Goal: Transaction & Acquisition: Register for event/course

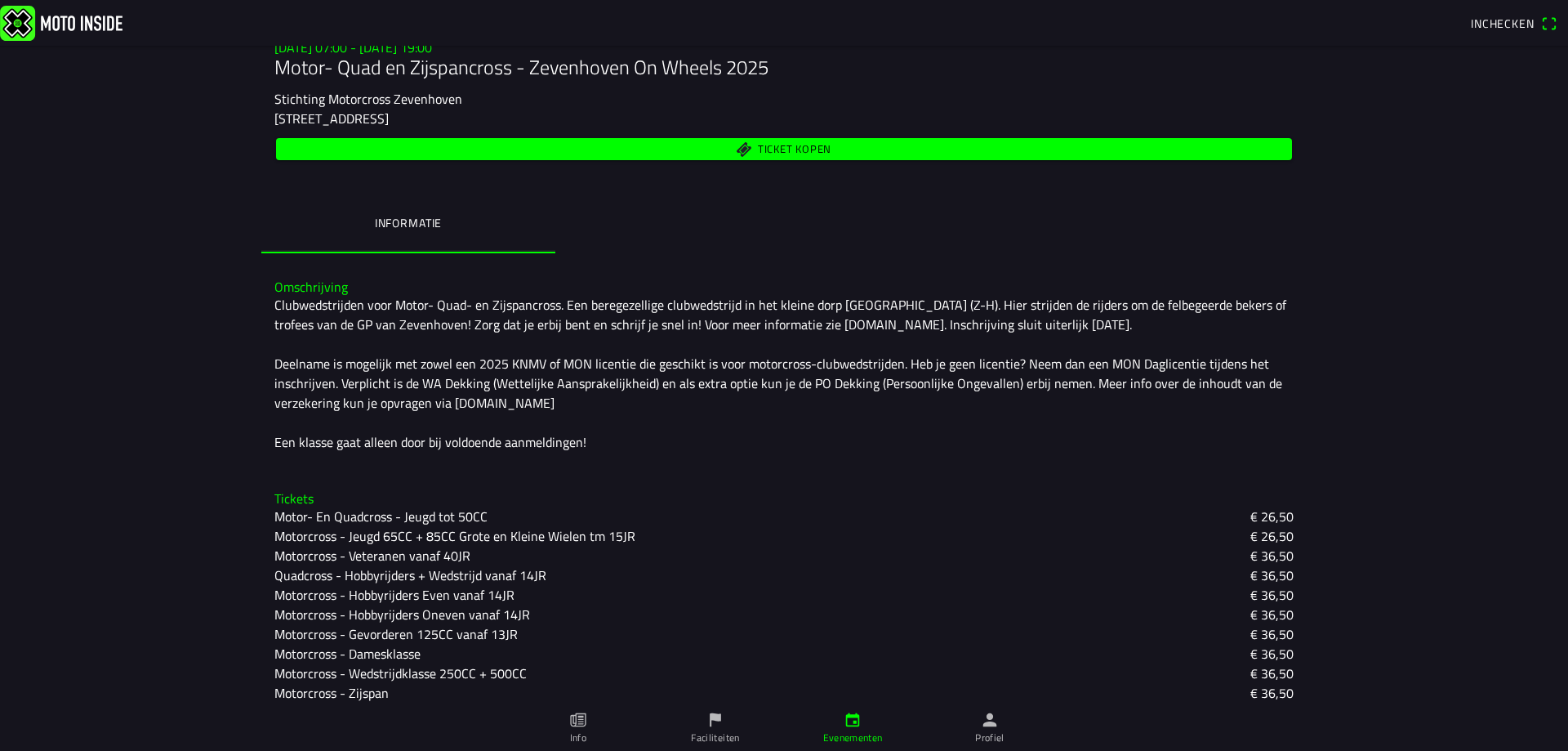
scroll to position [245, 0]
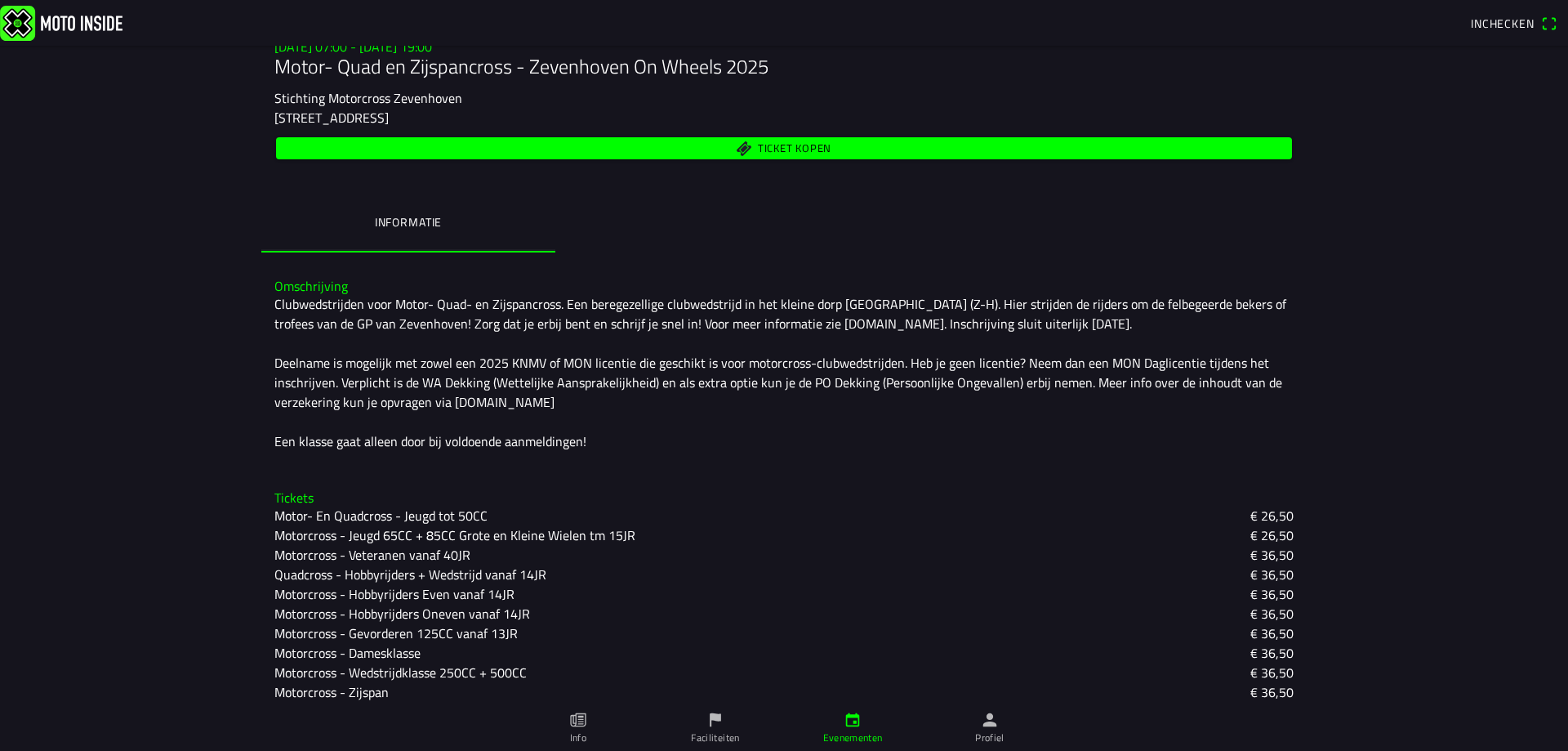
click at [0, 0] on slot "Motorcross - Gevorderen 125CC vanaf 13JR" at bounding box center [0, 0] width 0 height 0
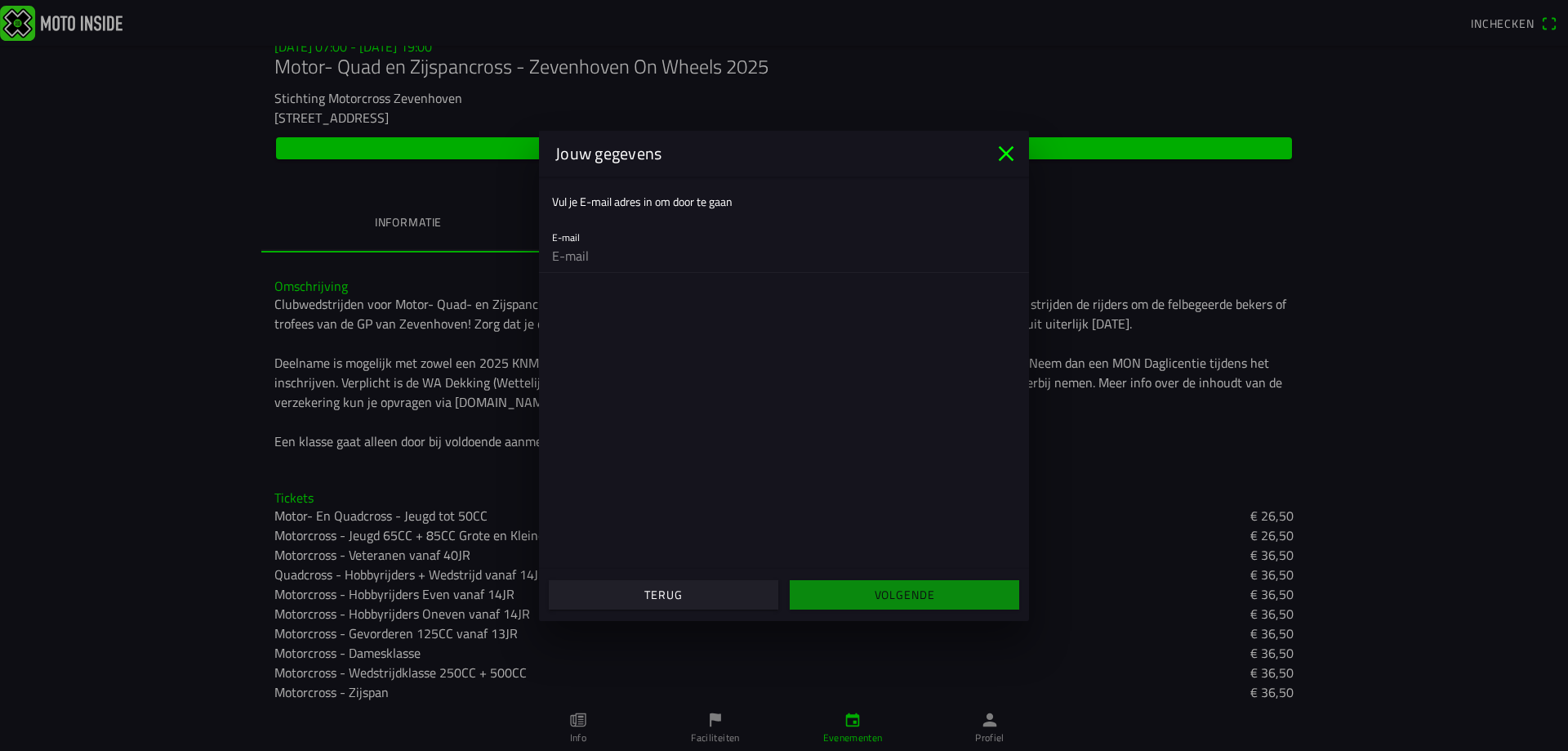
click at [669, 237] on div "E-mail" at bounding box center [784, 246] width 464 height 53
click at [577, 260] on input "email" at bounding box center [784, 256] width 464 height 33
type input "[EMAIL_ADDRESS][DOMAIN_NAME]"
click at [0, 0] on slot "Volgende" at bounding box center [0, 0] width 0 height 0
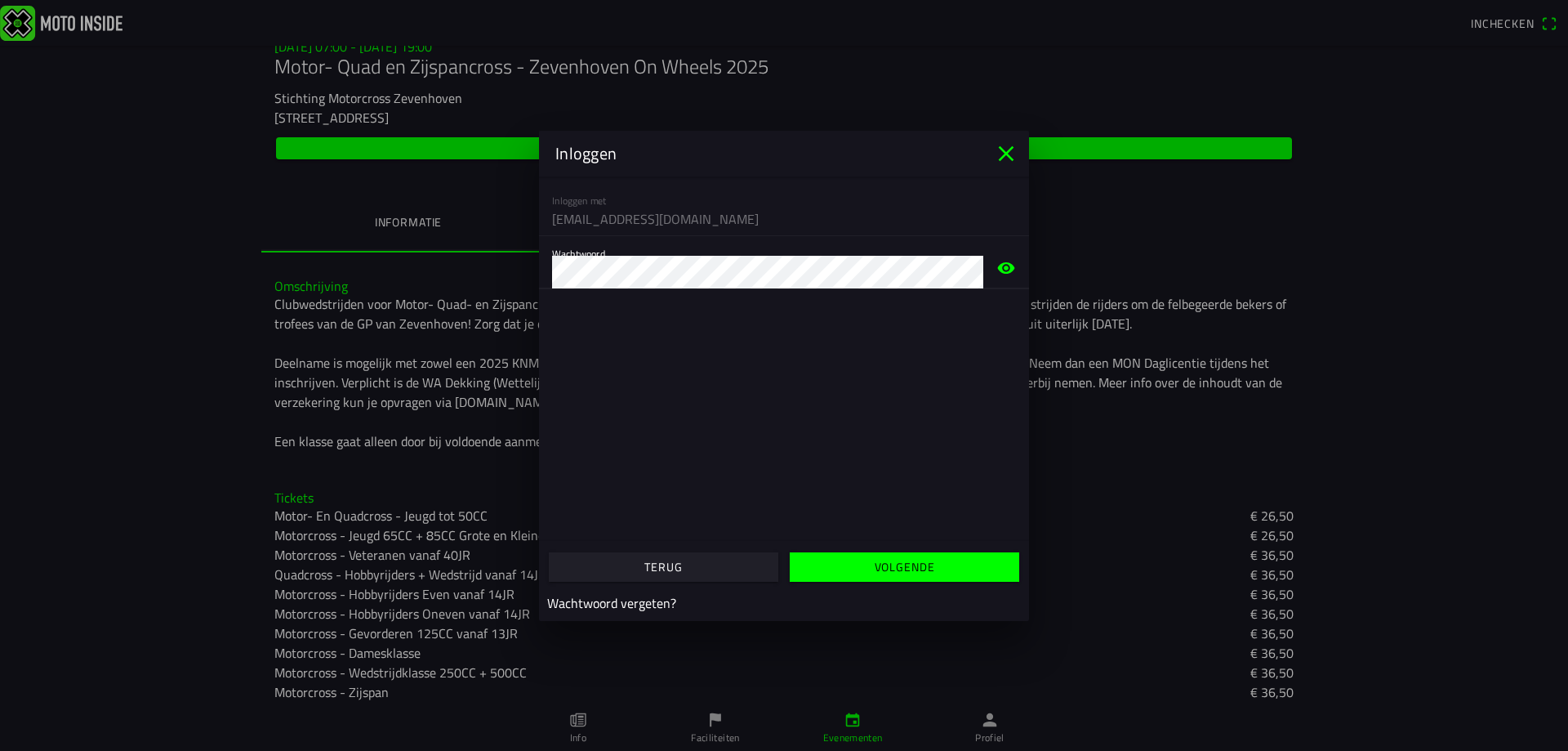
click at [0, 0] on slot "Volgende" at bounding box center [0, 0] width 0 height 0
click at [1010, 268] on icon "eye" at bounding box center [1006, 267] width 17 height 12
click at [1010, 268] on icon "eye" at bounding box center [1006, 268] width 17 height 15
click at [1009, 152] on icon "close" at bounding box center [1006, 153] width 16 height 16
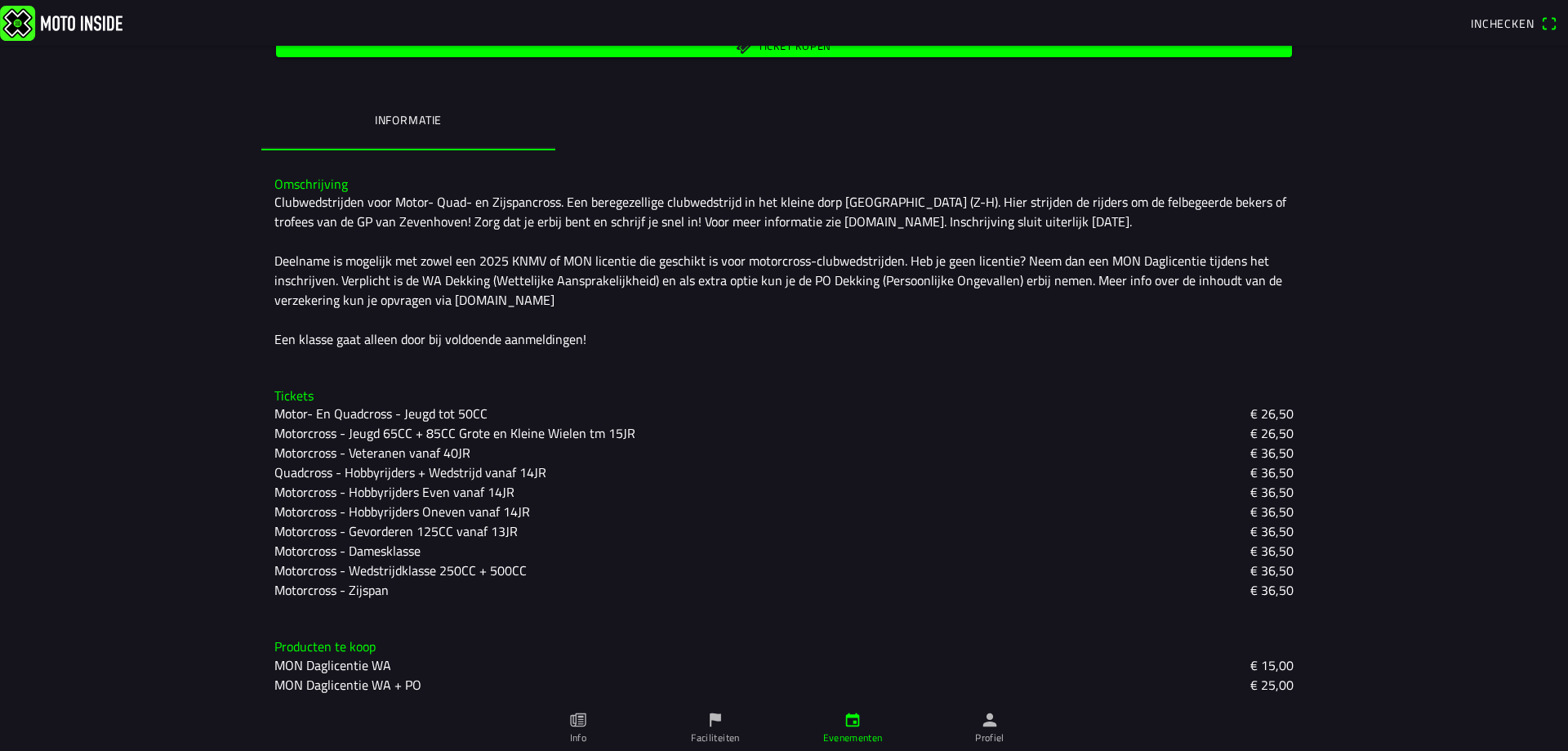
scroll to position [349, 0]
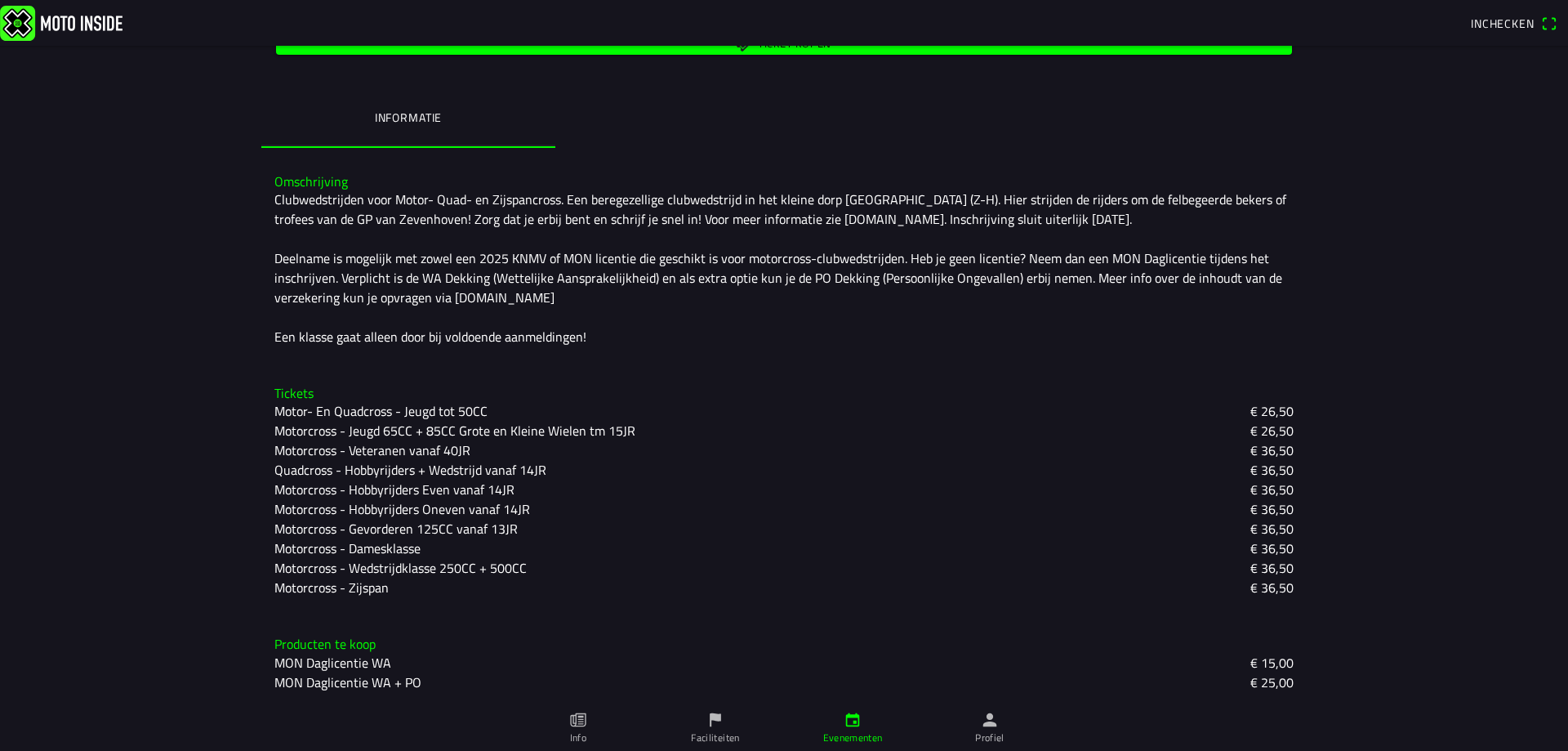
click at [0, 0] on slot "Motorcross - Gevorderen 125CC vanaf 13JR" at bounding box center [0, 0] width 0 height 0
click at [338, 528] on ion-backdrop at bounding box center [784, 376] width 1568 height 751
click at [0, 0] on slot "Motorcross - Gevorderen 125CC vanaf 13JR" at bounding box center [0, 0] width 0 height 0
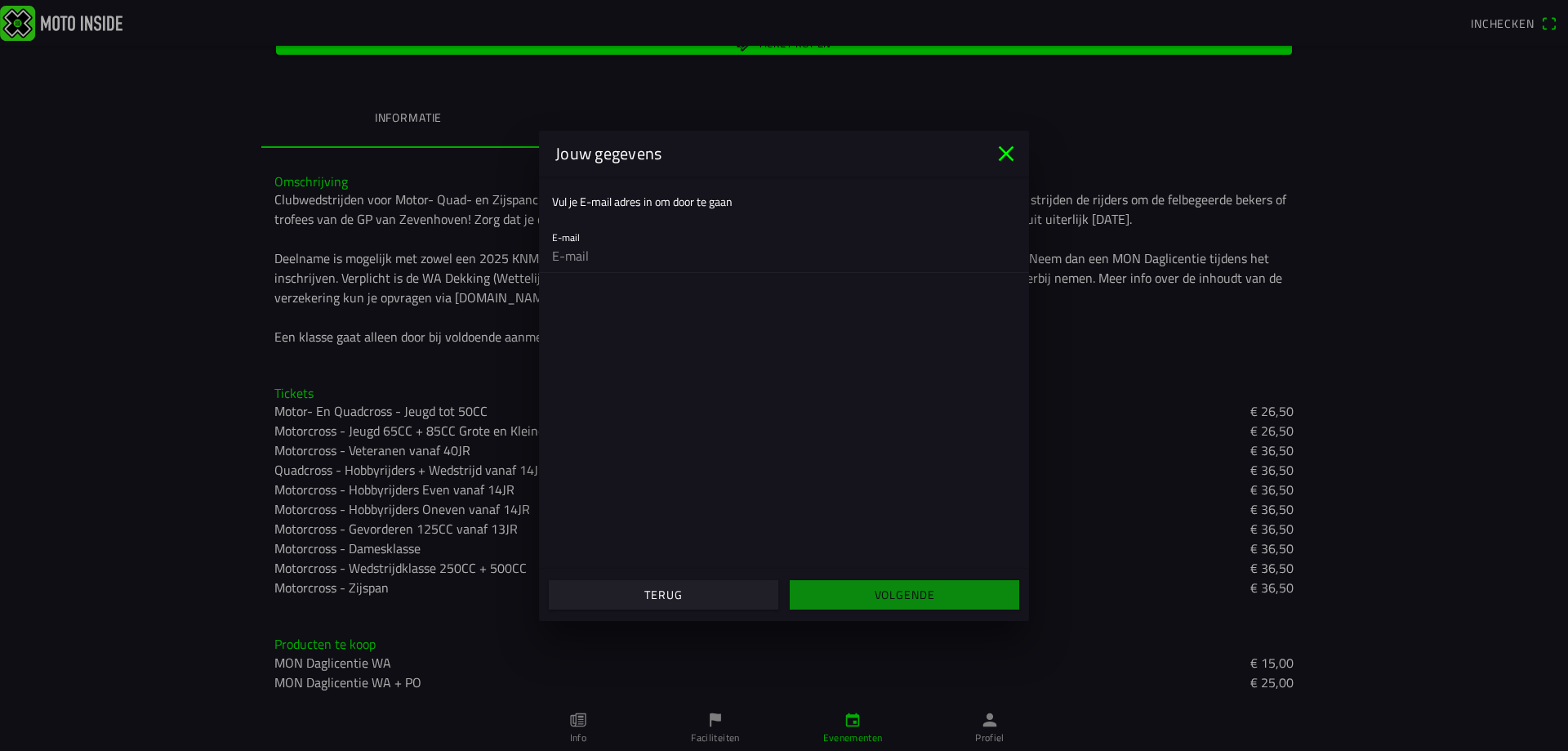
click at [997, 154] on icon "close" at bounding box center [1006, 154] width 26 height 26
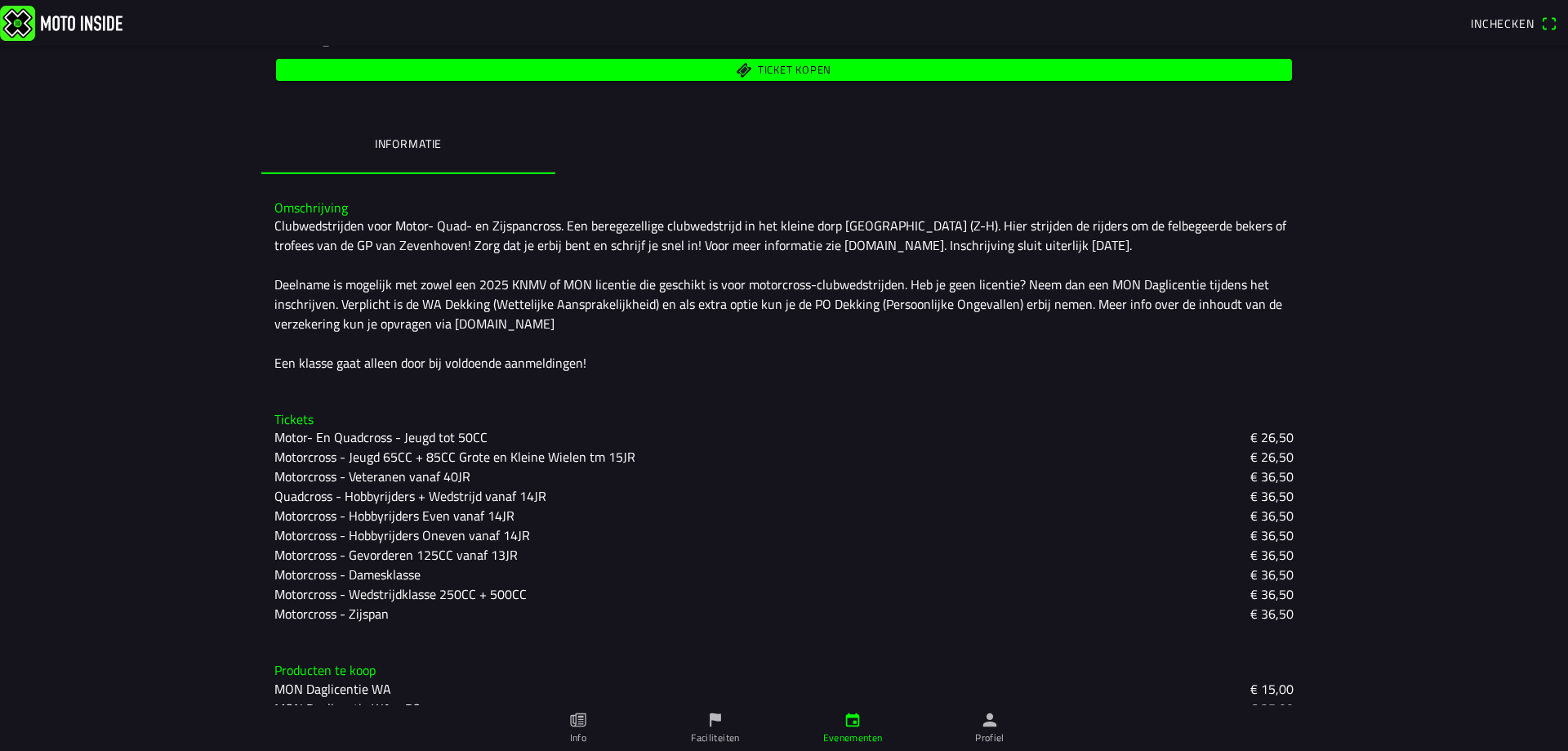
scroll to position [349, 0]
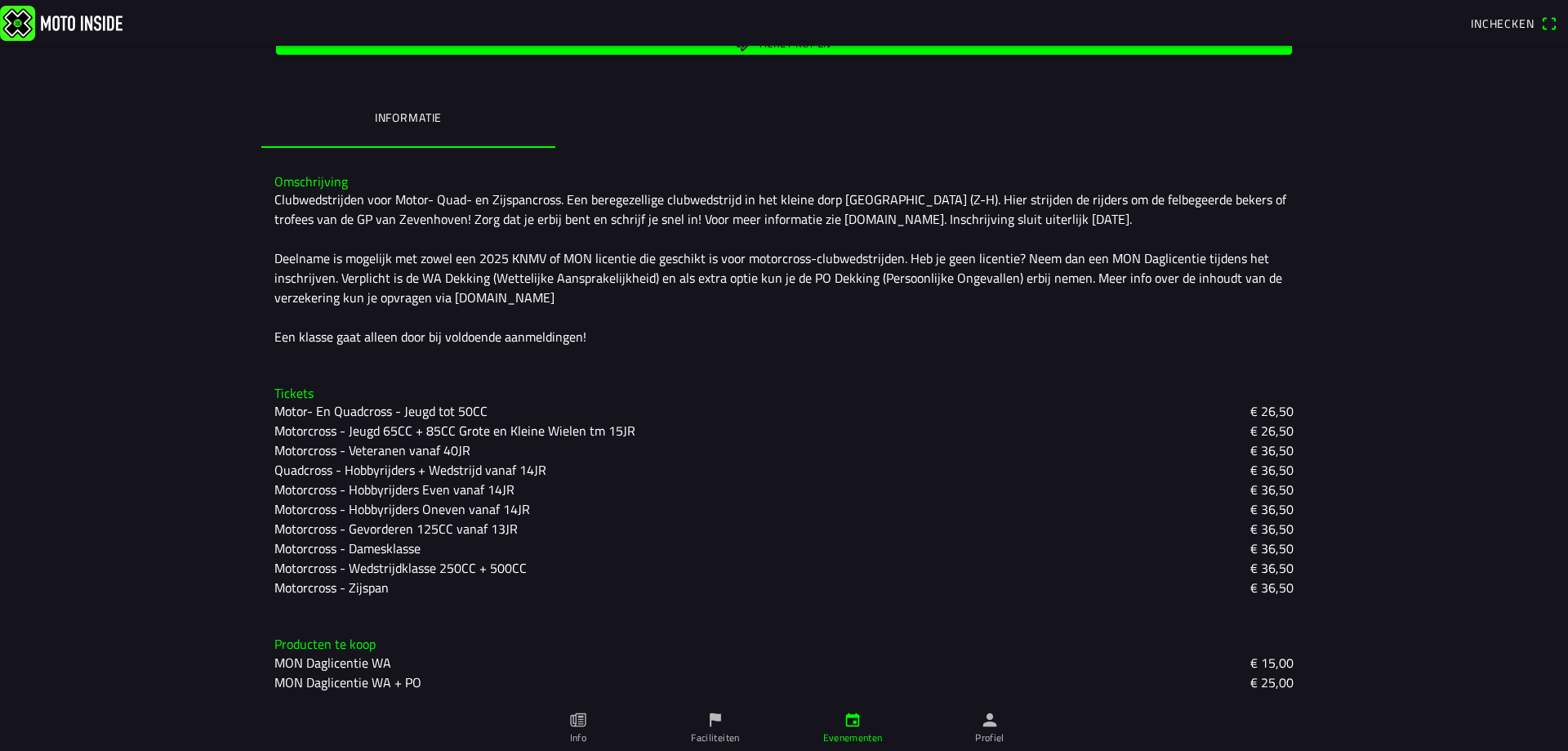
click at [0, 0] on slot "Motorcross - Gevorderen 125CC vanaf 13JR" at bounding box center [0, 0] width 0 height 0
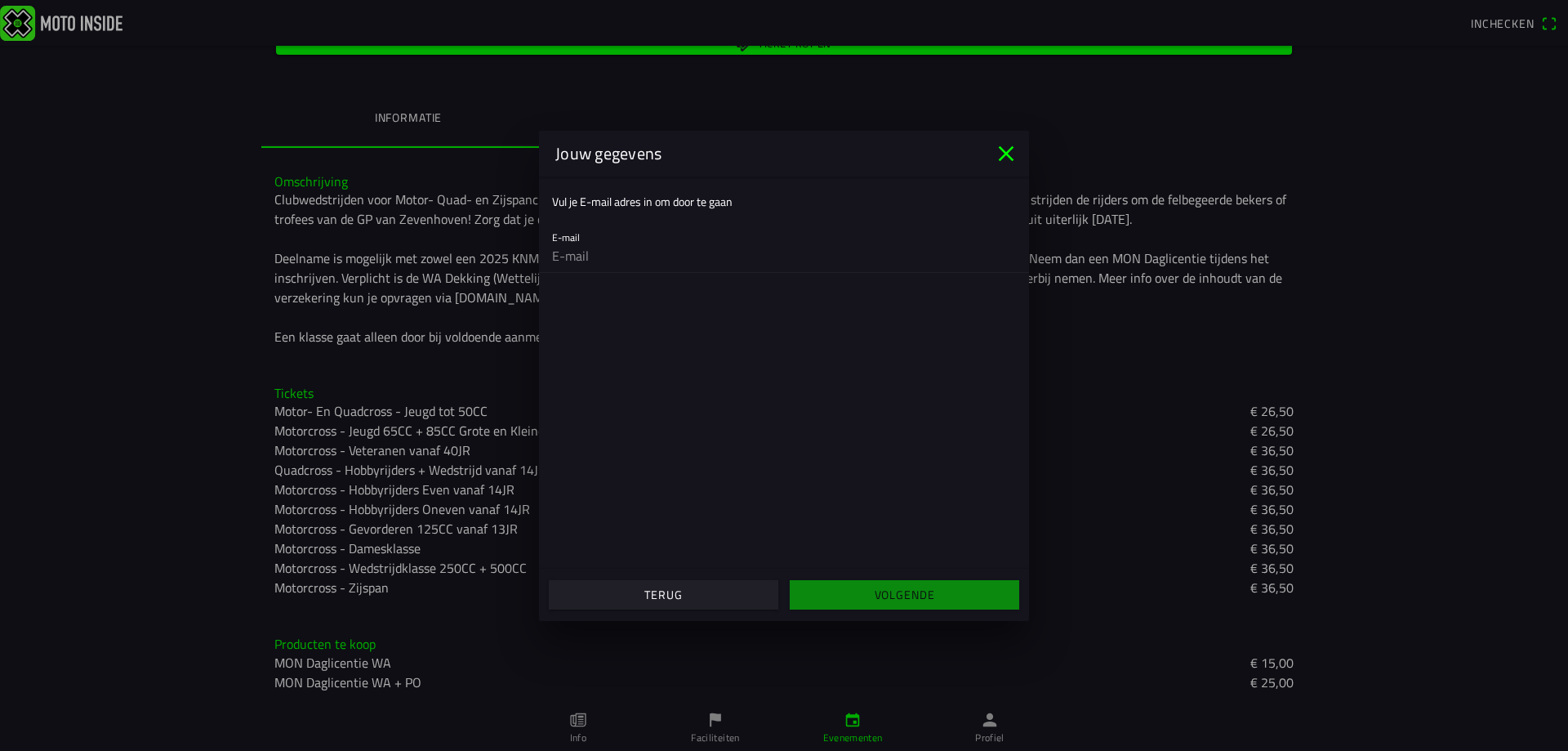
click at [629, 240] on input "email" at bounding box center [784, 256] width 464 height 33
type input "[EMAIL_ADDRESS][DOMAIN_NAME]"
click at [871, 587] on span "Volgende" at bounding box center [904, 595] width 205 height 30
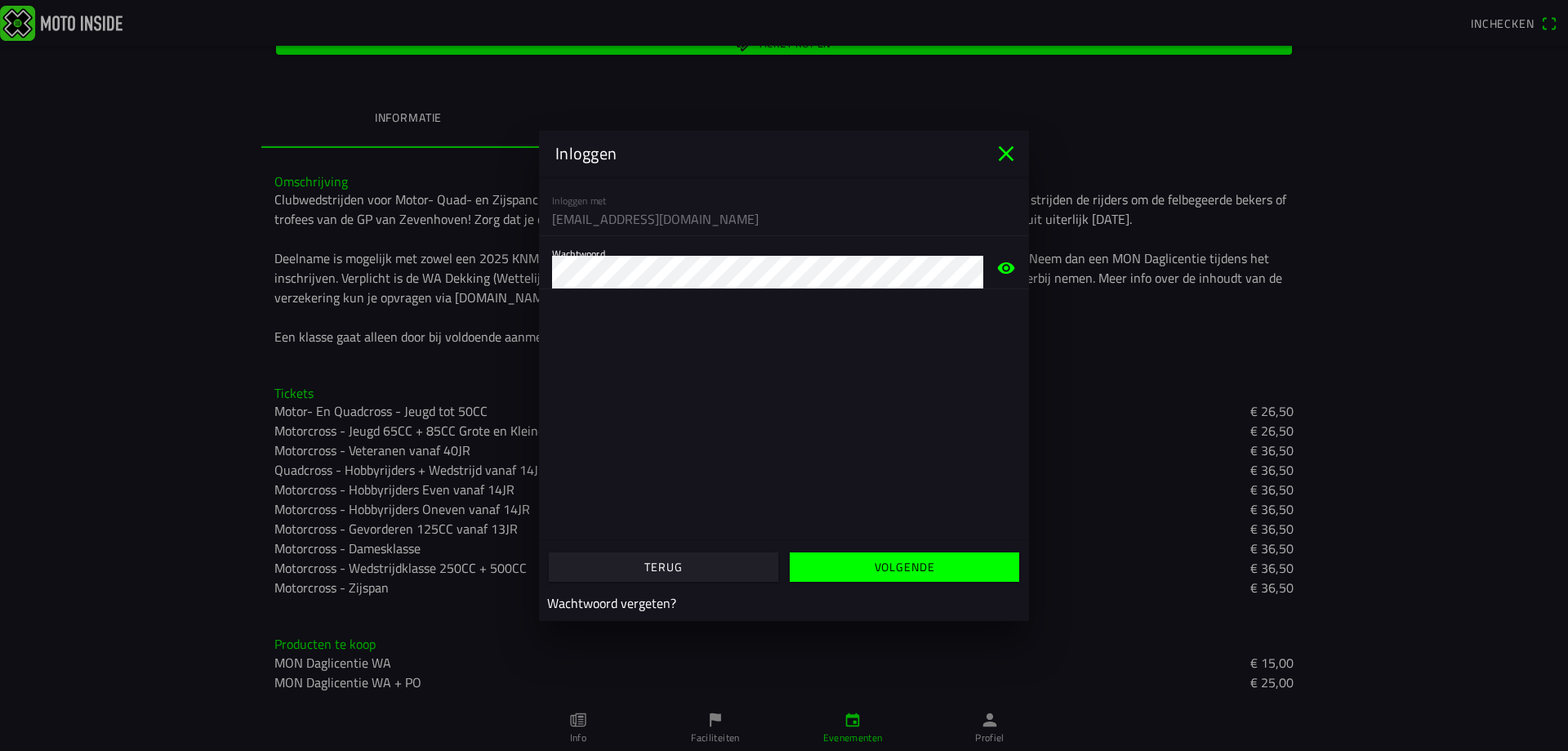
click at [0, 0] on slot "Volgende" at bounding box center [0, 0] width 0 height 0
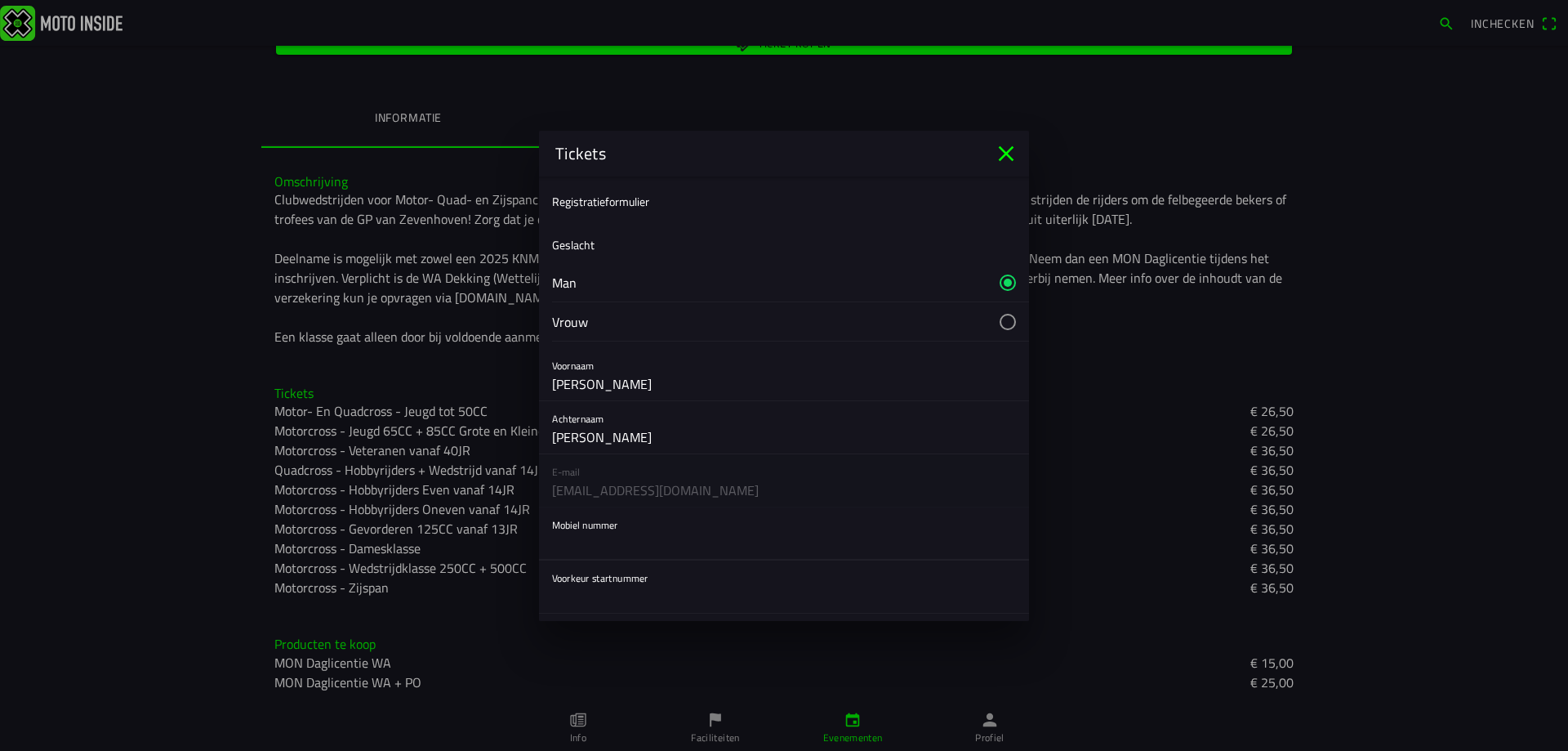
click at [625, 546] on input "text" at bounding box center [784, 543] width 464 height 33
type input "0613340305"
click at [613, 586] on input "text" at bounding box center [784, 597] width 464 height 33
type input "571"
click at [580, 381] on input "Ron" at bounding box center [784, 384] width 464 height 33
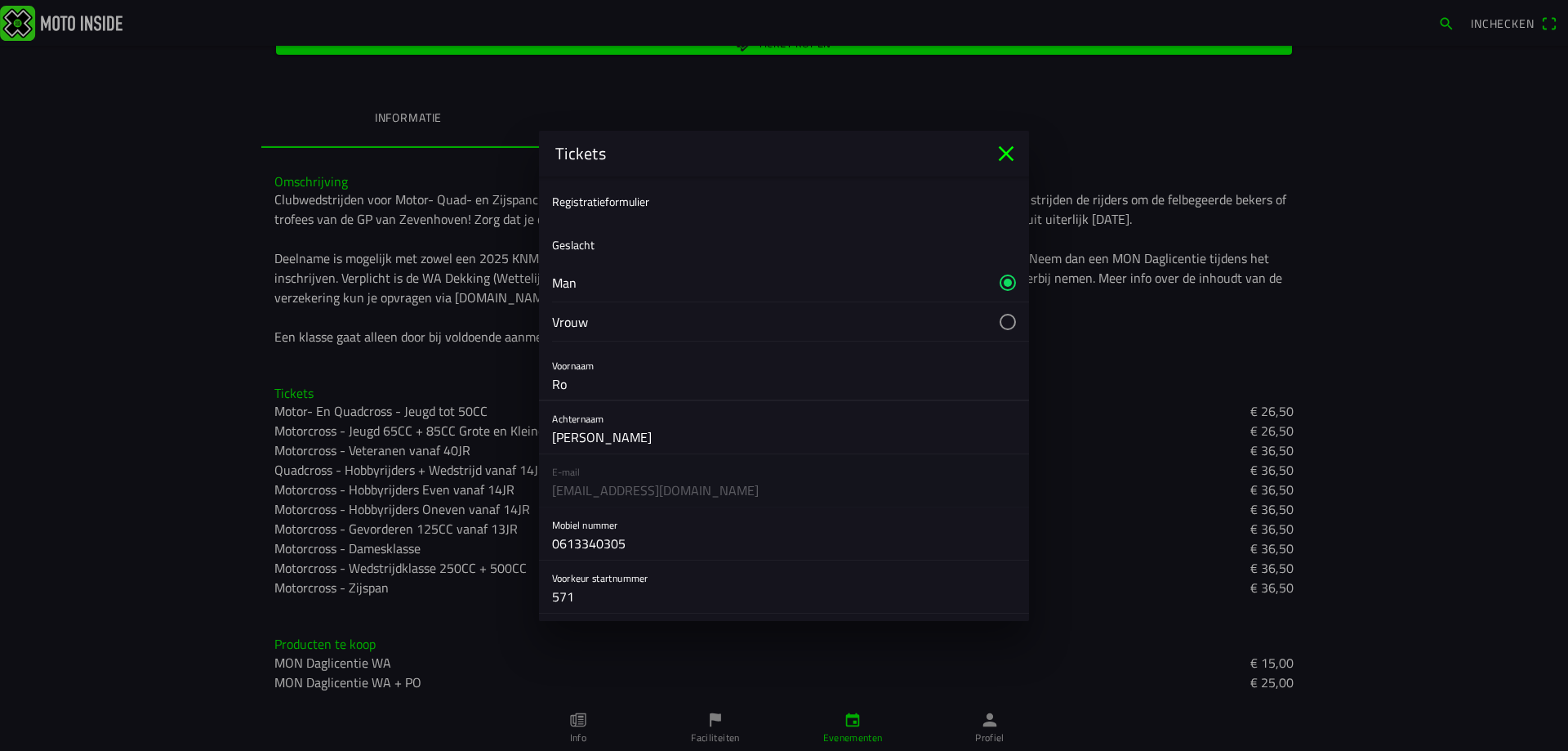
type input "R"
type input "Jop"
click at [588, 437] on input "Varga" at bounding box center [784, 437] width 464 height 33
type input "V"
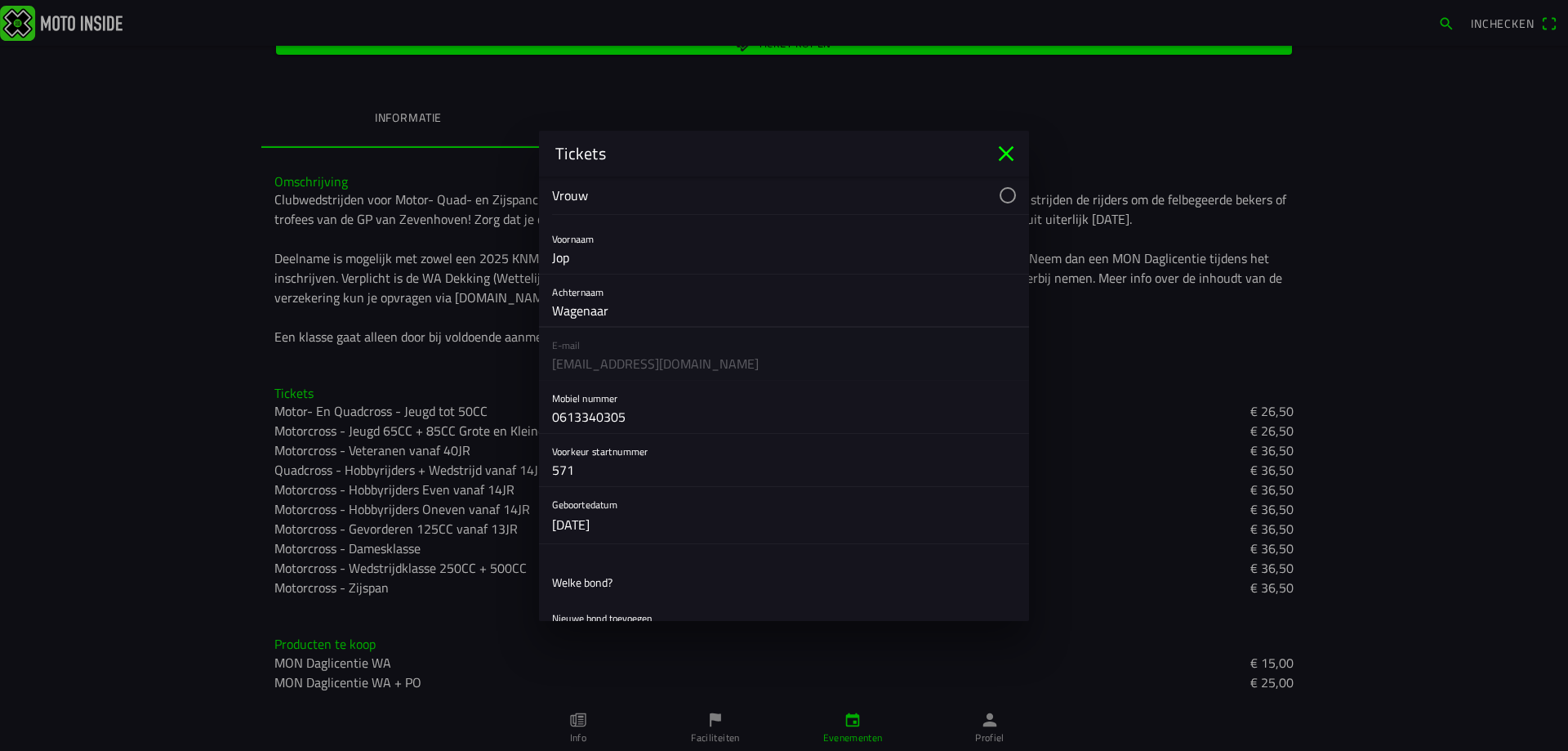
scroll to position [164, 0]
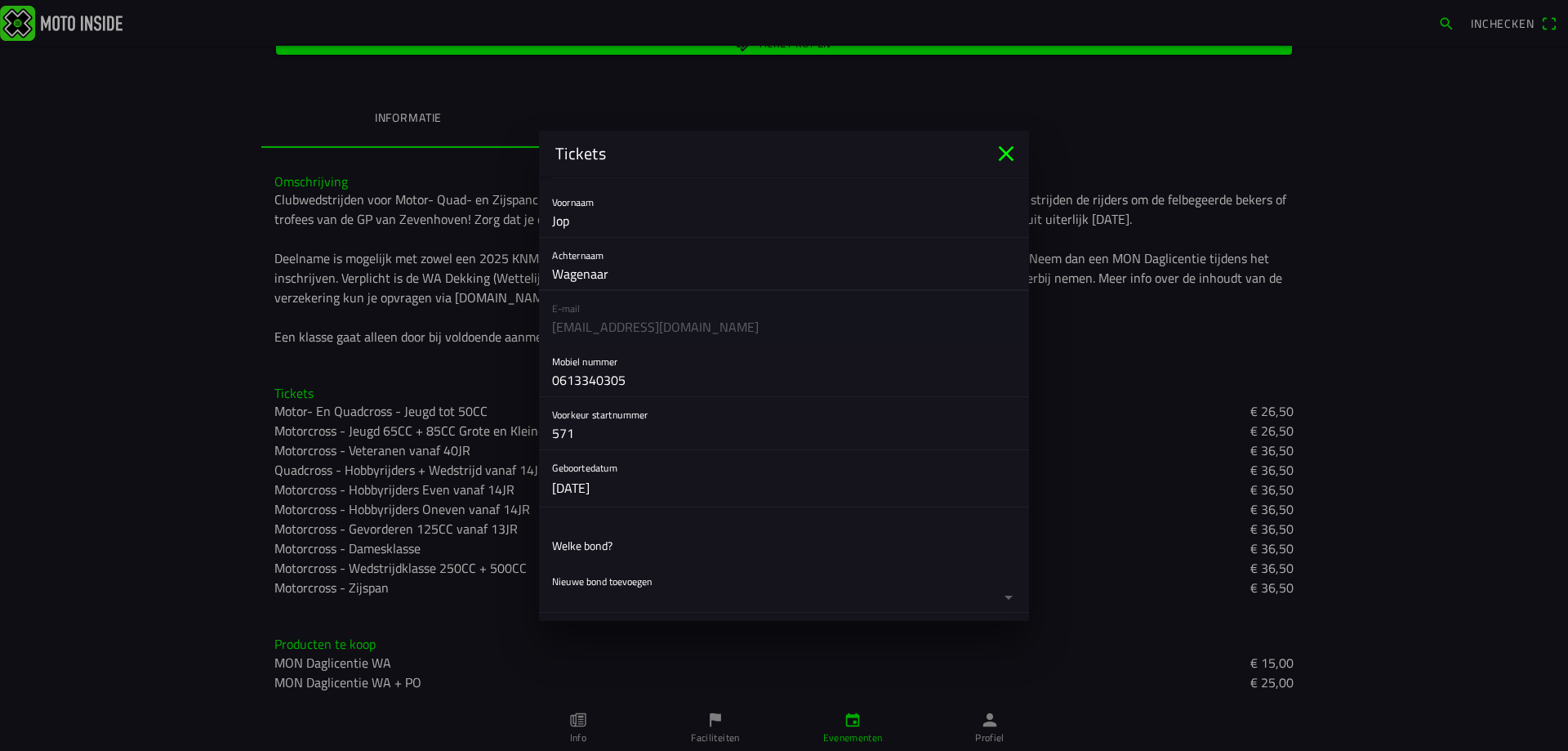
type input "Wagenaar"
click at [594, 488] on button "button" at bounding box center [790, 478] width 477 height 57
click at [639, 485] on ion-backdrop at bounding box center [784, 376] width 1568 height 751
click at [565, 489] on button "button" at bounding box center [790, 478] width 477 height 57
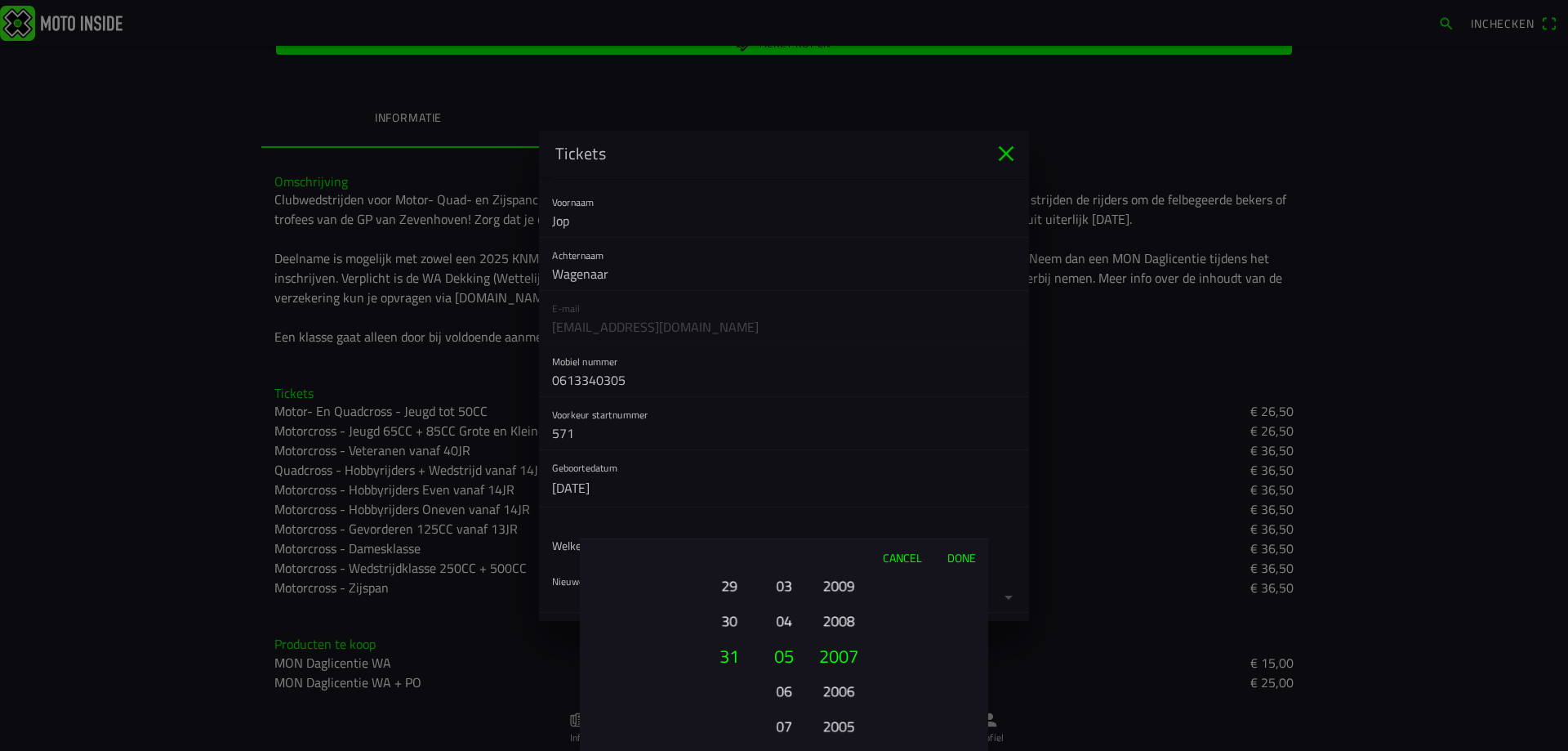
click at [787, 726] on button "07" at bounding box center [784, 726] width 23 height 29
click at [730, 655] on button "31" at bounding box center [729, 655] width 56 height 35
click at [725, 620] on button "30" at bounding box center [729, 620] width 45 height 29
click at [728, 590] on button "28" at bounding box center [729, 585] width 45 height 29
click at [728, 590] on button "26" at bounding box center [729, 585] width 45 height 29
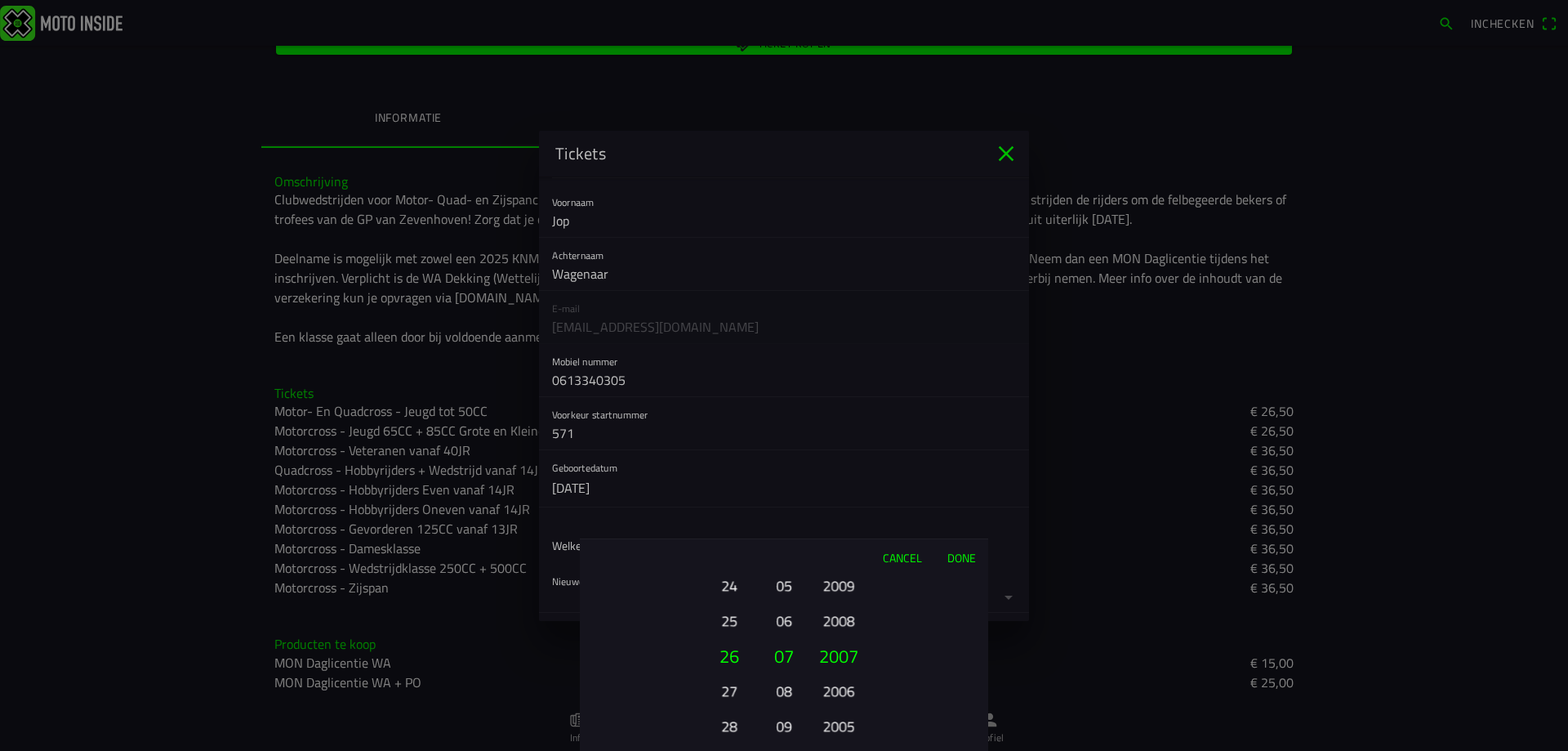
click at [728, 590] on button "24" at bounding box center [729, 585] width 45 height 29
click at [728, 638] on div "01 02 03 04 05 06 07 08 09 10 11 12 13 14 15 16 17 18 19 20 21 22 23 24 25 26 2…" at bounding box center [729, 726] width 56 height 176
click at [728, 590] on ion-picker-column "01 02 03 04 05 06 07 08 09 10 11 12 13 14 15 16 17 18 19 20 21 22 23 24 25 26 2…" at bounding box center [672, 663] width 184 height 176
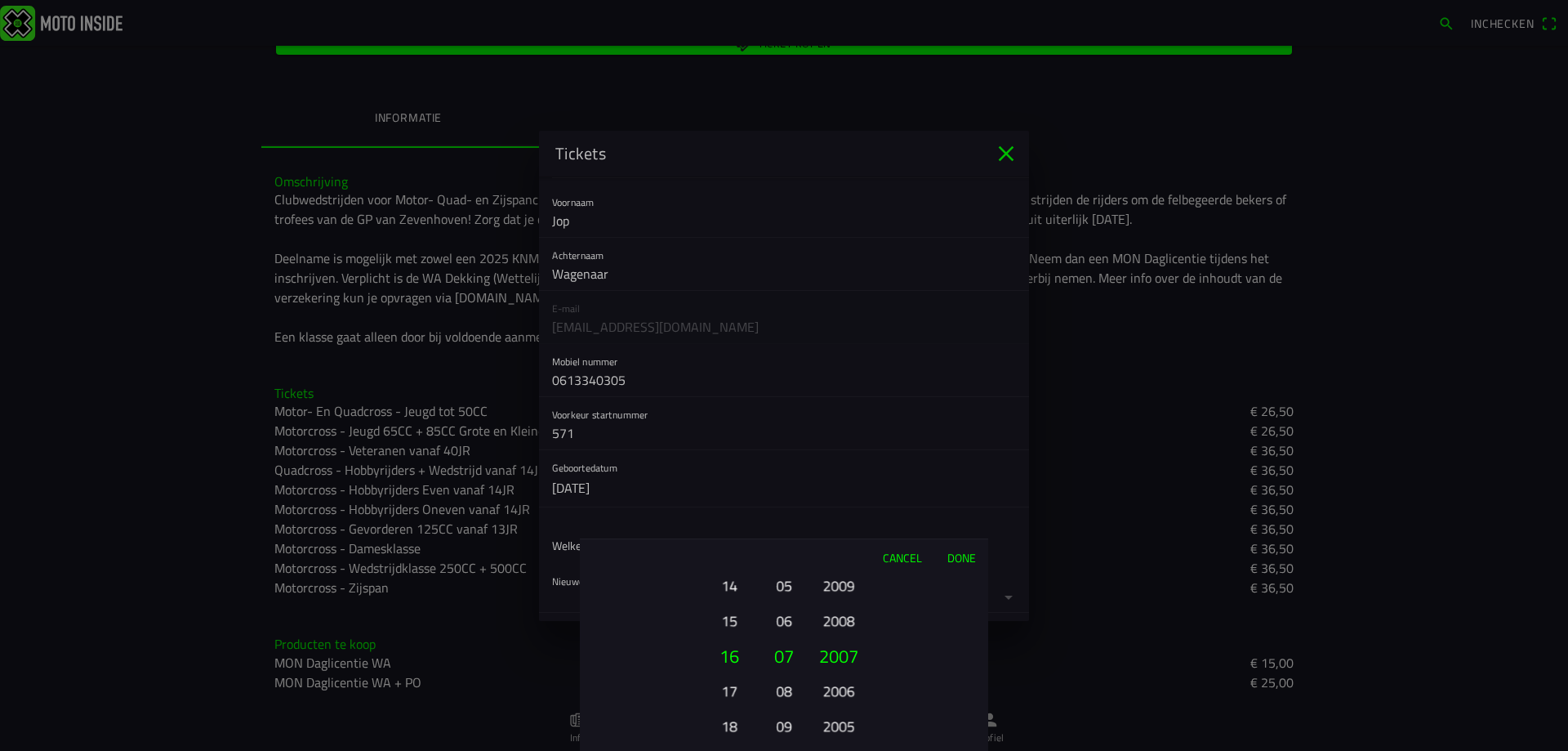
click at [728, 590] on button "14" at bounding box center [729, 585] width 45 height 29
click at [728, 590] on button "12" at bounding box center [729, 585] width 45 height 29
click at [728, 590] on button "10" at bounding box center [729, 585] width 45 height 29
click at [728, 587] on button "08" at bounding box center [729, 585] width 45 height 29
click at [838, 583] on button "2009" at bounding box center [838, 585] width 45 height 29
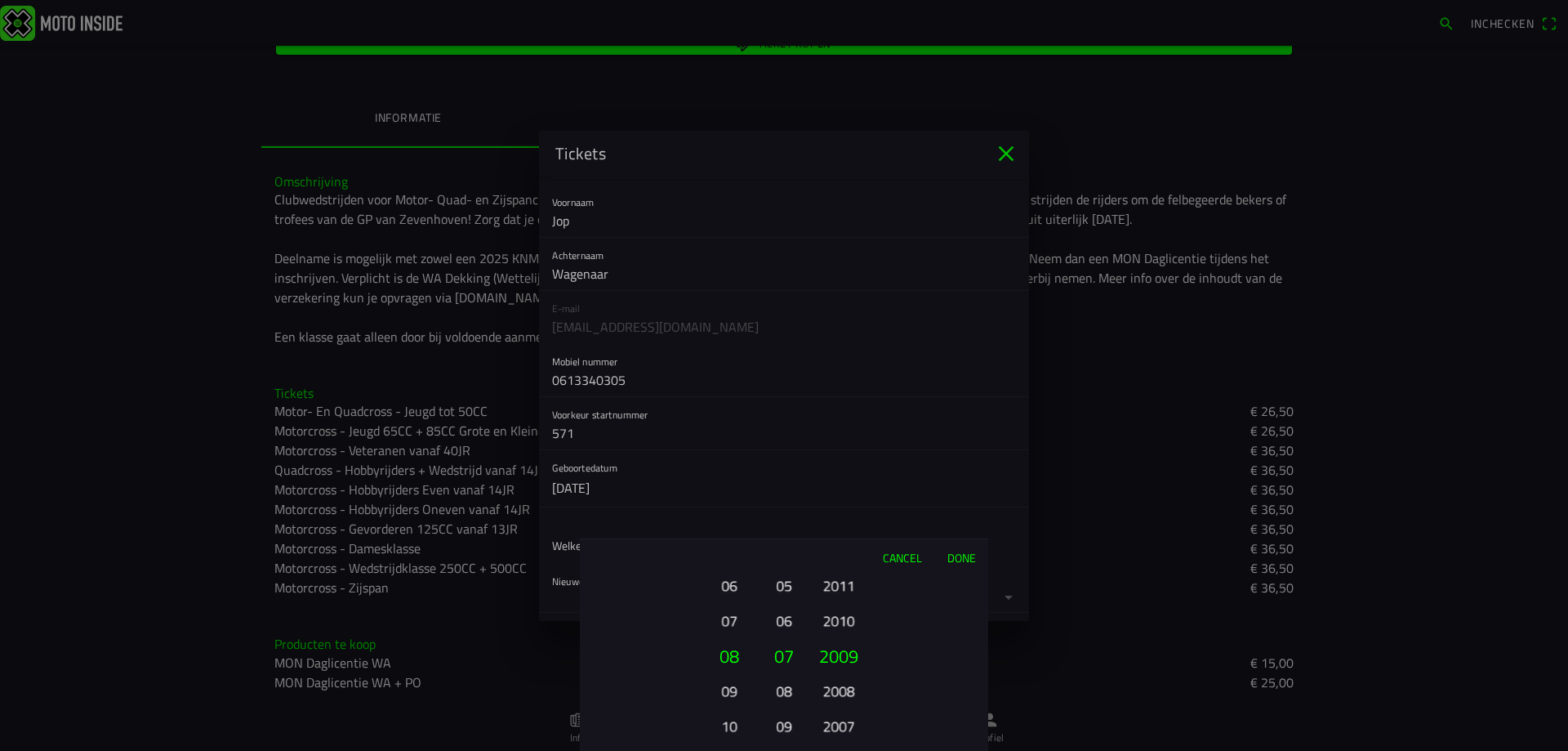
click at [958, 557] on button "Done" at bounding box center [961, 557] width 54 height 36
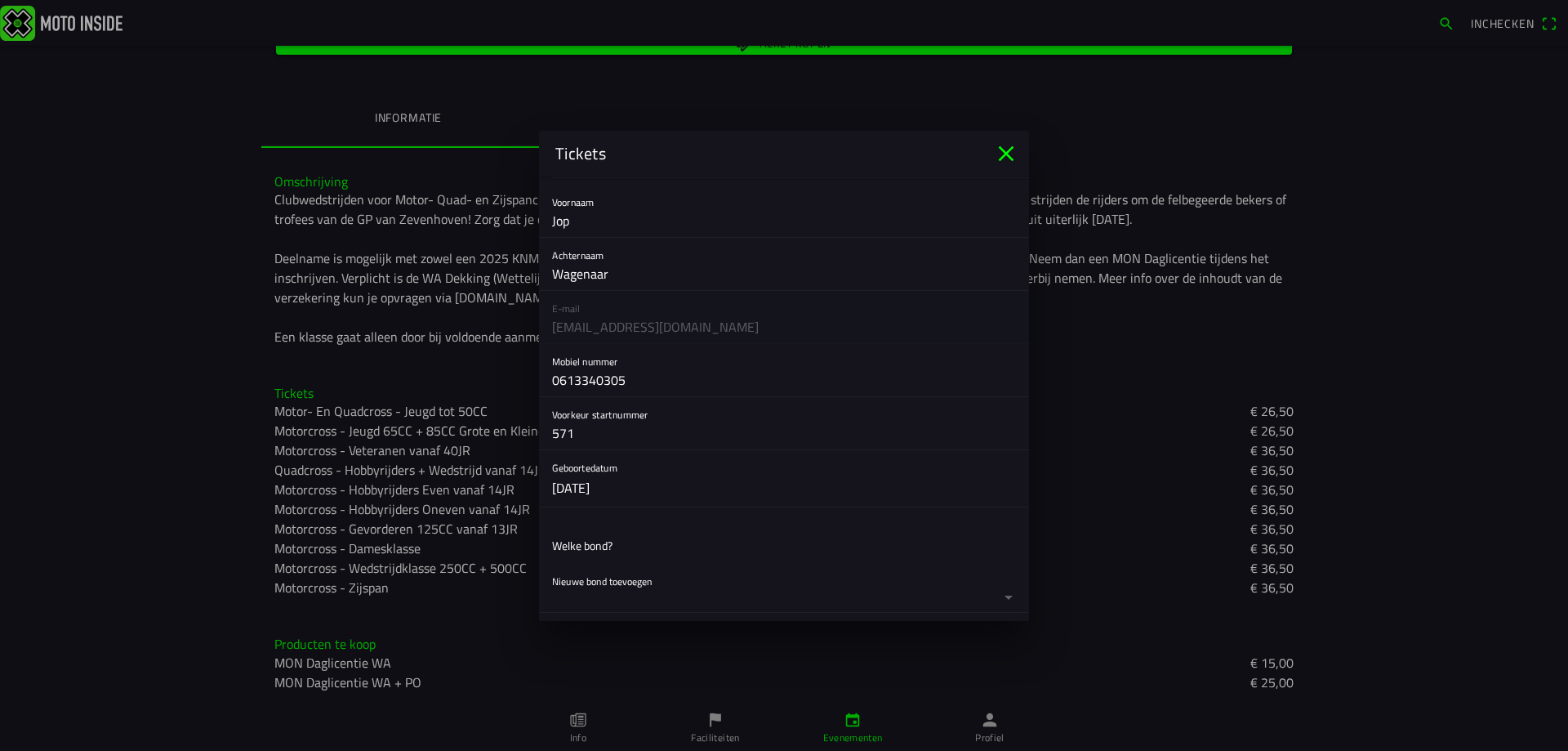
click at [606, 544] on ion-label "Welke bond?" at bounding box center [582, 545] width 61 height 17
click at [586, 557] on ion-list-header "Welke bond?" at bounding box center [784, 545] width 490 height 37
click at [561, 560] on ion-list-header "Welke bond?" at bounding box center [784, 545] width 490 height 37
drag, startPoint x: 594, startPoint y: 537, endPoint x: 600, endPoint y: 548, distance: 12.5
click at [595, 539] on ion-label "Welke bond?" at bounding box center [582, 545] width 61 height 17
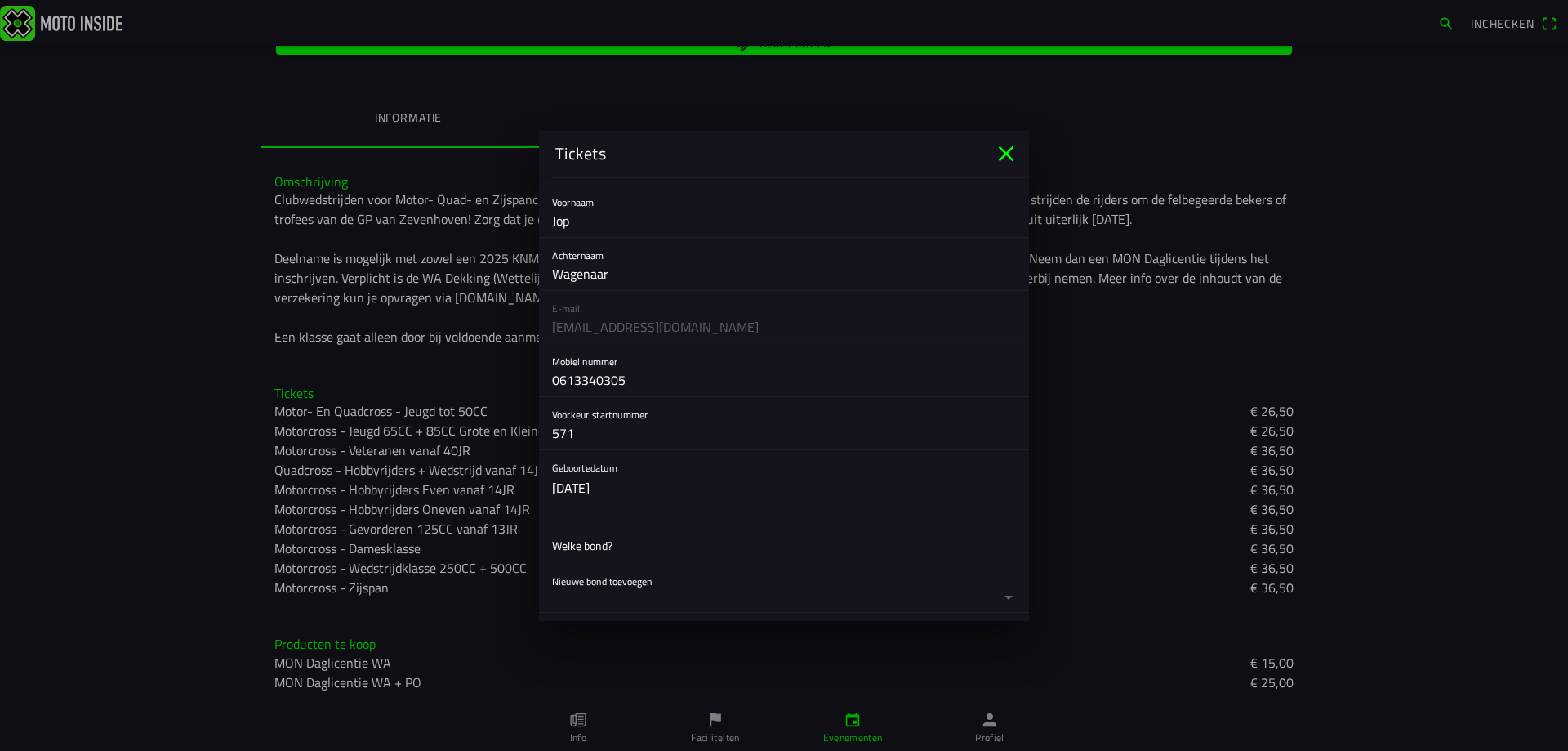
click at [995, 597] on button "button" at bounding box center [790, 587] width 477 height 48
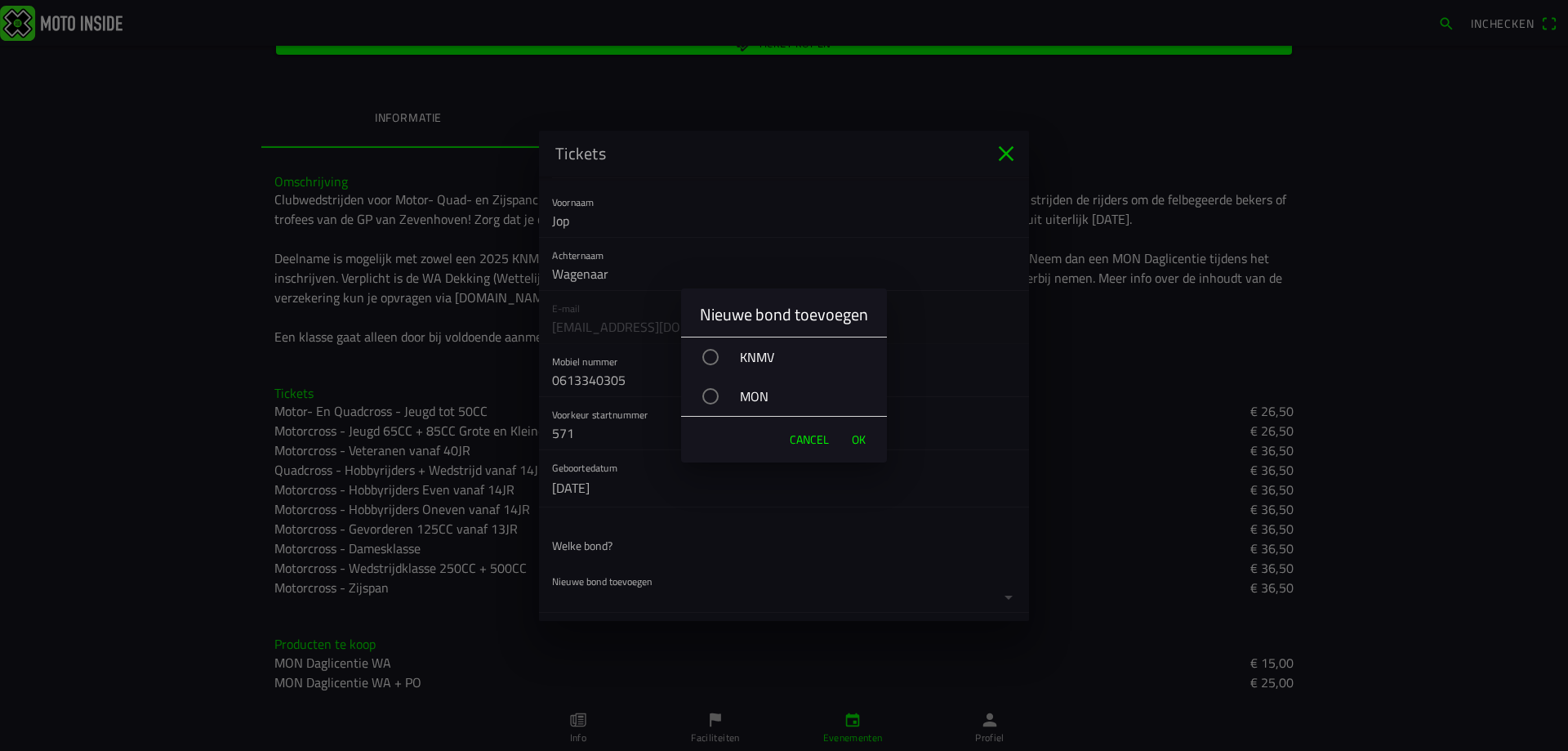
click at [703, 352] on div "button" at bounding box center [710, 357] width 16 height 16
click at [865, 440] on span "OK" at bounding box center [858, 440] width 14 height 16
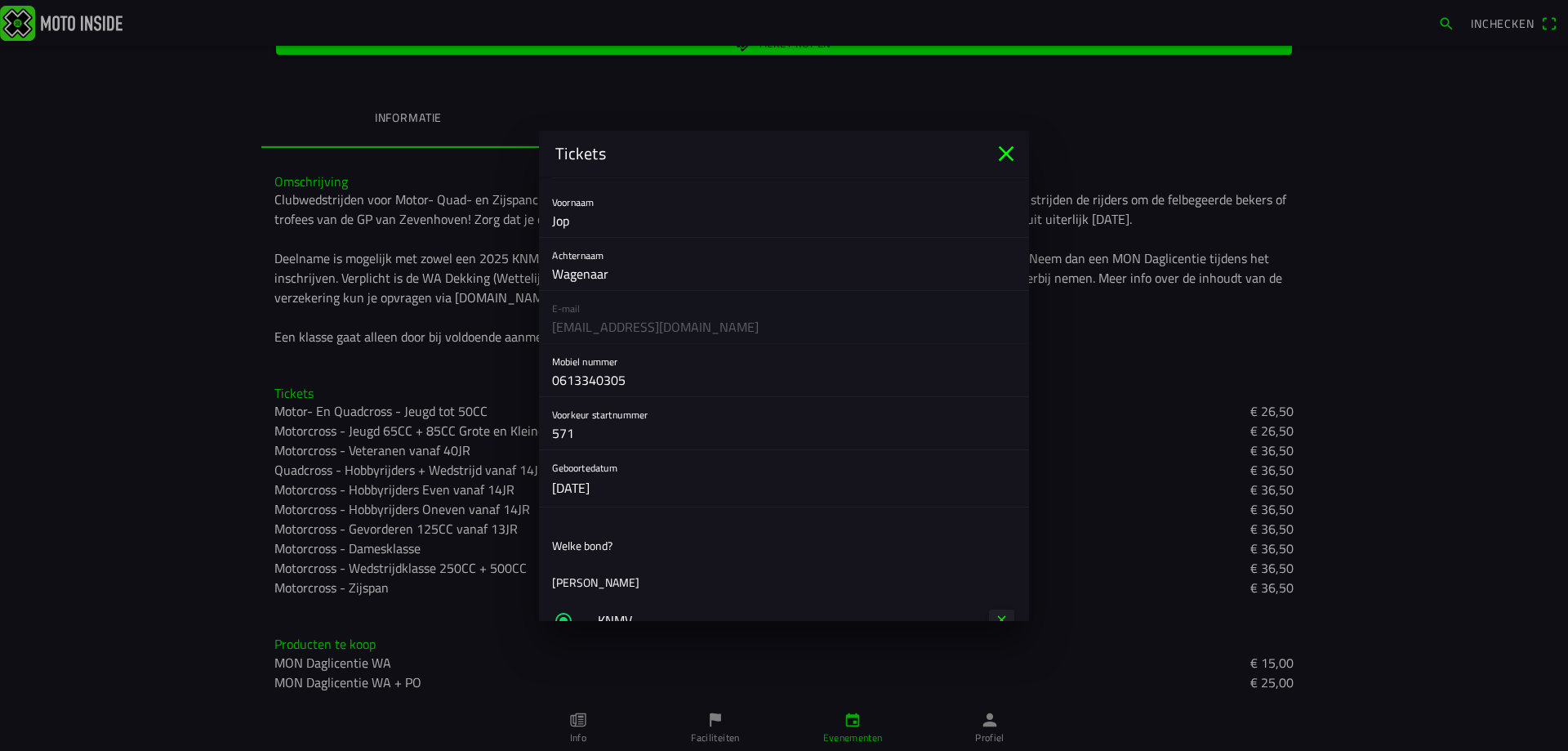
scroll to position [431, 0]
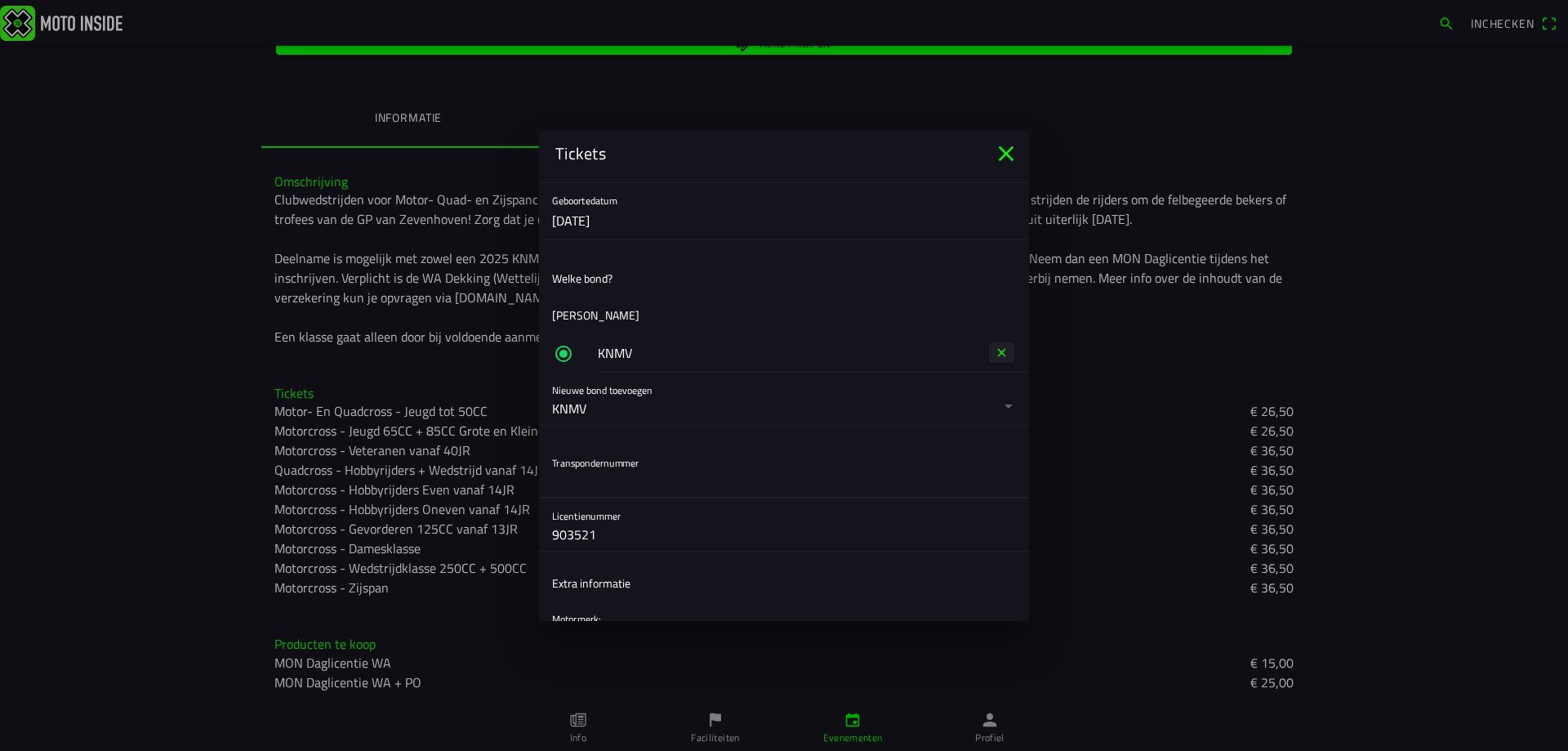
click at [582, 480] on input "text" at bounding box center [784, 481] width 464 height 33
paste input "14053906"
type input "14053906"
click at [595, 523] on input "903521" at bounding box center [784, 534] width 464 height 33
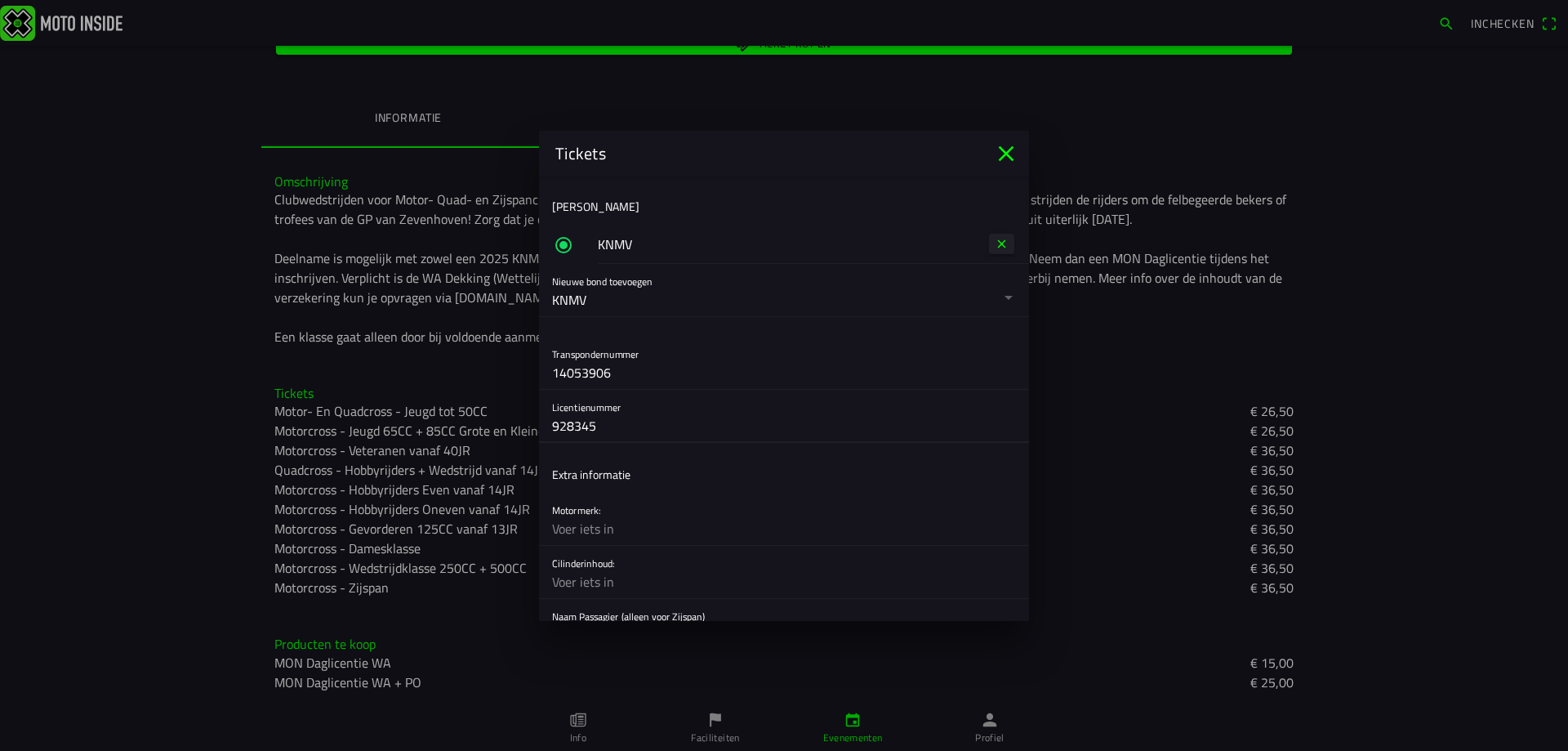
scroll to position [594, 0]
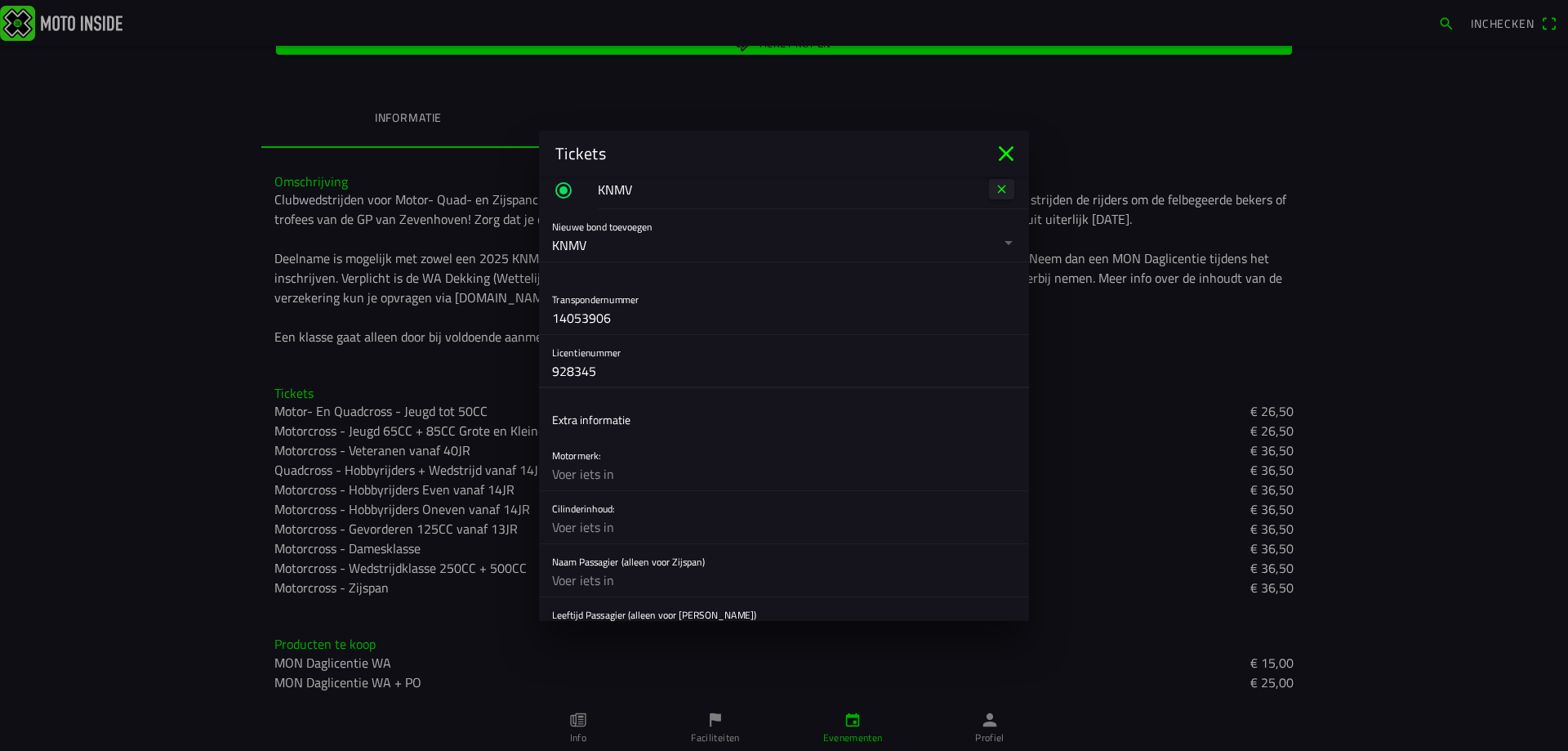
type input "928345"
click at [584, 483] on input "text" at bounding box center [784, 474] width 464 height 33
click at [585, 518] on input "text" at bounding box center [784, 527] width 464 height 33
click at [616, 479] on input "Husqvarna" at bounding box center [784, 474] width 464 height 33
type input "H"
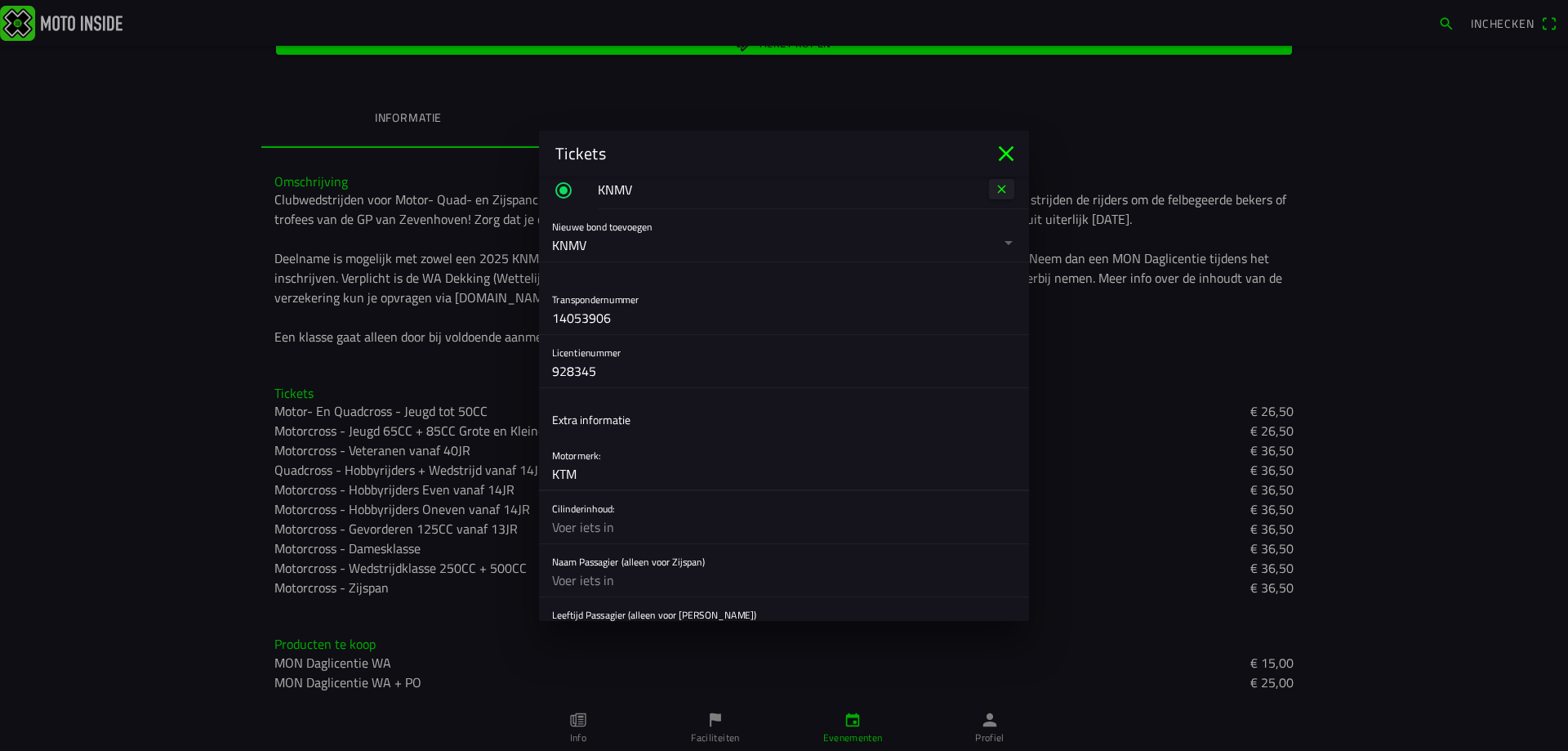
type input "KTM"
click at [611, 532] on input "text" at bounding box center [784, 527] width 464 height 33
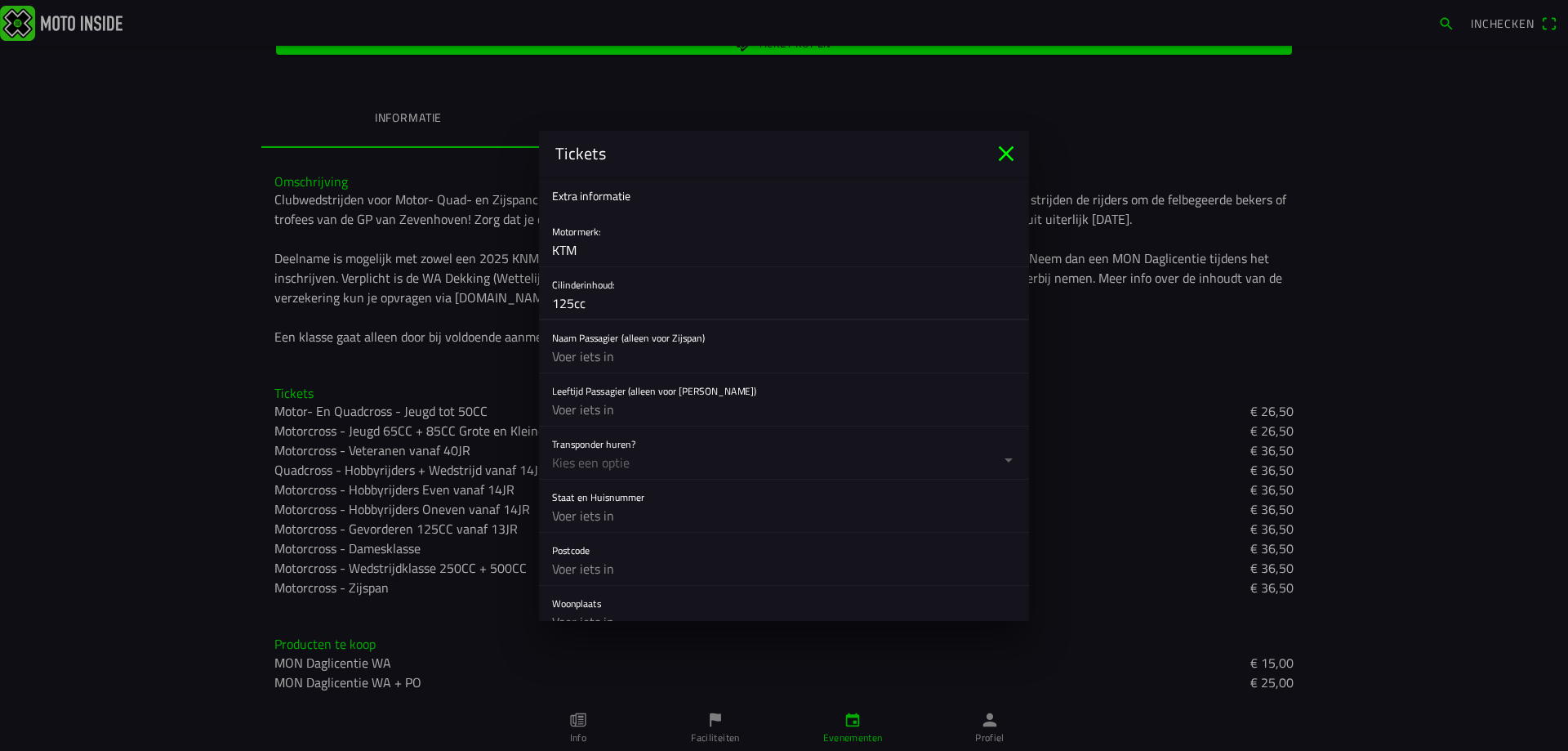
scroll to position [839, 0]
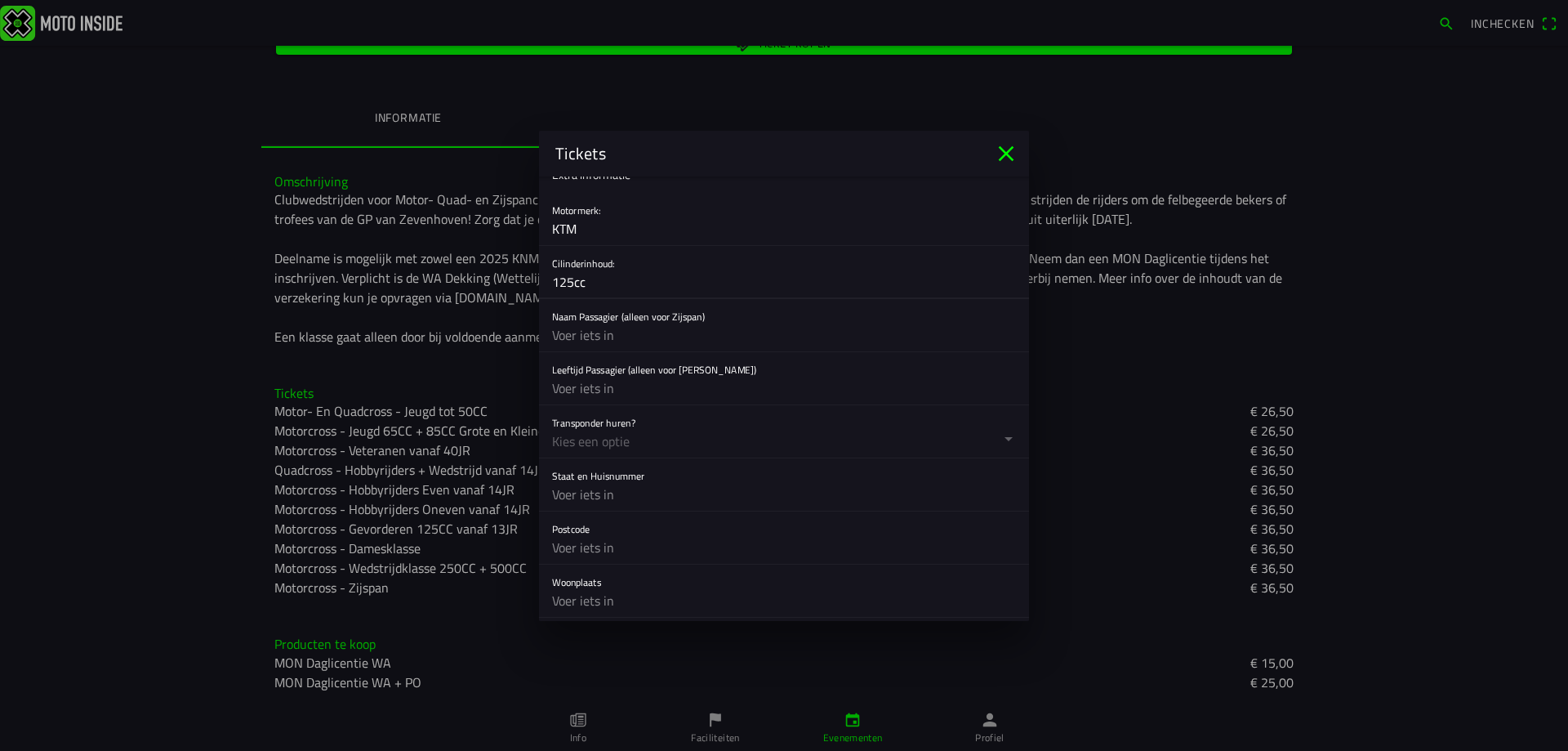
type input "125cc"
click at [591, 489] on input "text" at bounding box center [784, 495] width 464 height 33
type input "Noorderdracht 45"
type input "1696 AC"
type input "Blokker"
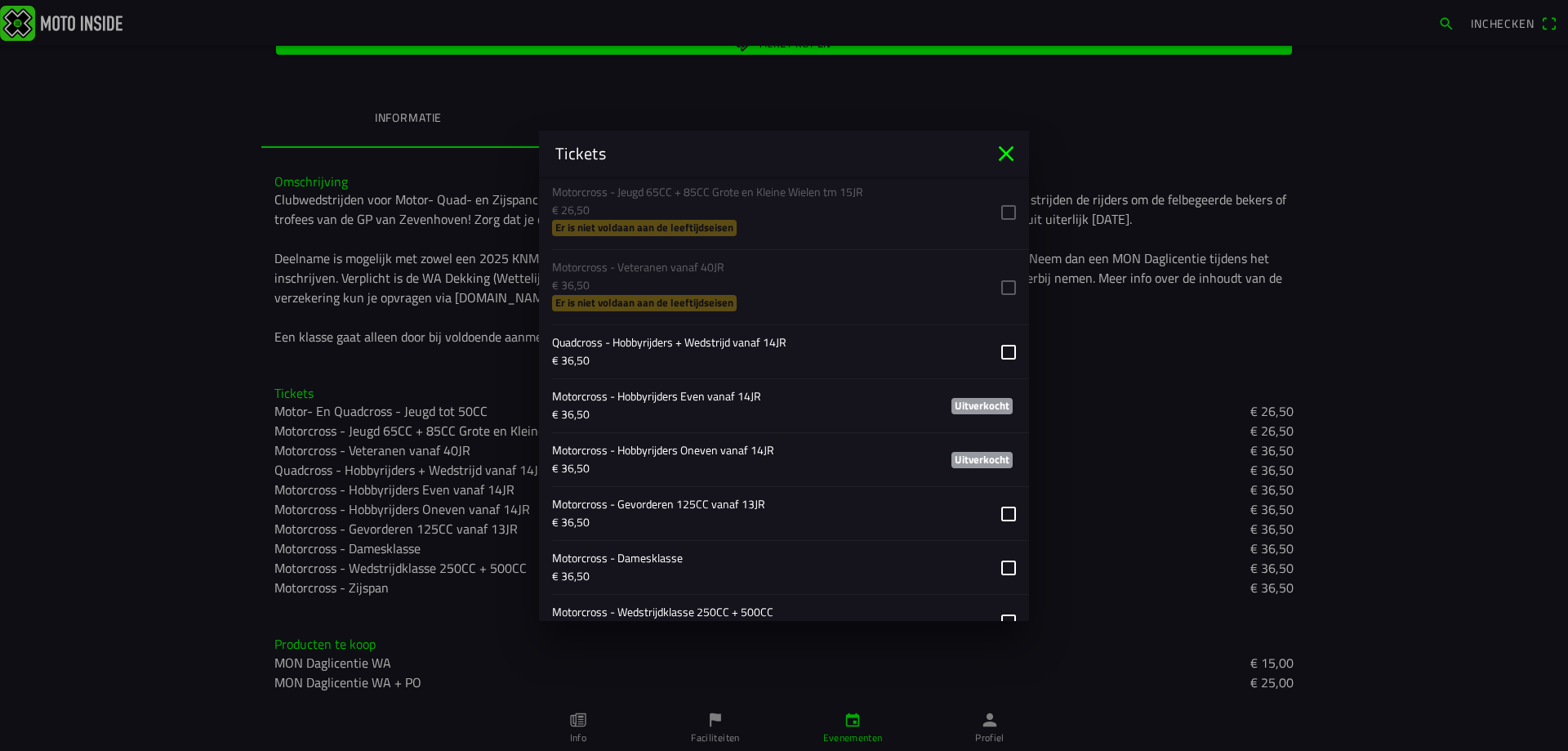
scroll to position [1411, 0]
click at [995, 509] on button "button" at bounding box center [790, 509] width 477 height 53
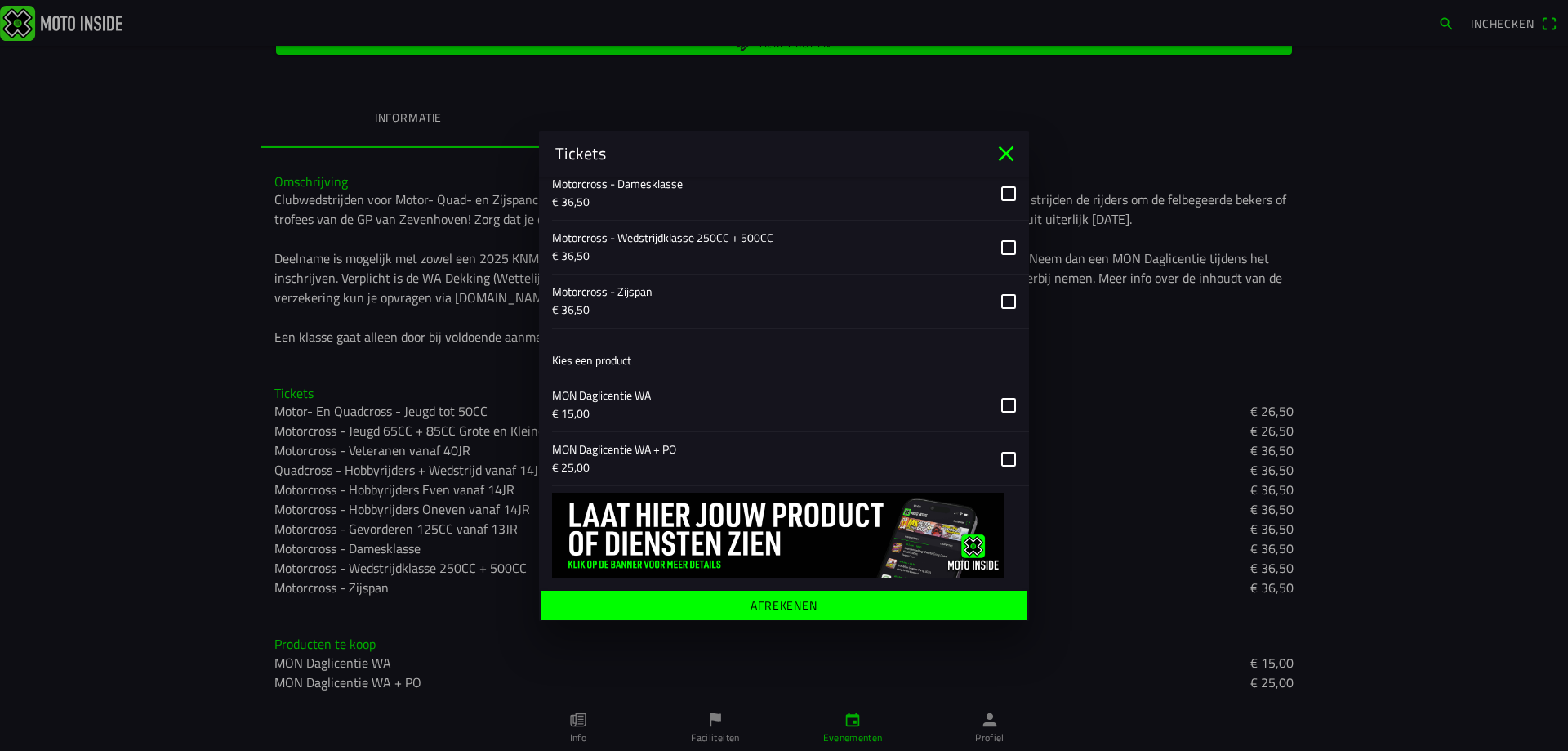
scroll to position [1783, 0]
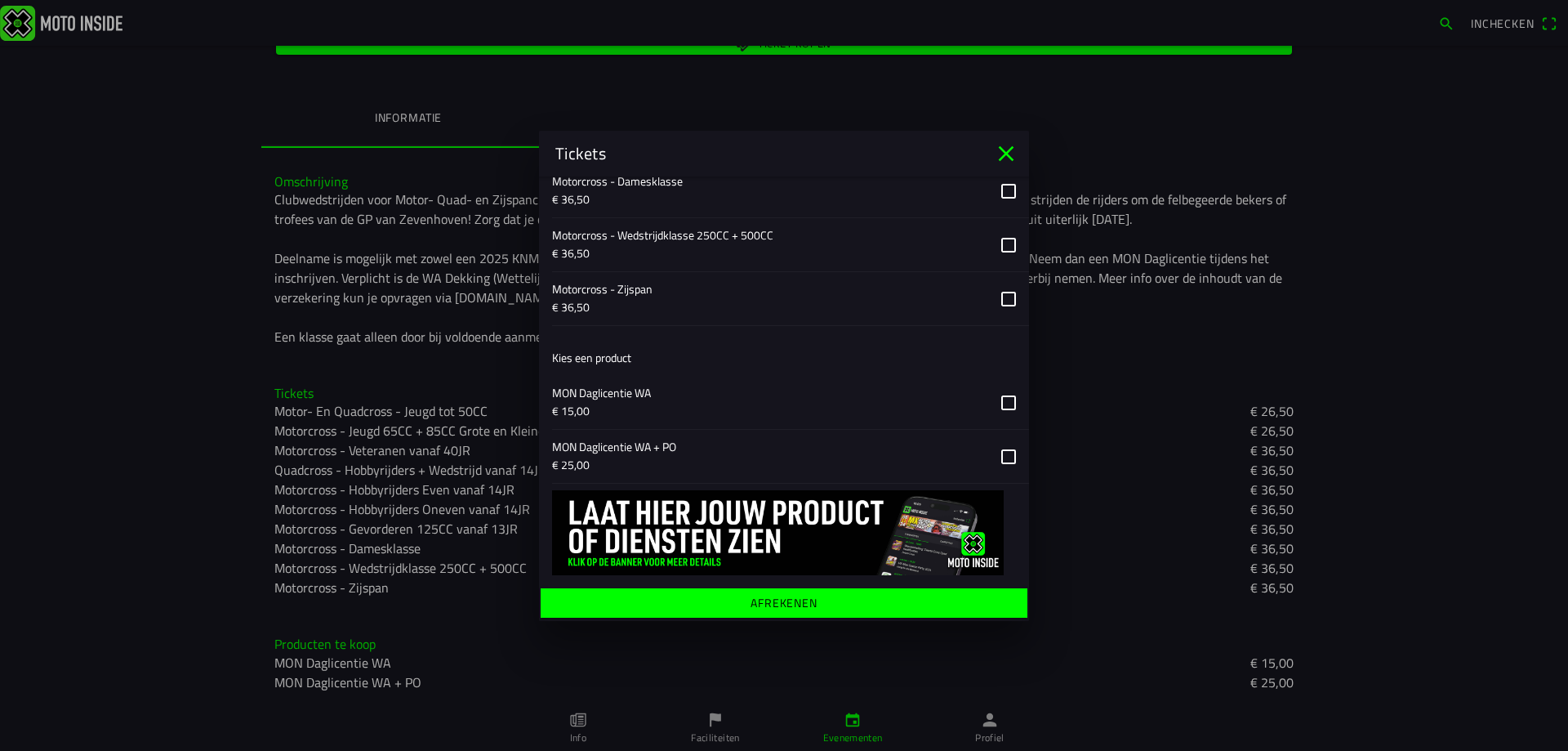
click at [795, 602] on ion-label "Afrekenen" at bounding box center [784, 602] width 67 height 12
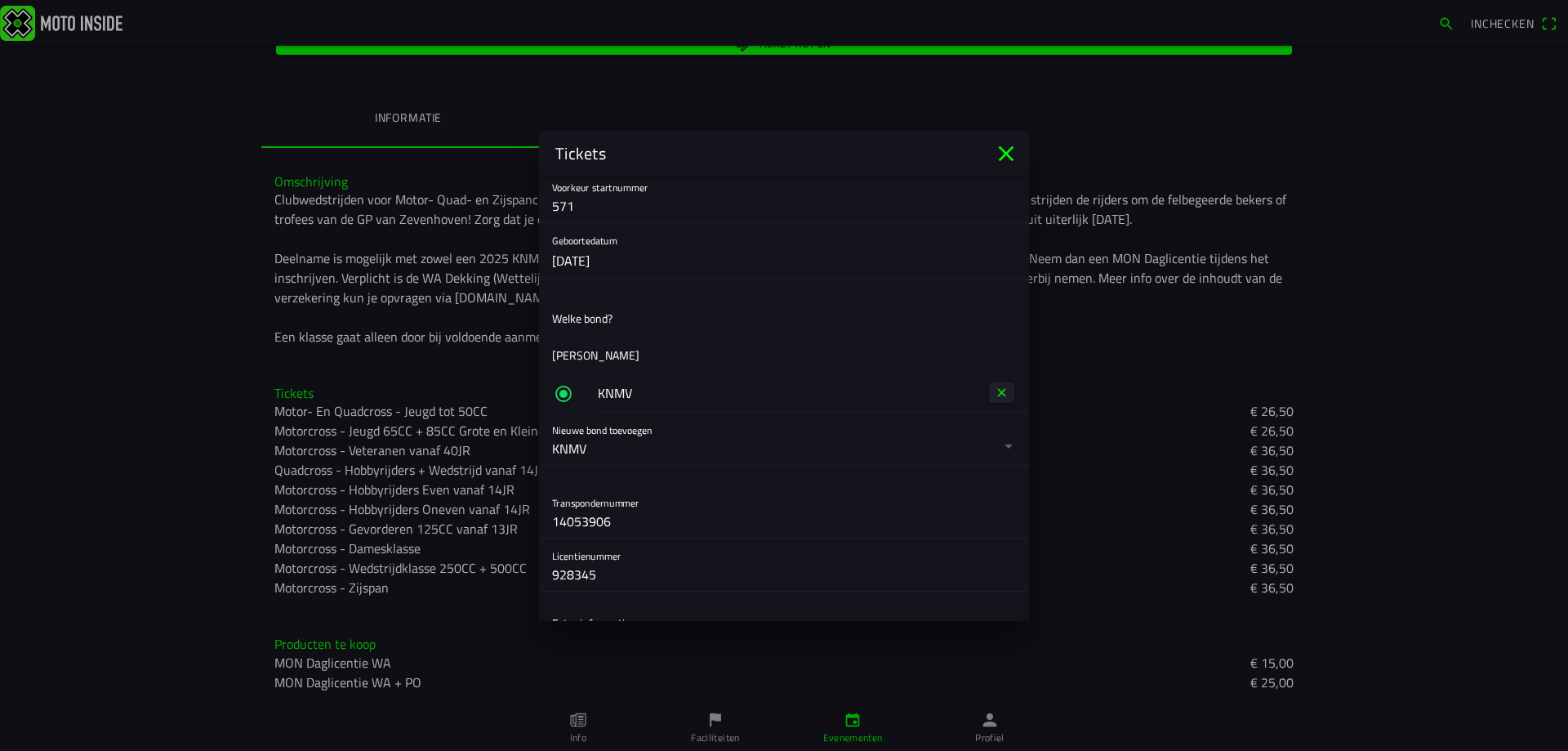
scroll to position [408, 0]
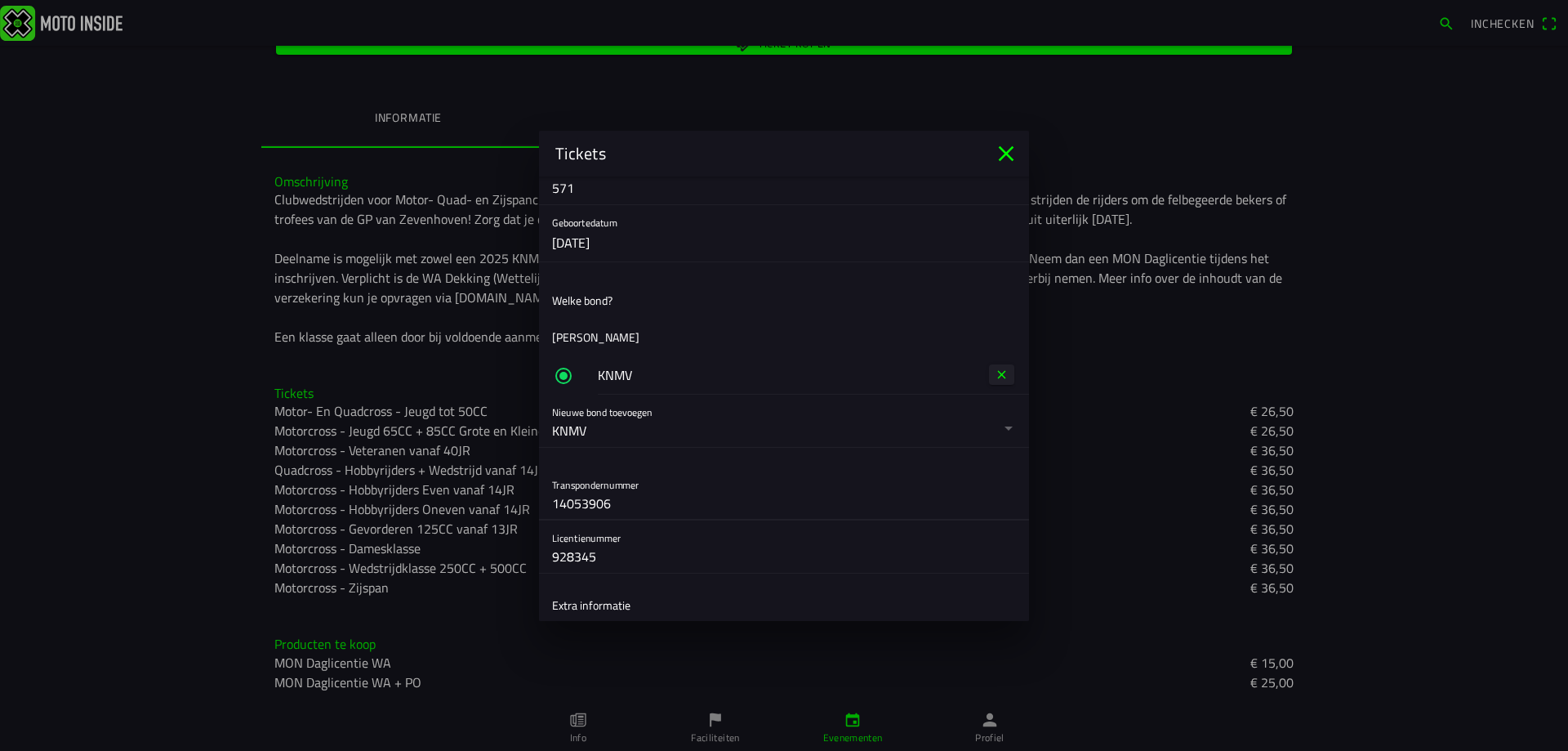
click at [699, 500] on input "14053906" at bounding box center [784, 503] width 464 height 33
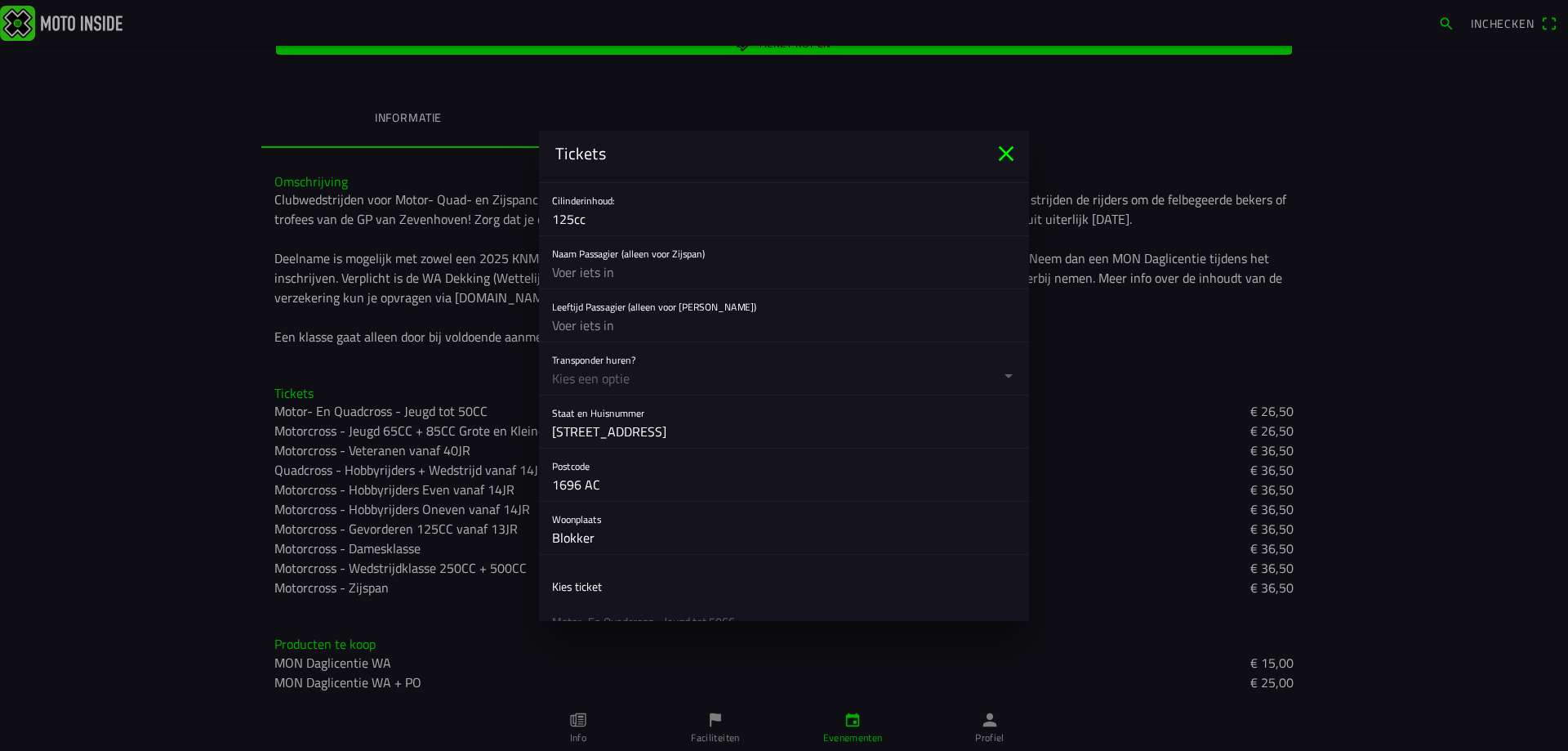
scroll to position [898, 0]
click at [1000, 377] on button "button" at bounding box center [790, 371] width 477 height 53
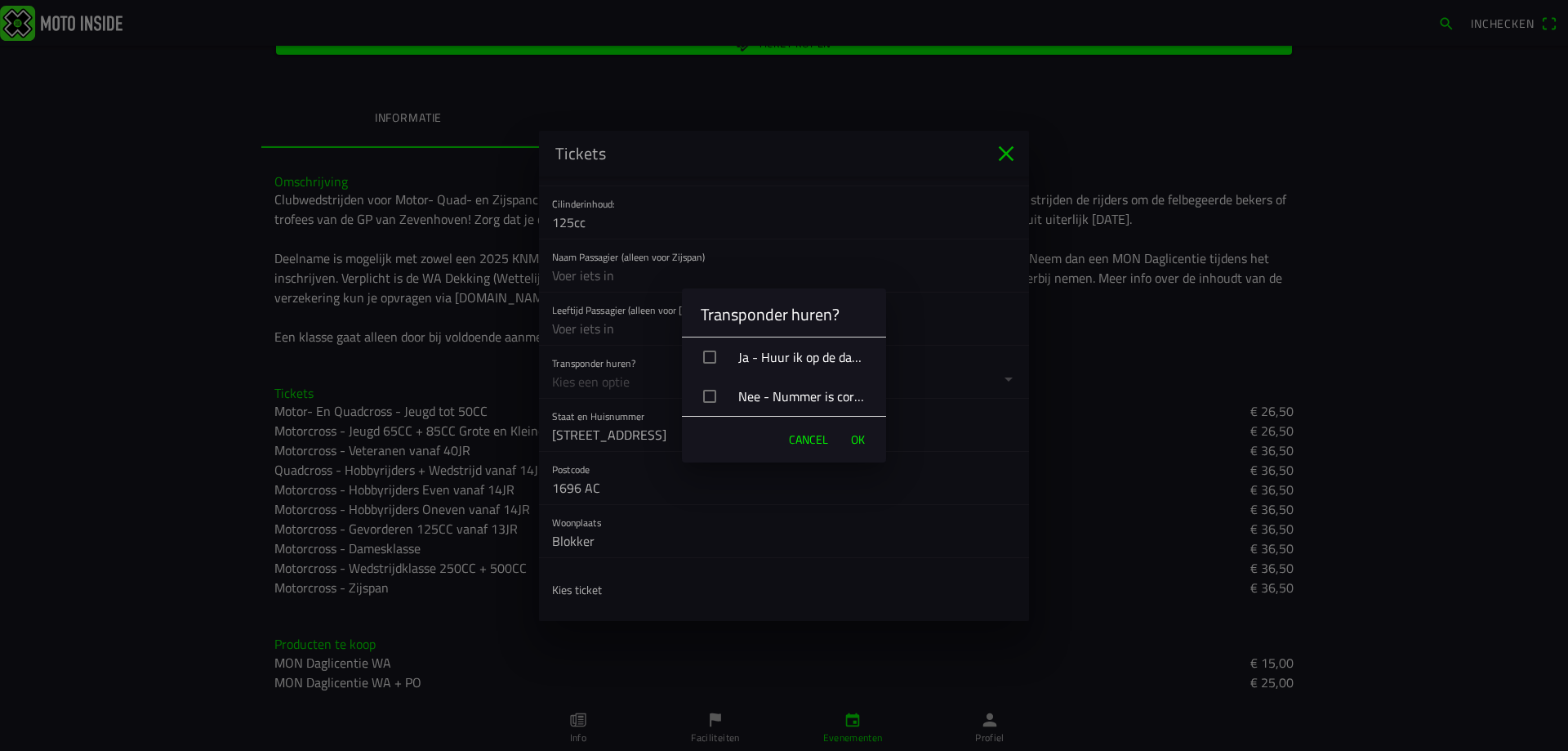
click at [714, 394] on div "button" at bounding box center [710, 396] width 13 height 13
click at [860, 440] on span "OK" at bounding box center [858, 440] width 14 height 16
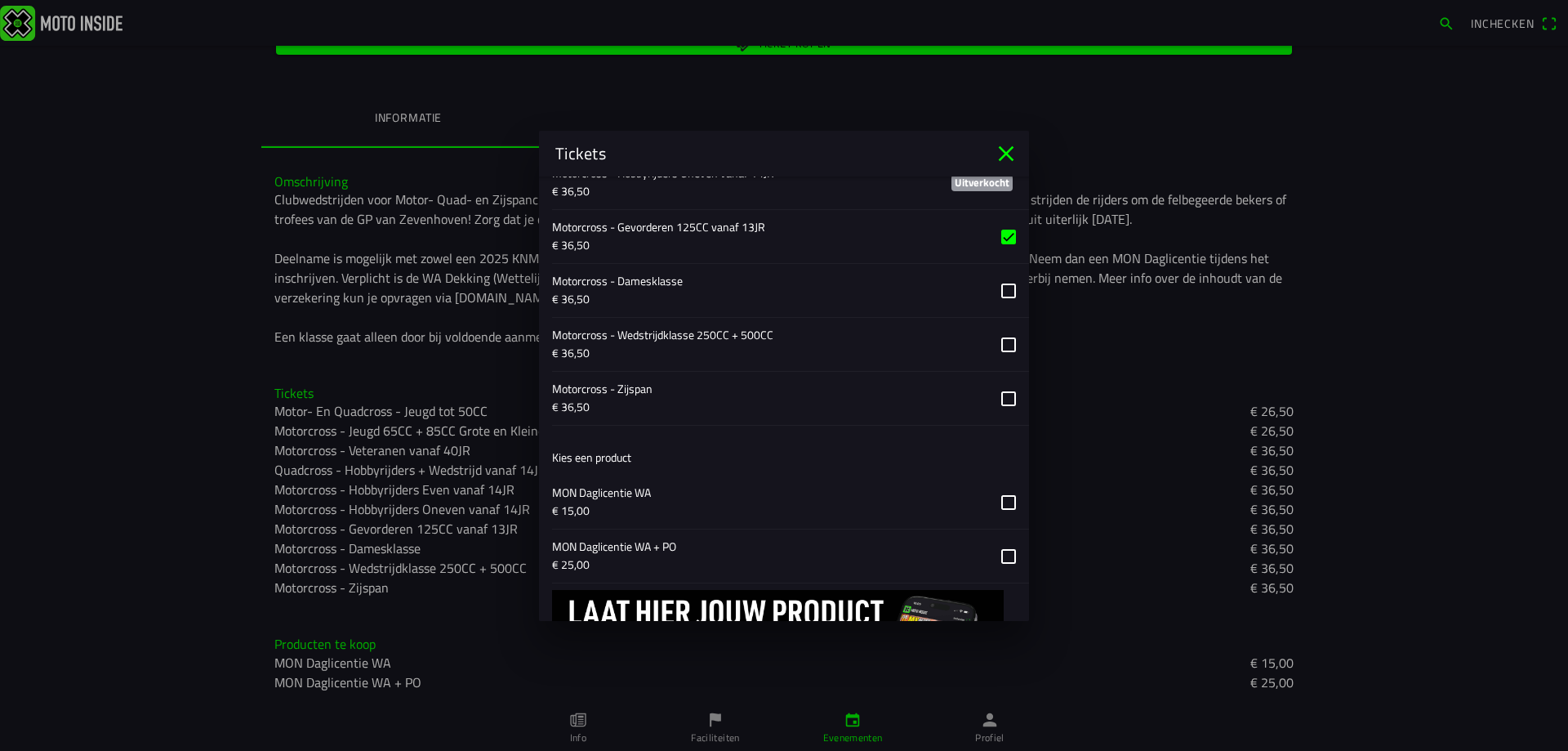
scroll to position [1814, 0]
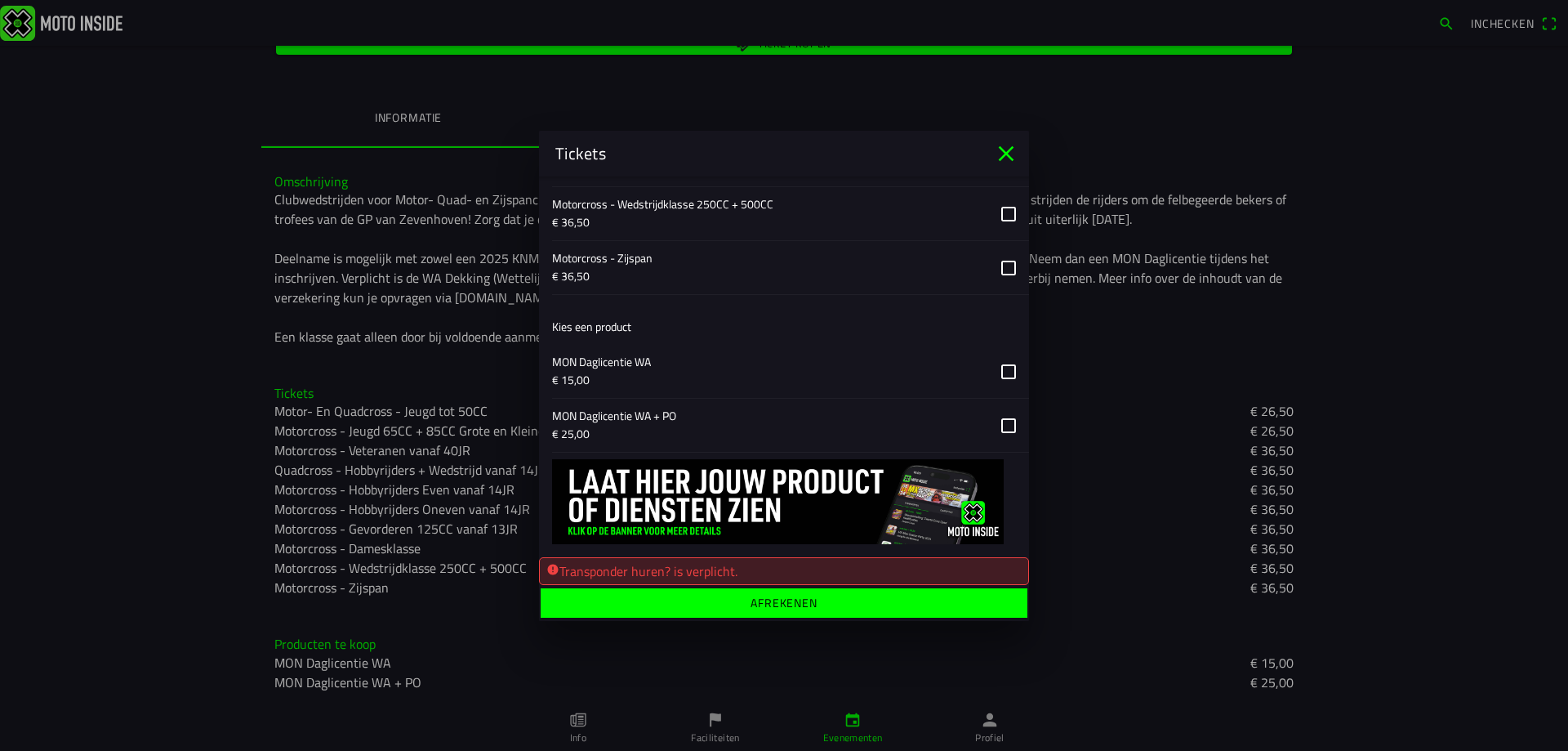
click at [790, 607] on ion-label "Afrekenen" at bounding box center [784, 602] width 67 height 12
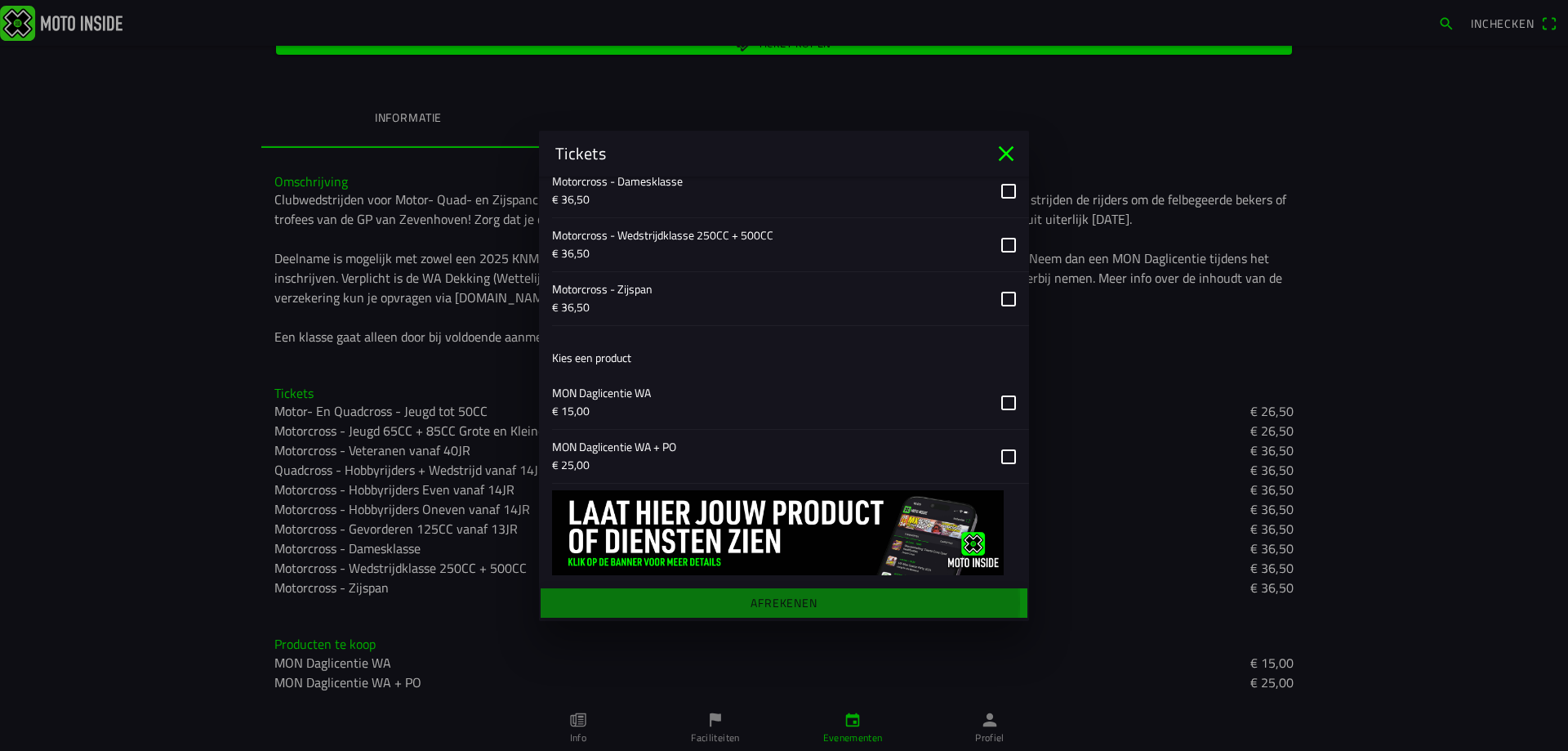
scroll to position [1783, 0]
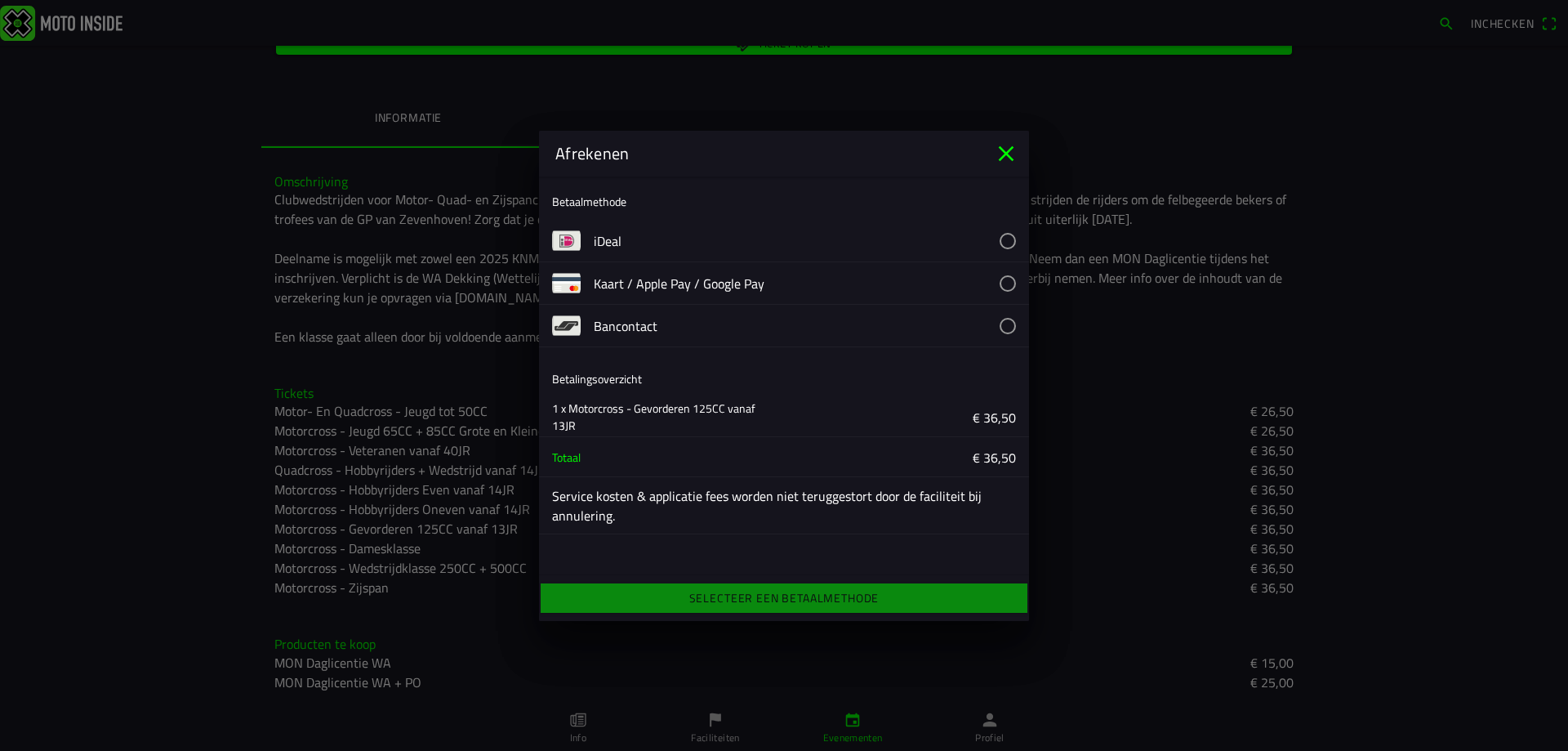
click at [589, 239] on div "iDeal" at bounding box center [784, 241] width 490 height 43
click at [1009, 237] on button "button" at bounding box center [812, 240] width 435 height 42
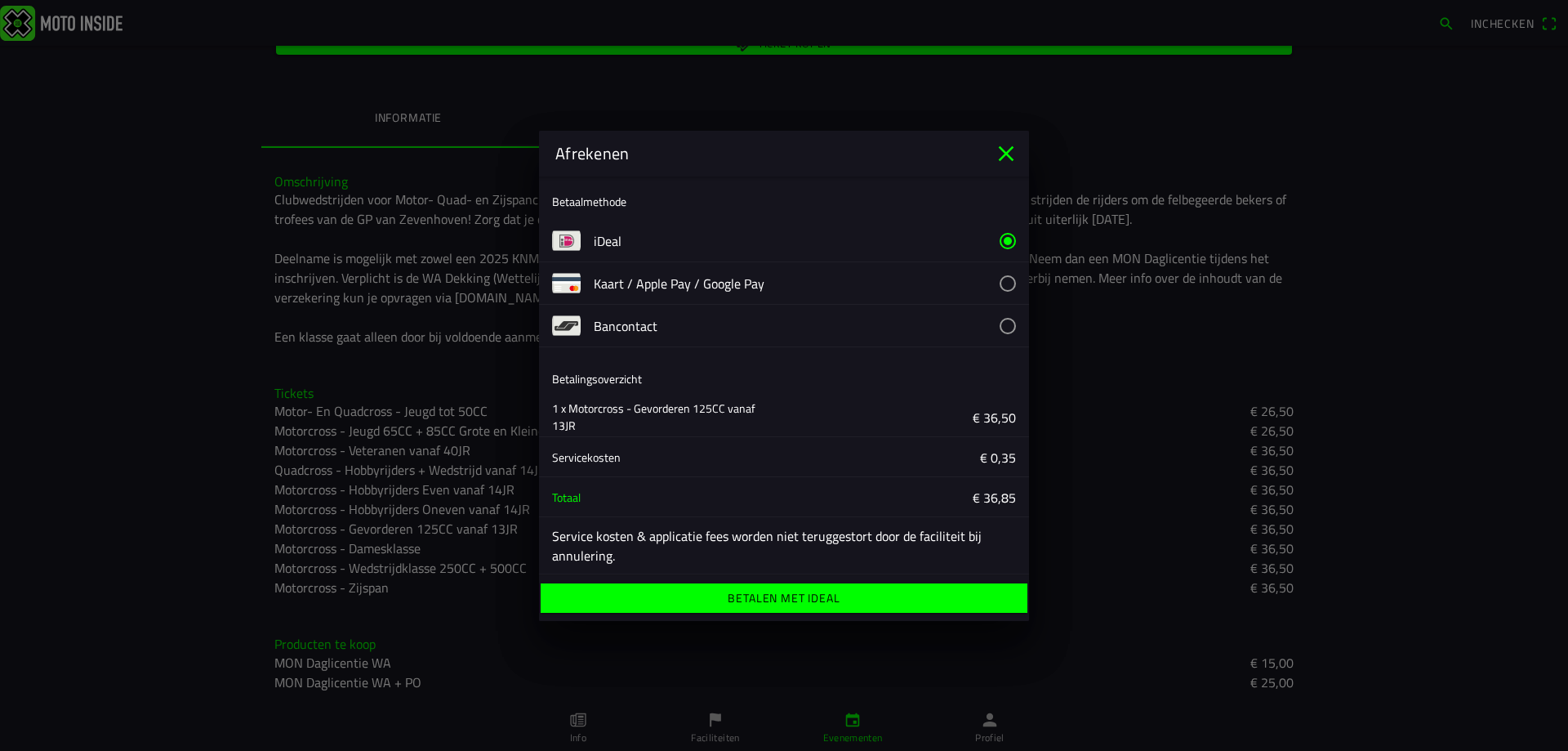
click at [758, 594] on ion-label "Betalen met iDeal" at bounding box center [784, 598] width 112 height 12
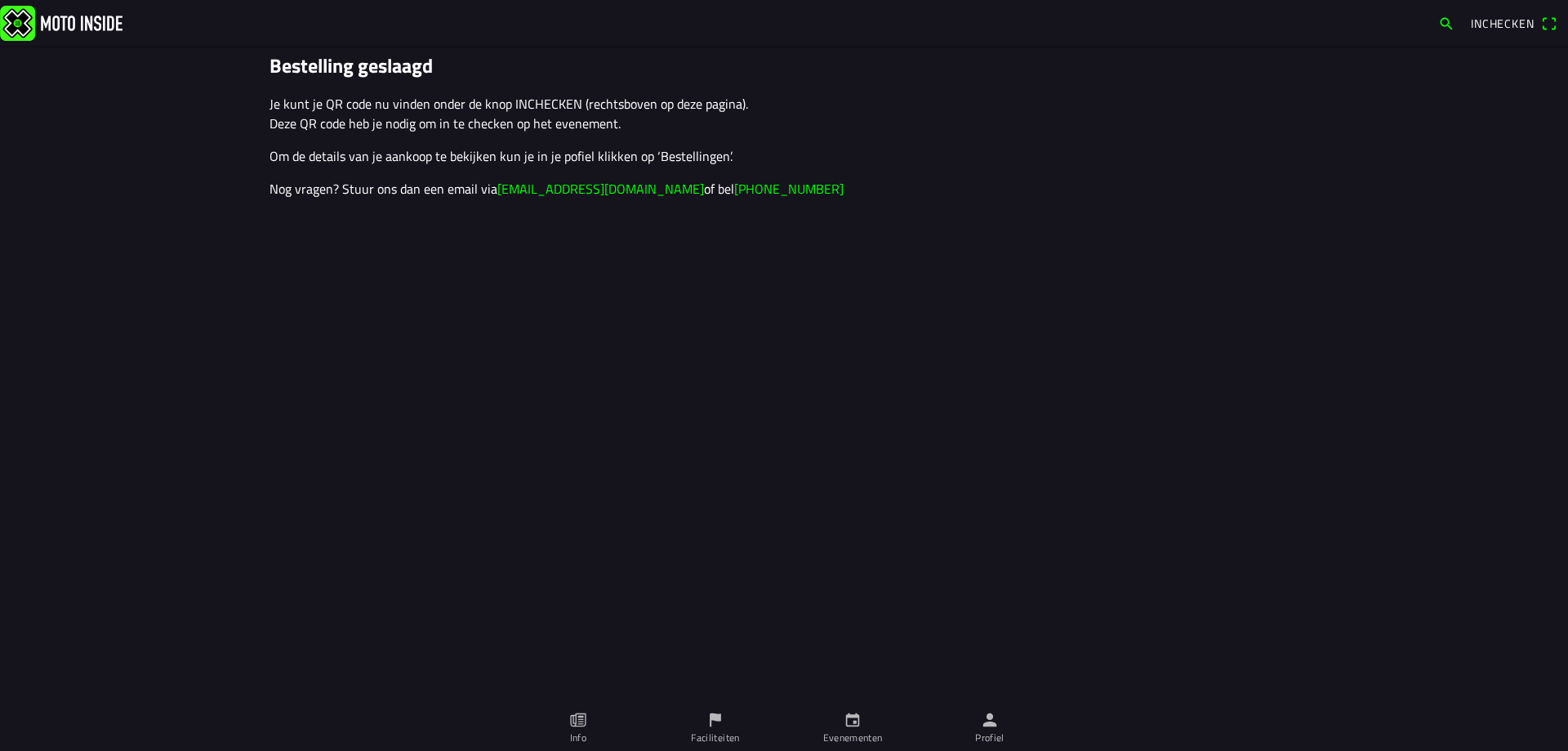
click at [1547, 25] on span "Inchecken" at bounding box center [1513, 24] width 85 height 26
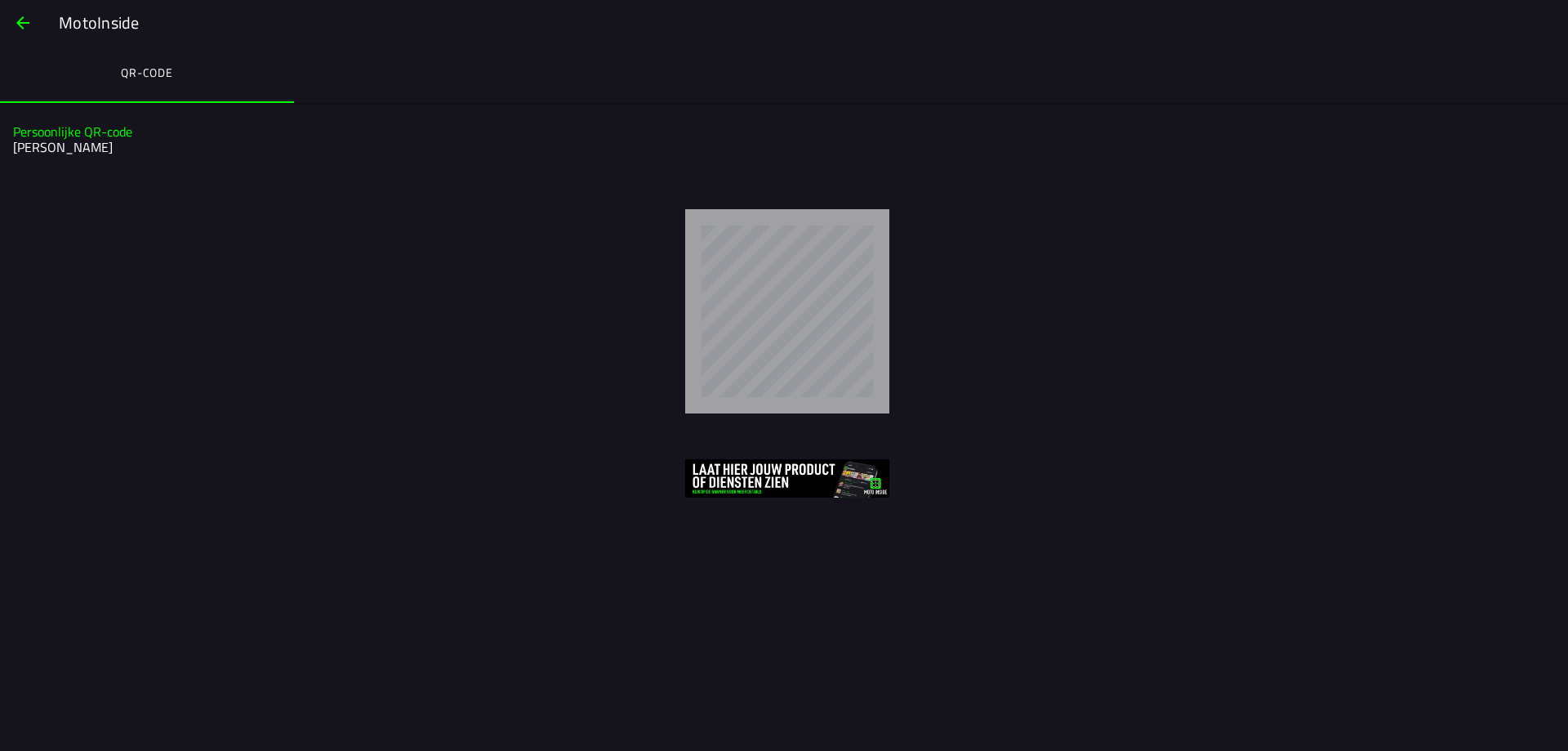
click at [26, 22] on span "button" at bounding box center [23, 23] width 20 height 39
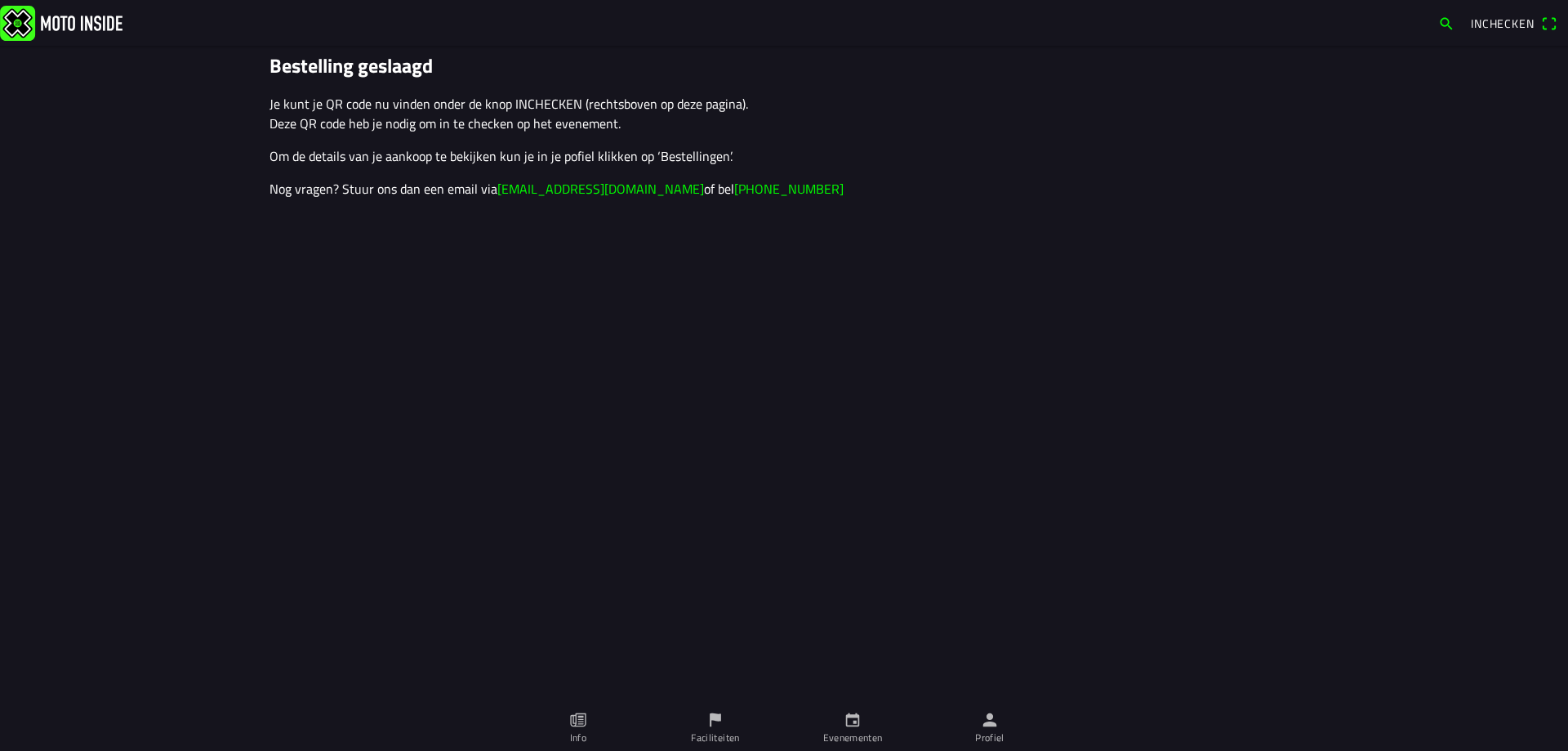
click at [26, 22] on img at bounding box center [61, 22] width 122 height 35
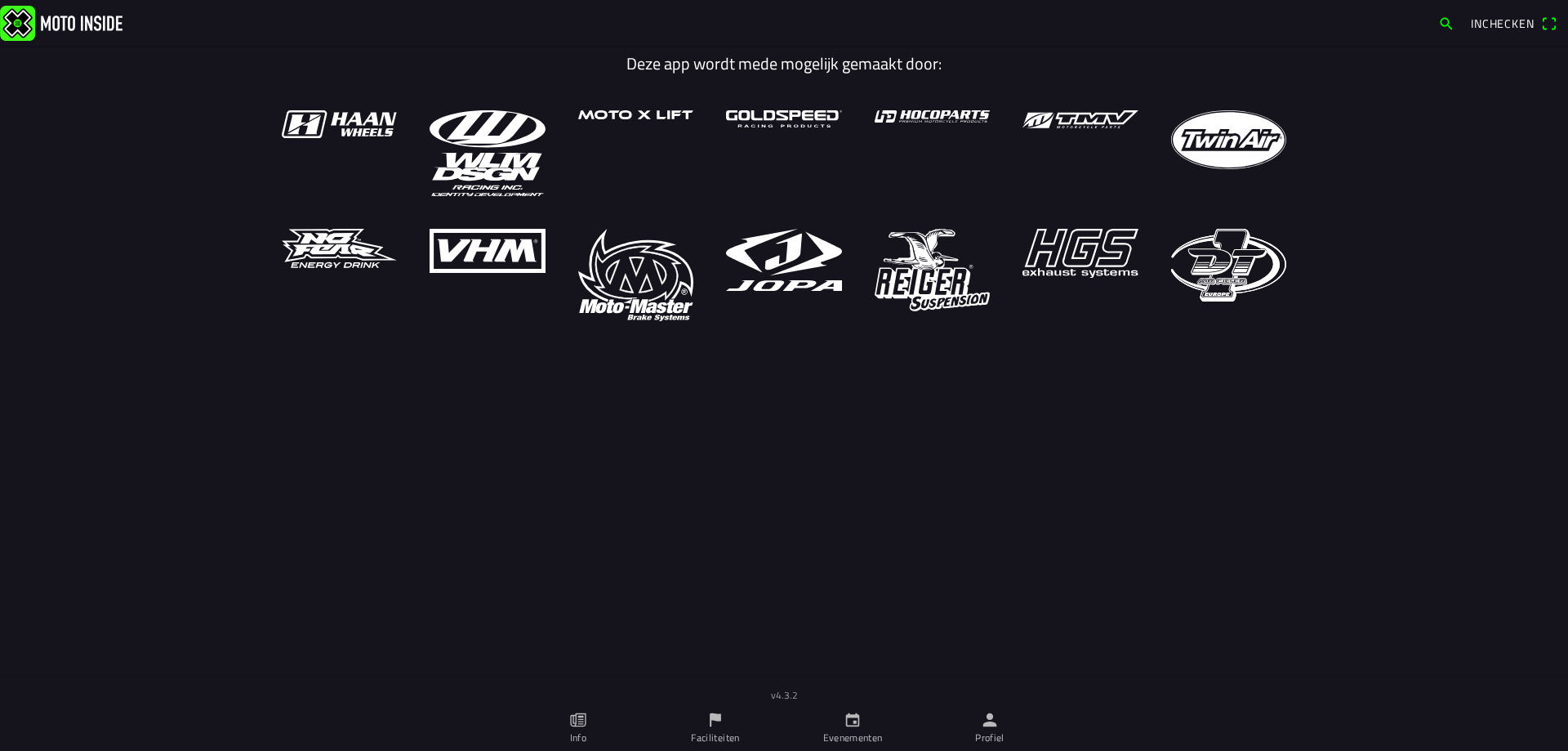
click at [853, 713] on icon "calendar" at bounding box center [853, 720] width 18 height 18
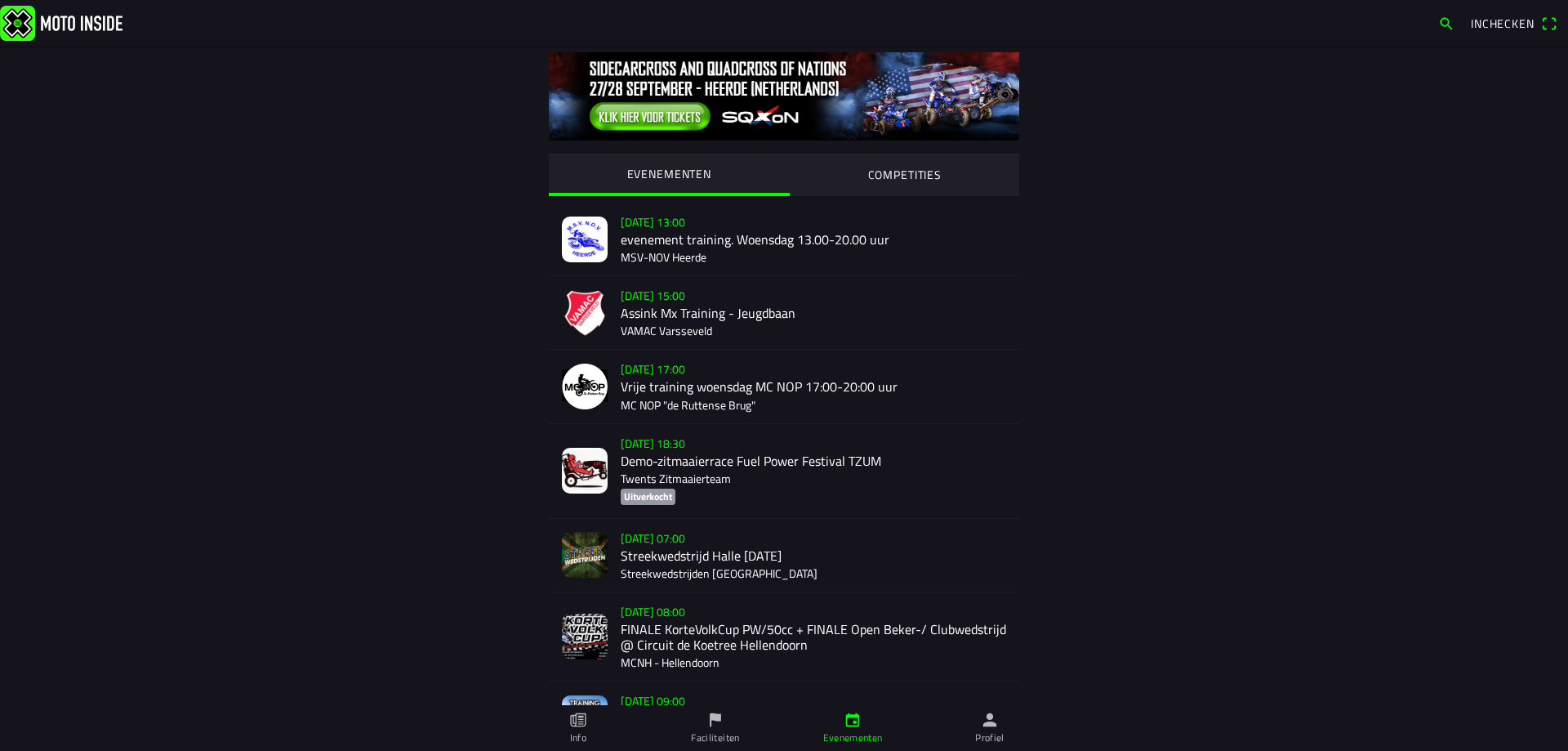
click at [1445, 20] on span "button" at bounding box center [1446, 24] width 16 height 26
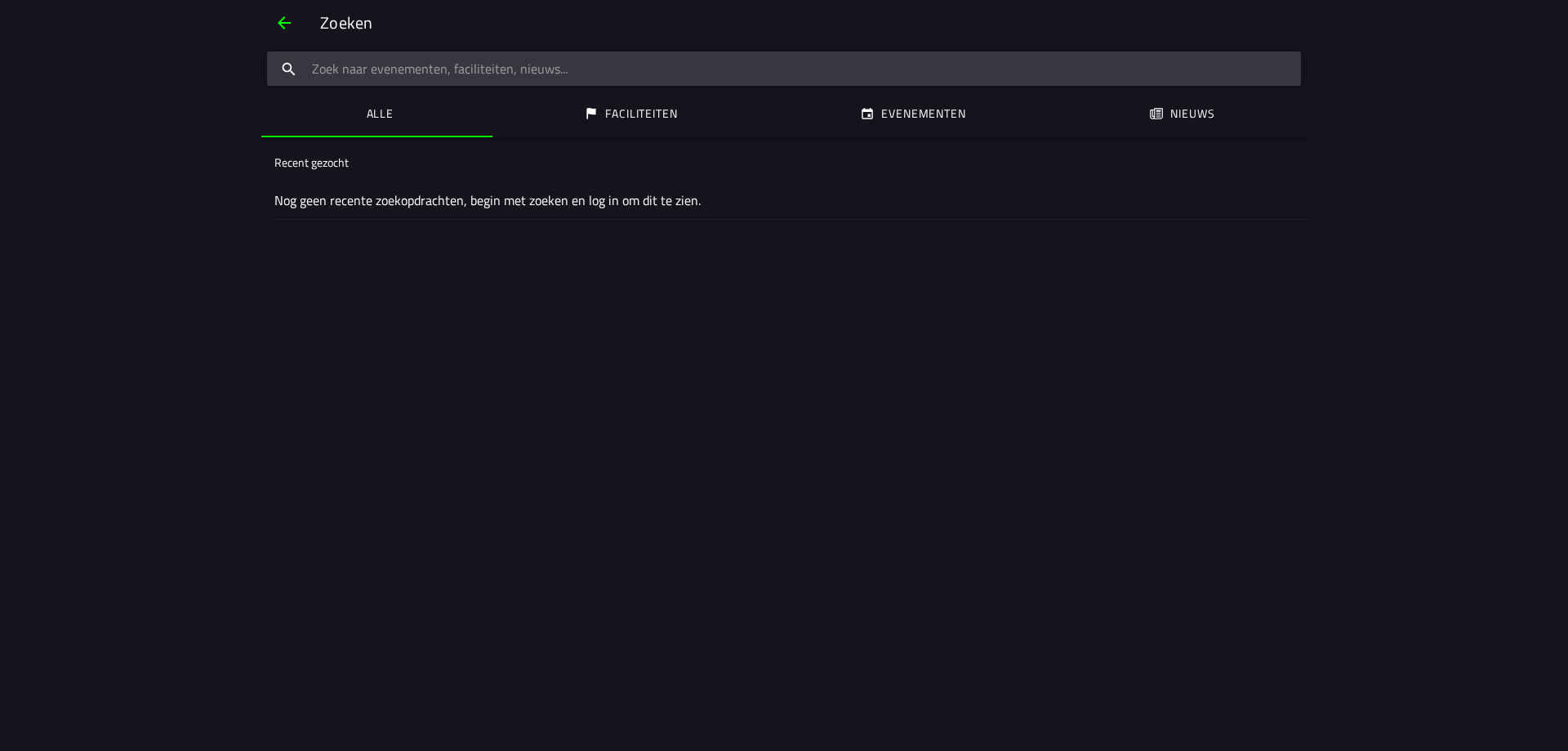
click at [348, 67] on input "search text" at bounding box center [784, 69] width 1034 height 35
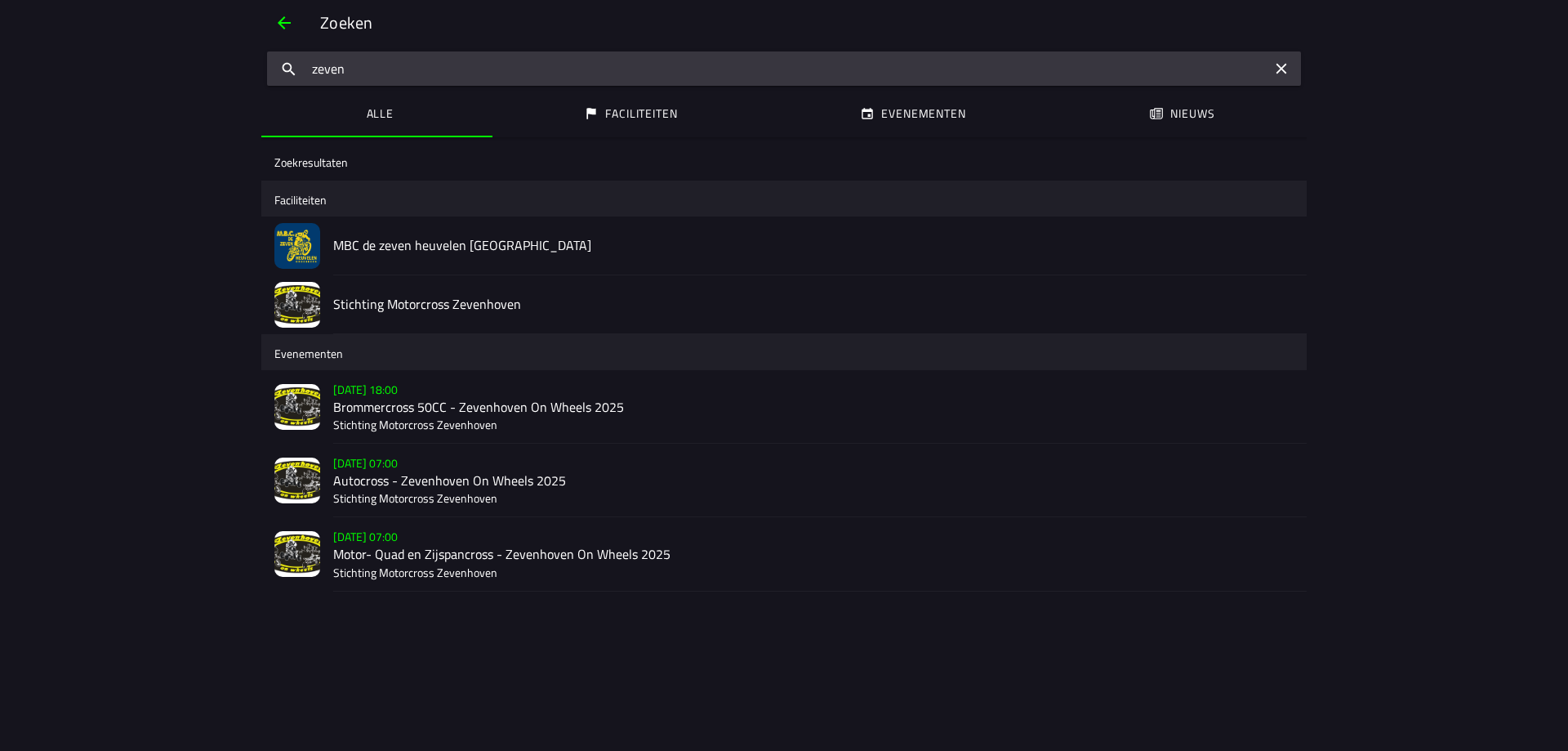
type input "zeven"
click at [398, 301] on h2 "Stichting Motorcross Zevenhoven" at bounding box center [813, 304] width 960 height 16
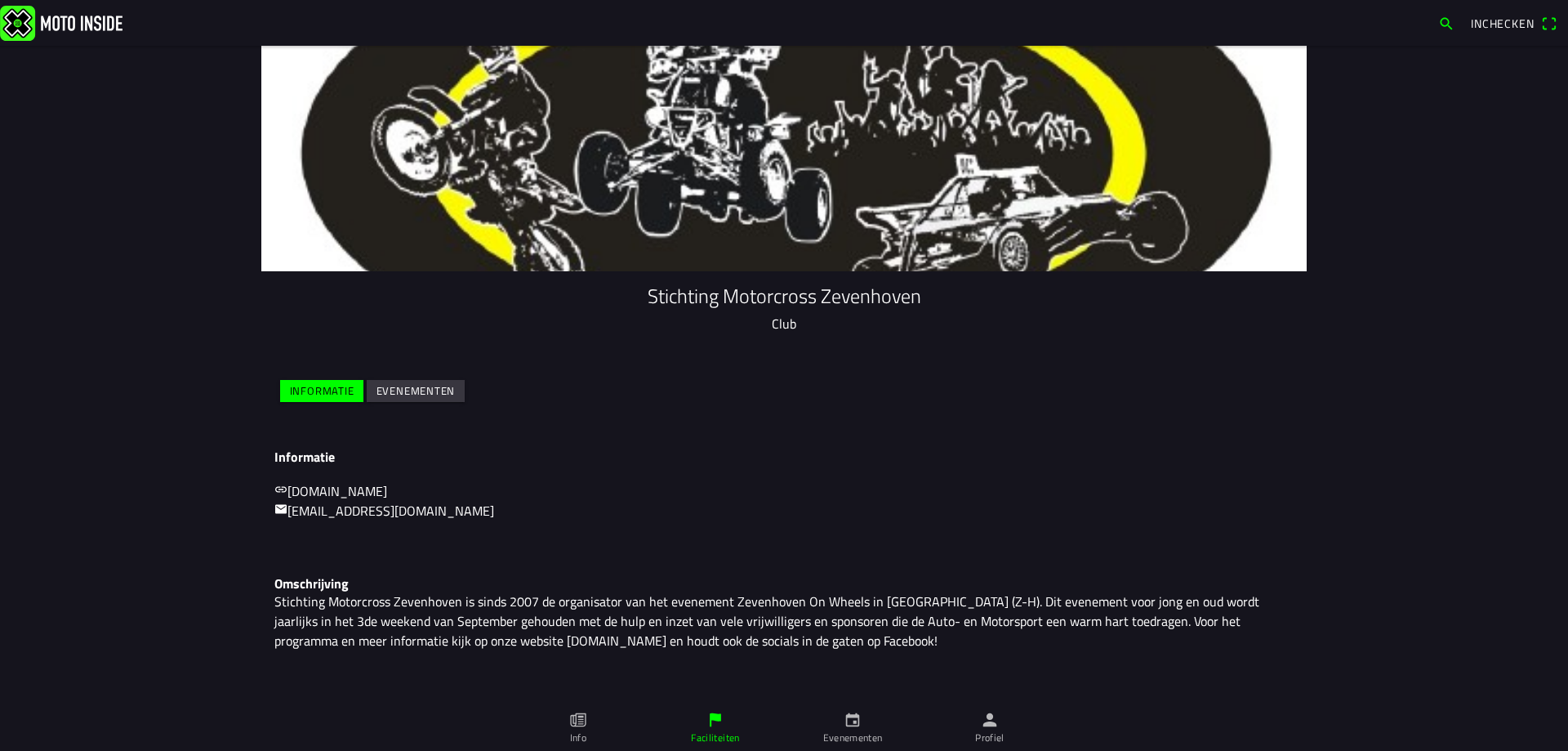
click at [0, 0] on slot "Evenementen" at bounding box center [0, 0] width 0 height 0
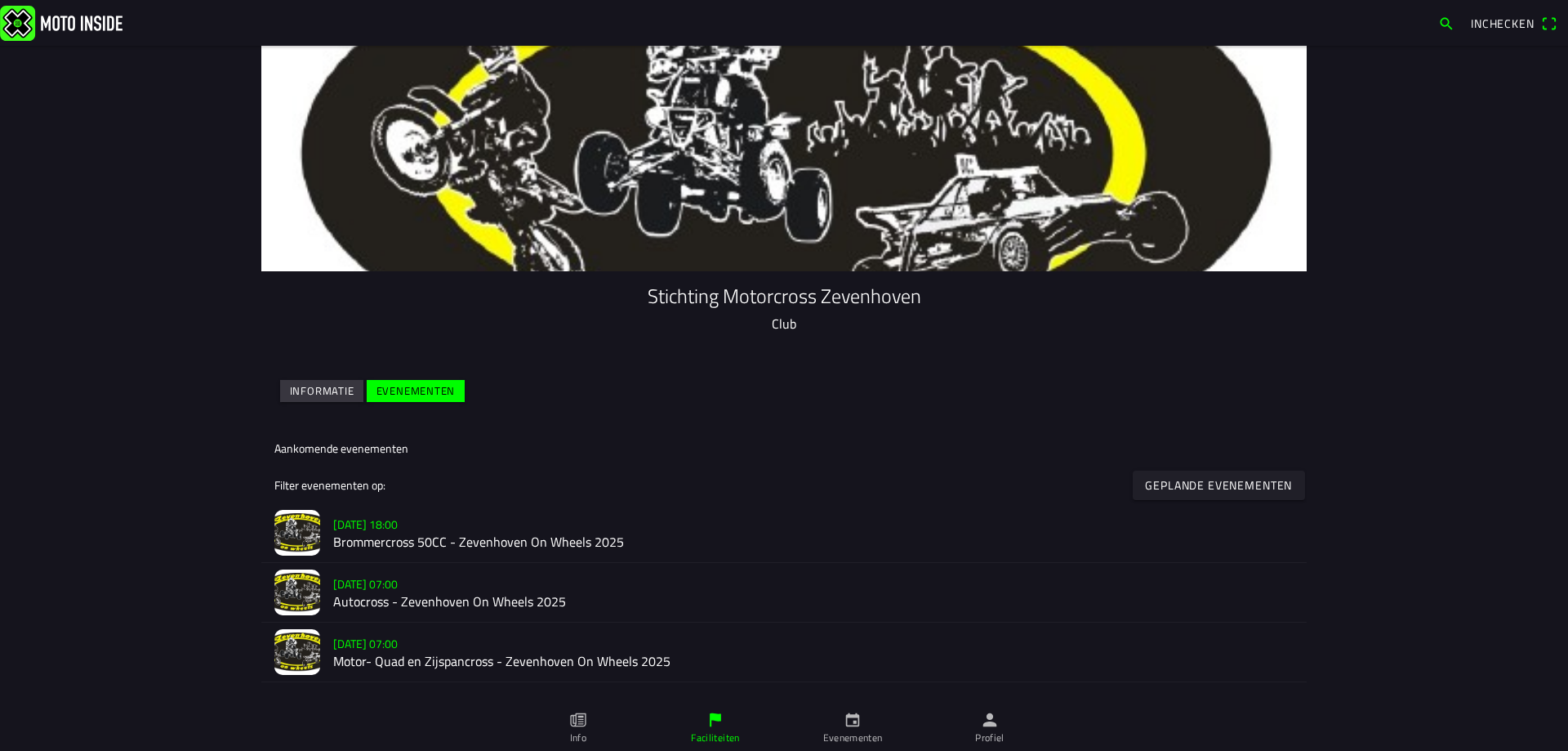
click at [391, 653] on h2 "Motor- Quad en Zijspancross - Zevenhoven On Wheels 2025" at bounding box center [813, 661] width 960 height 16
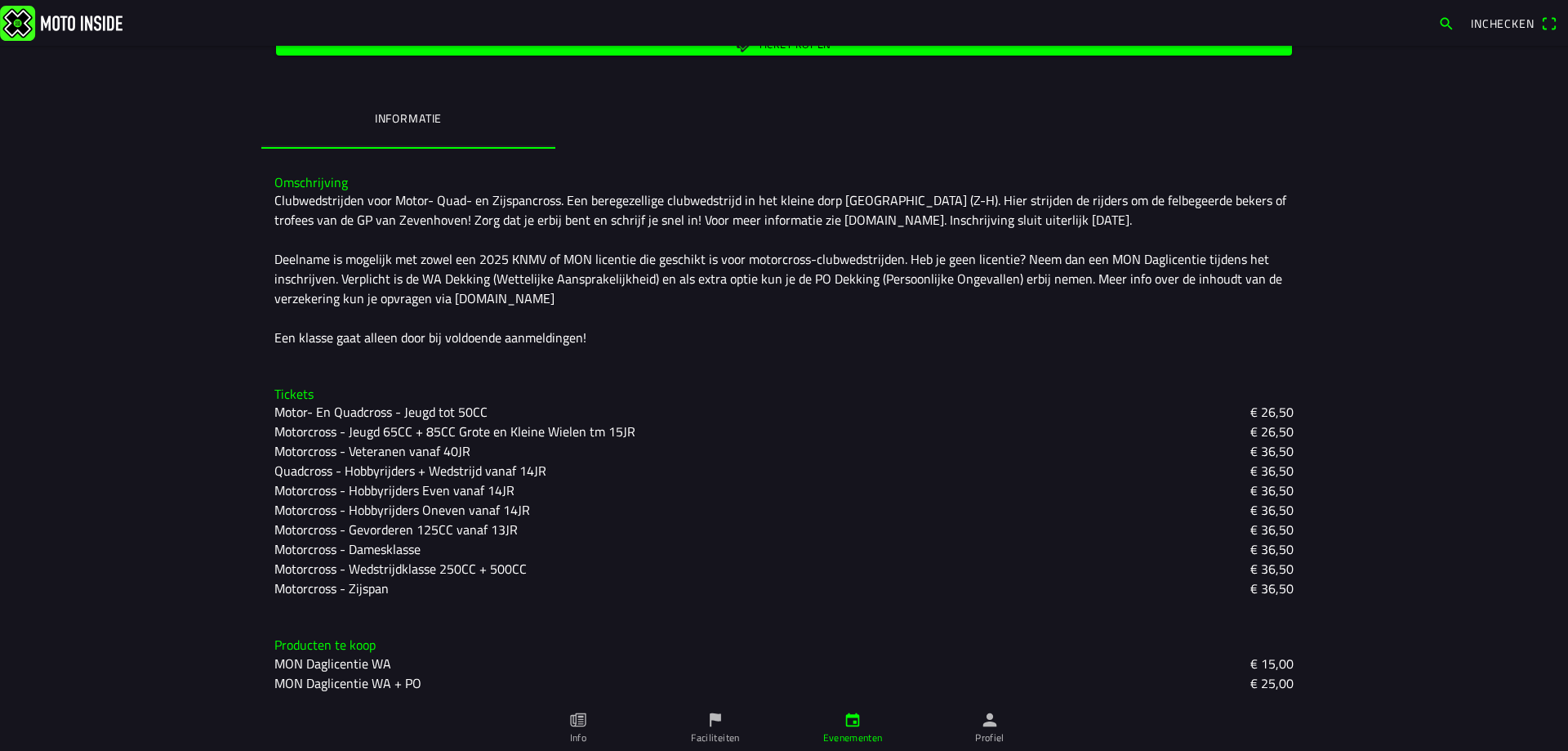
scroll to position [349, 0]
click at [0, 0] on slot "Motorcross - Veteranen vanaf 40JR" at bounding box center [0, 0] width 0 height 0
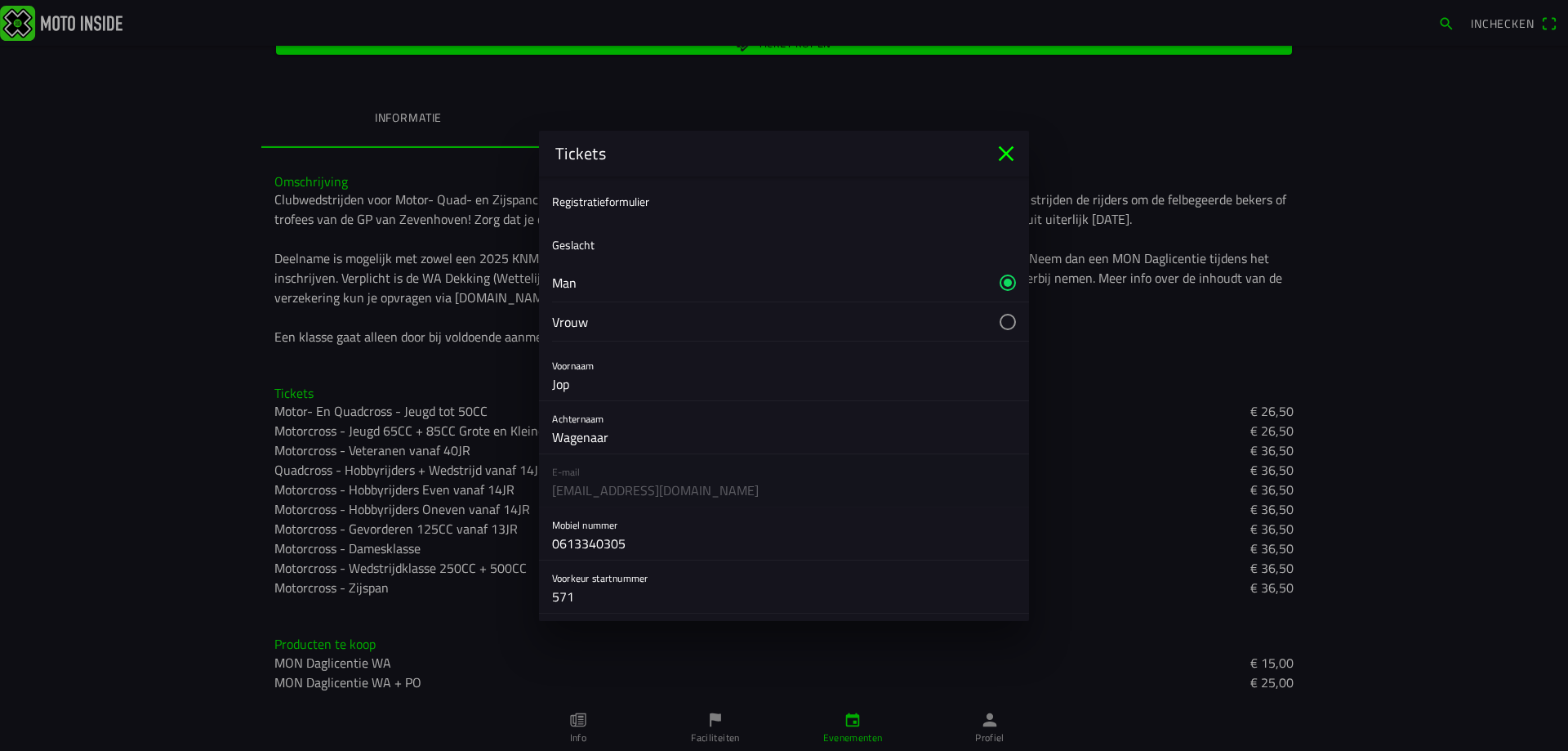
click at [585, 380] on input "Jop" at bounding box center [784, 384] width 464 height 33
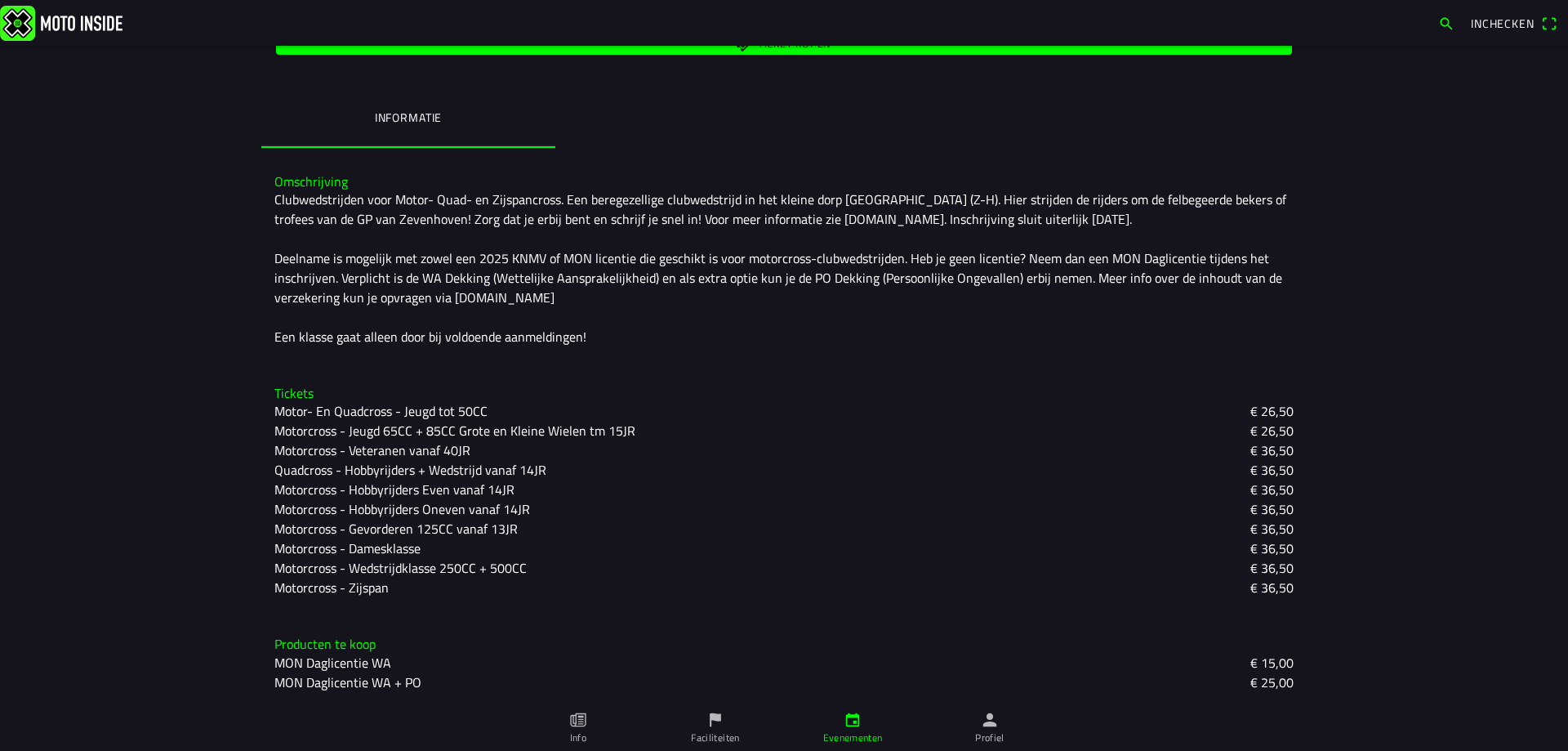
click at [180, 373] on ion-backdrop at bounding box center [784, 376] width 1568 height 751
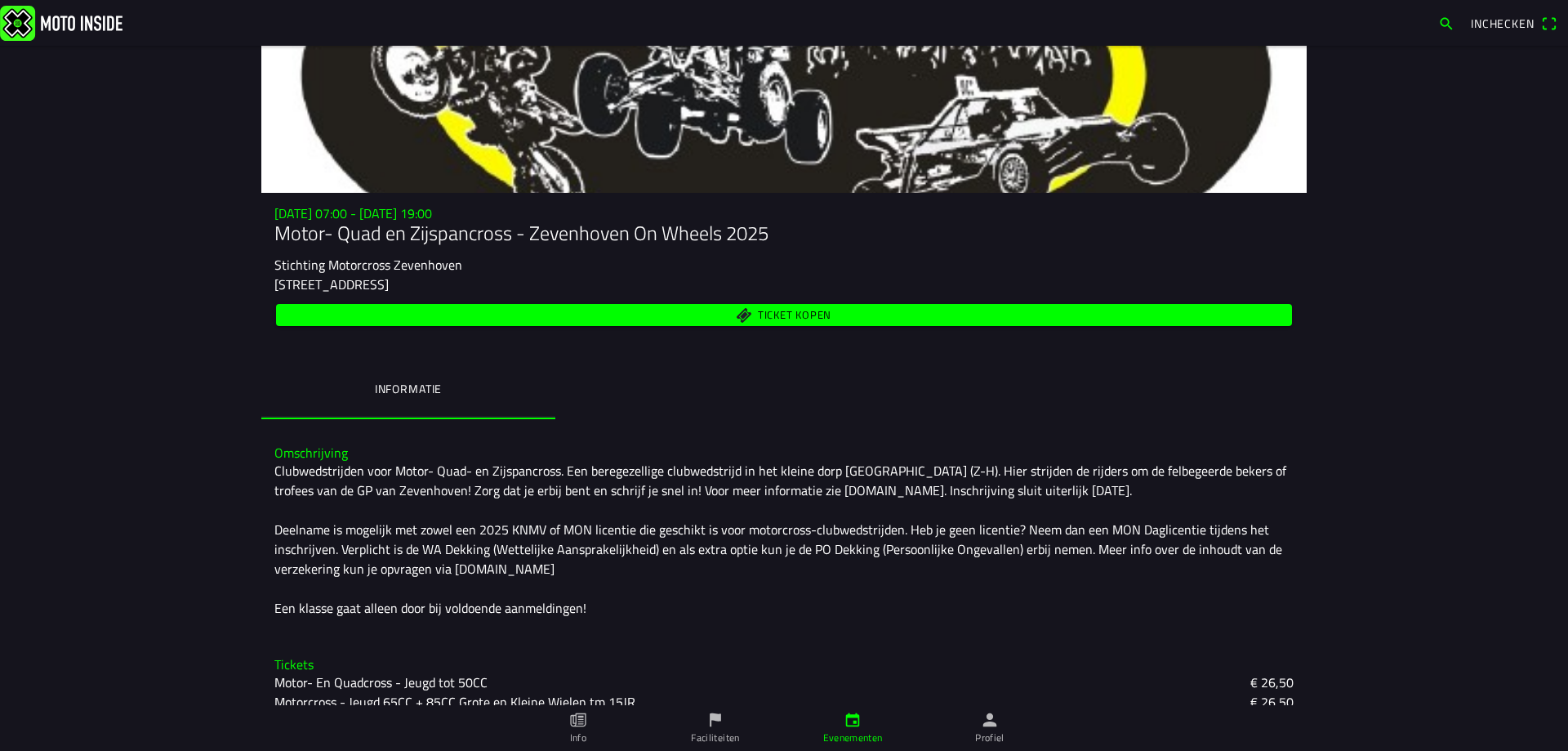
scroll to position [0, 0]
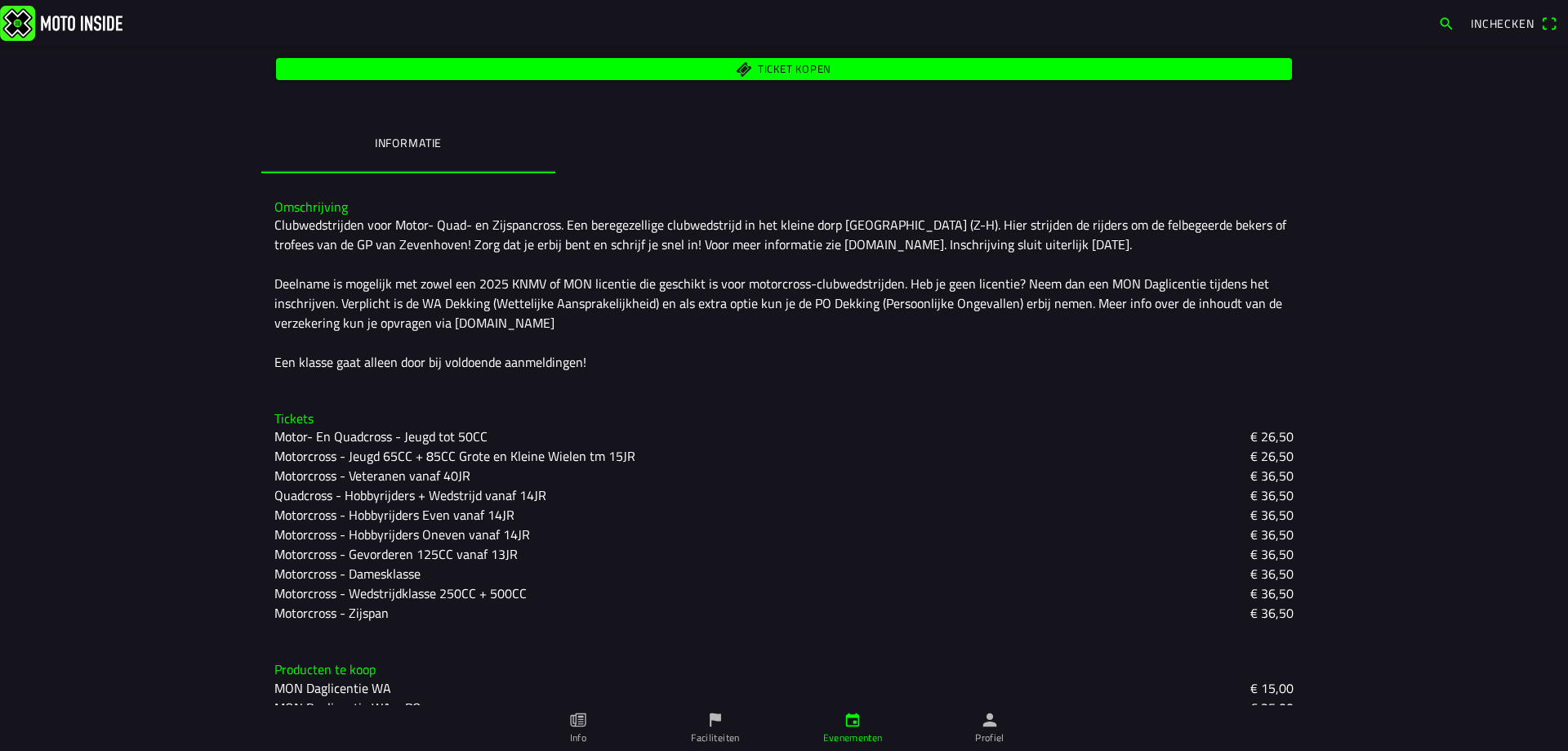
scroll to position [349, 0]
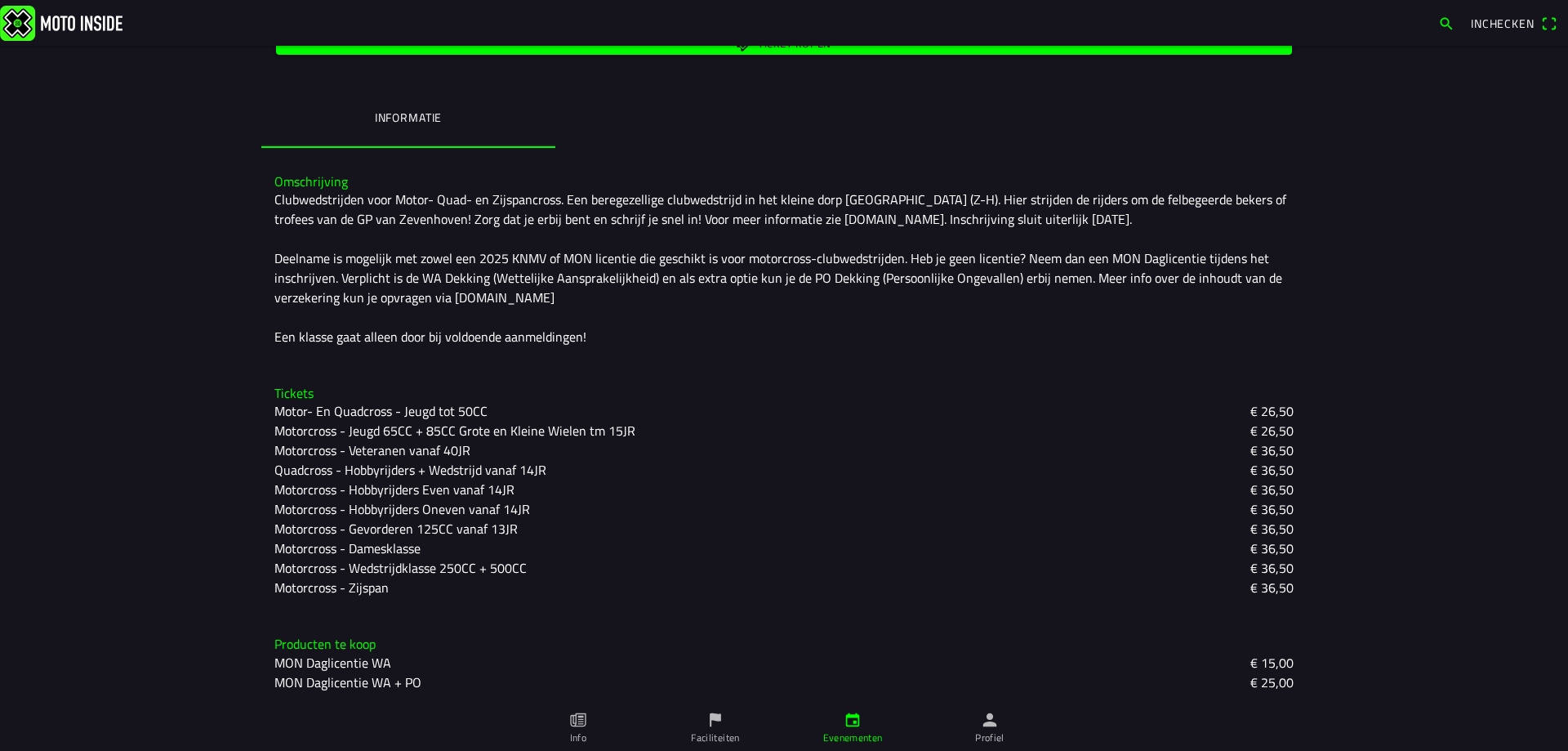
click at [0, 0] on slot "Motorcross - Veteranen vanaf 40JR" at bounding box center [0, 0] width 0 height 0
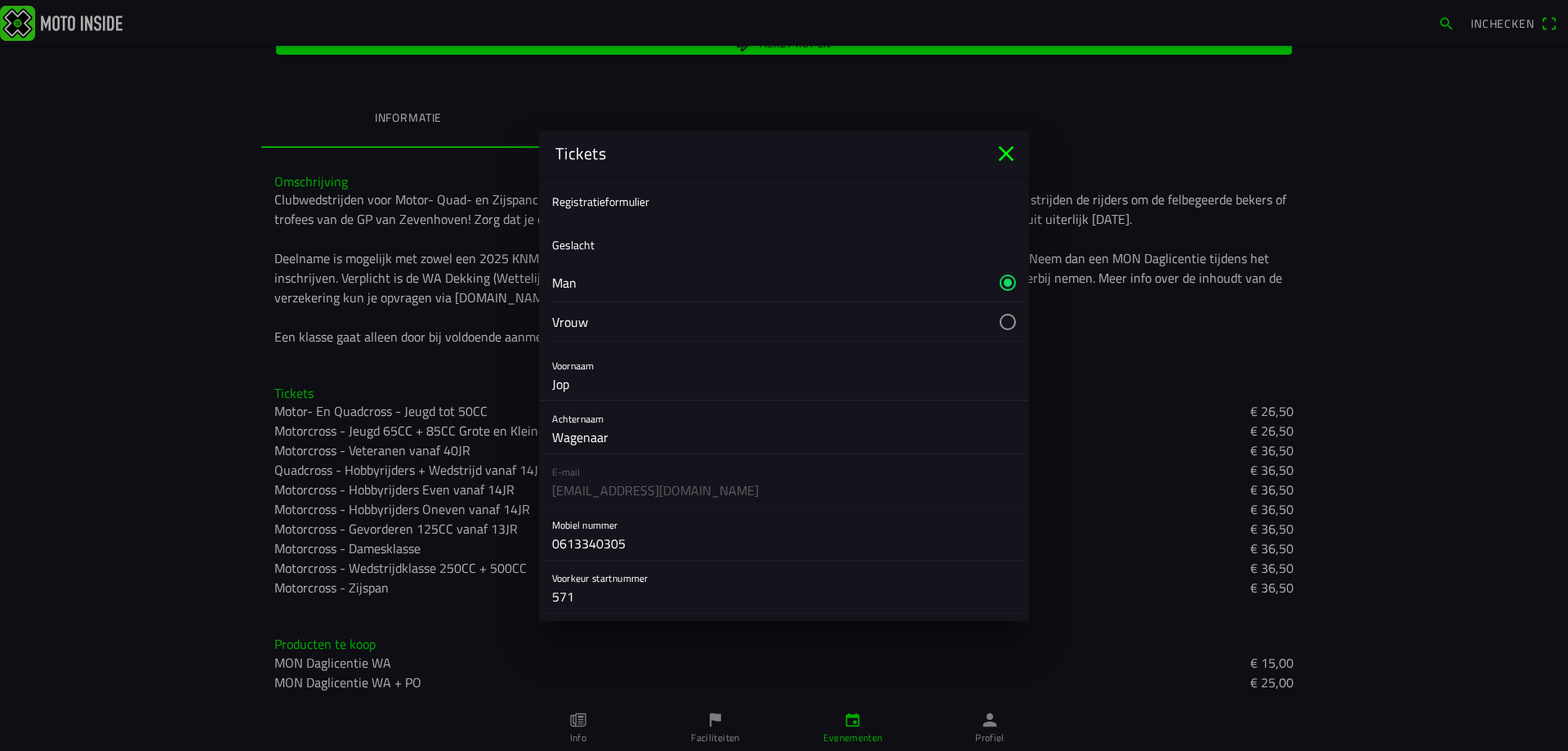
click at [577, 388] on input "Jop" at bounding box center [784, 384] width 464 height 33
type input "J"
type input "Ron"
type input "Noorderdracht"
type input "45"
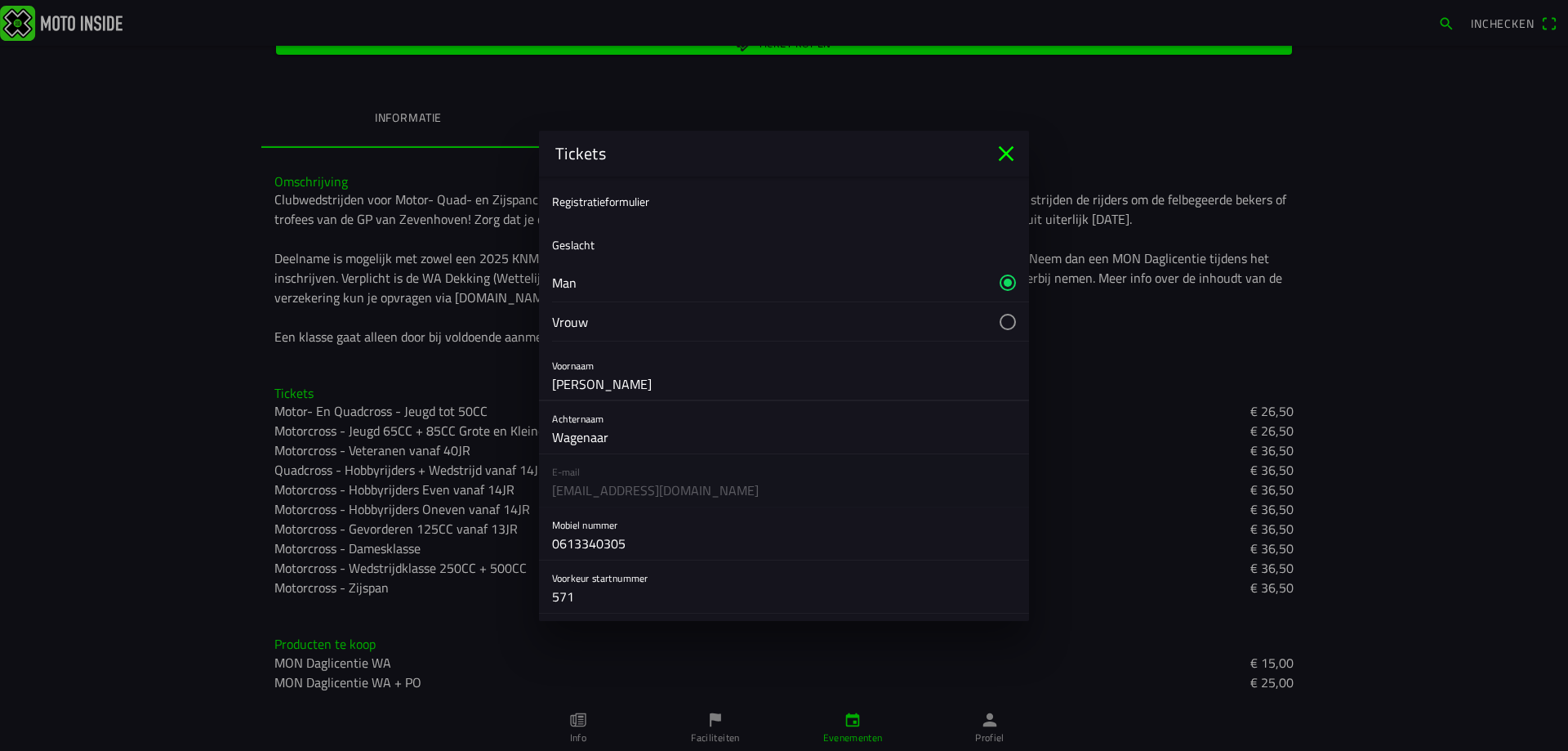
type input "1696 AC"
type input "Blokker"
type input "Ron"
drag, startPoint x: 628, startPoint y: 440, endPoint x: 513, endPoint y: 451, distance: 115.5
click at [513, 451] on ion-modal "Tickets Registratieformulier Geslacht Man Vrouw Voornaam Ron Achternaam Wagenaa…" at bounding box center [784, 376] width 1568 height 751
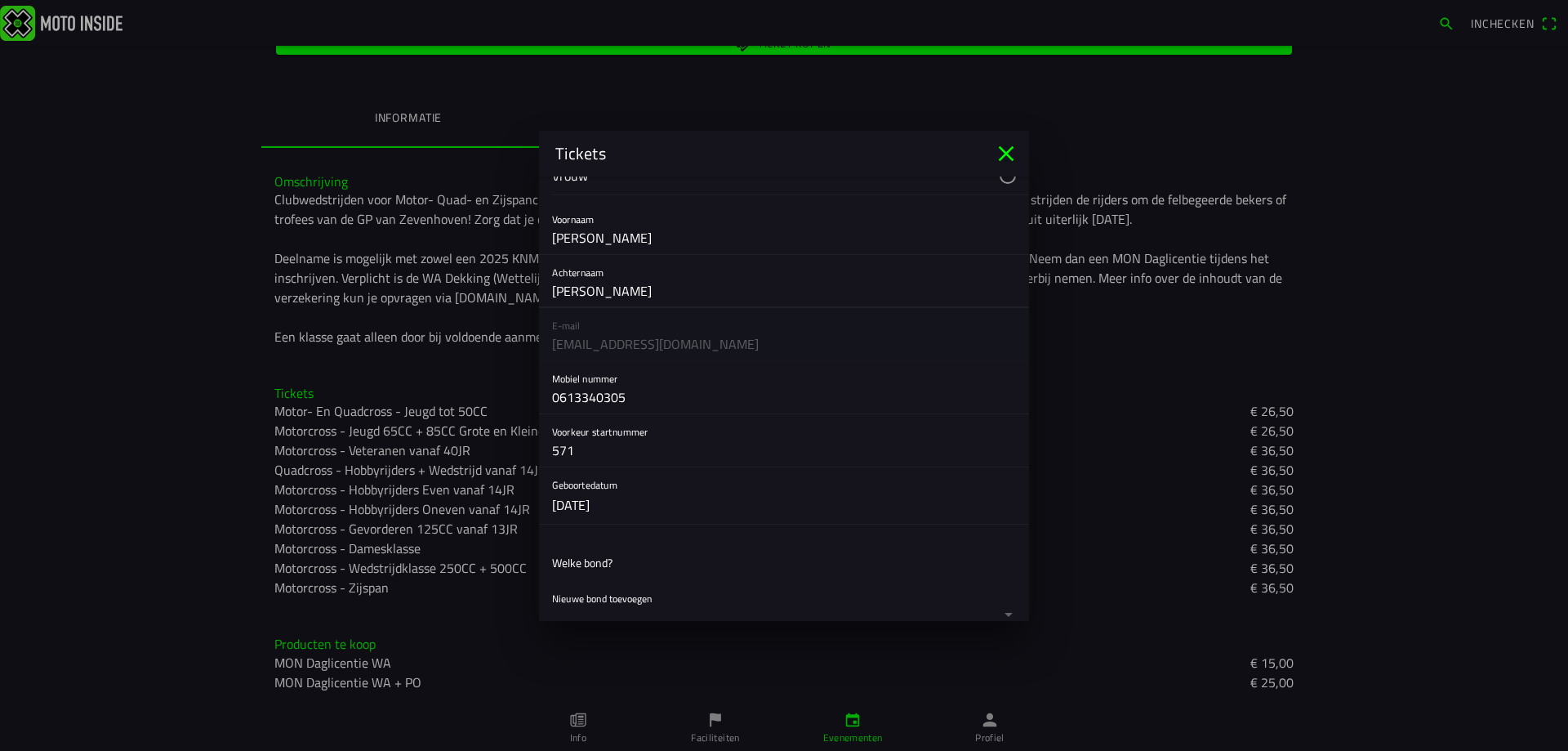
scroll to position [164, 0]
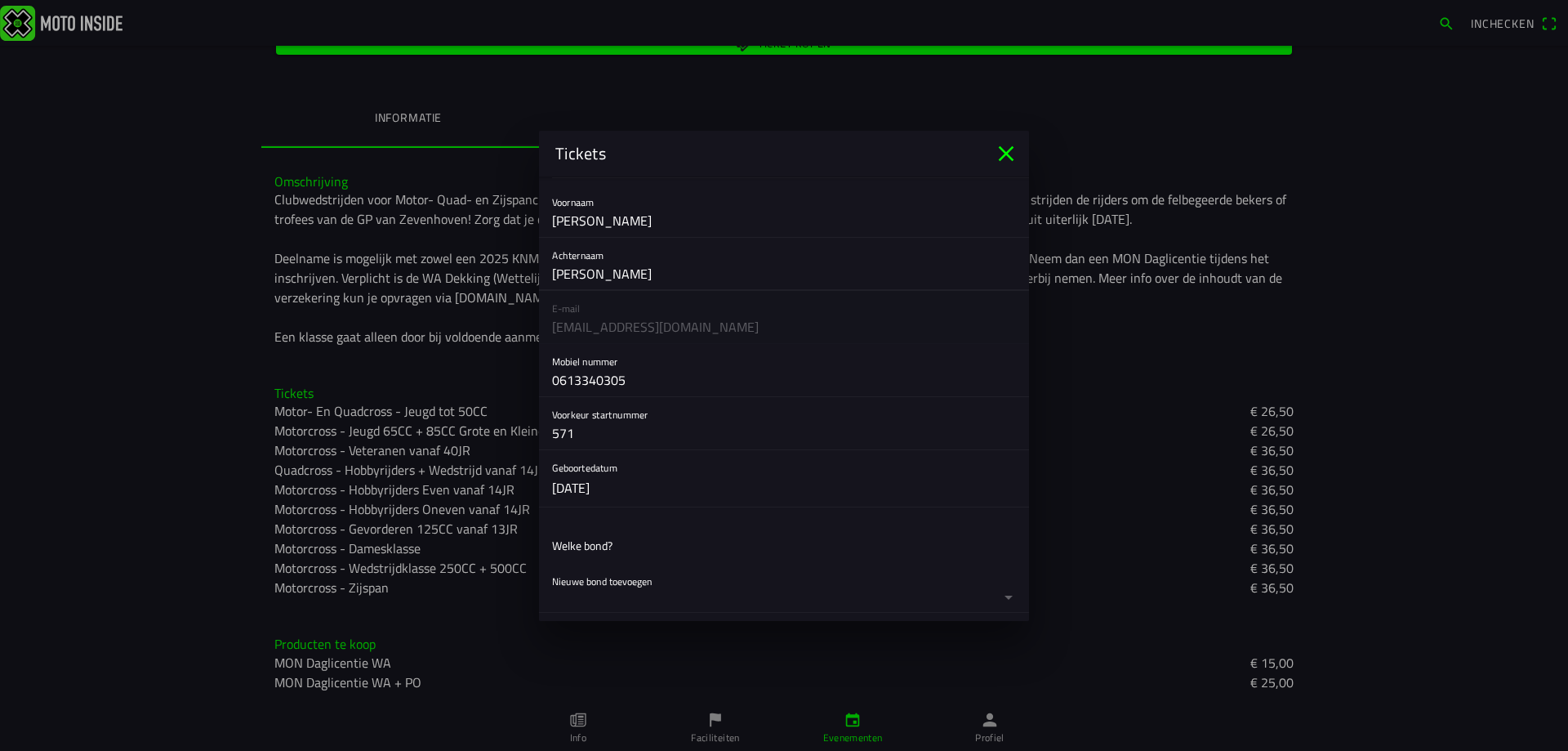
type input "Varga"
click at [597, 433] on input "571" at bounding box center [784, 433] width 464 height 33
type input "5"
type input "9"
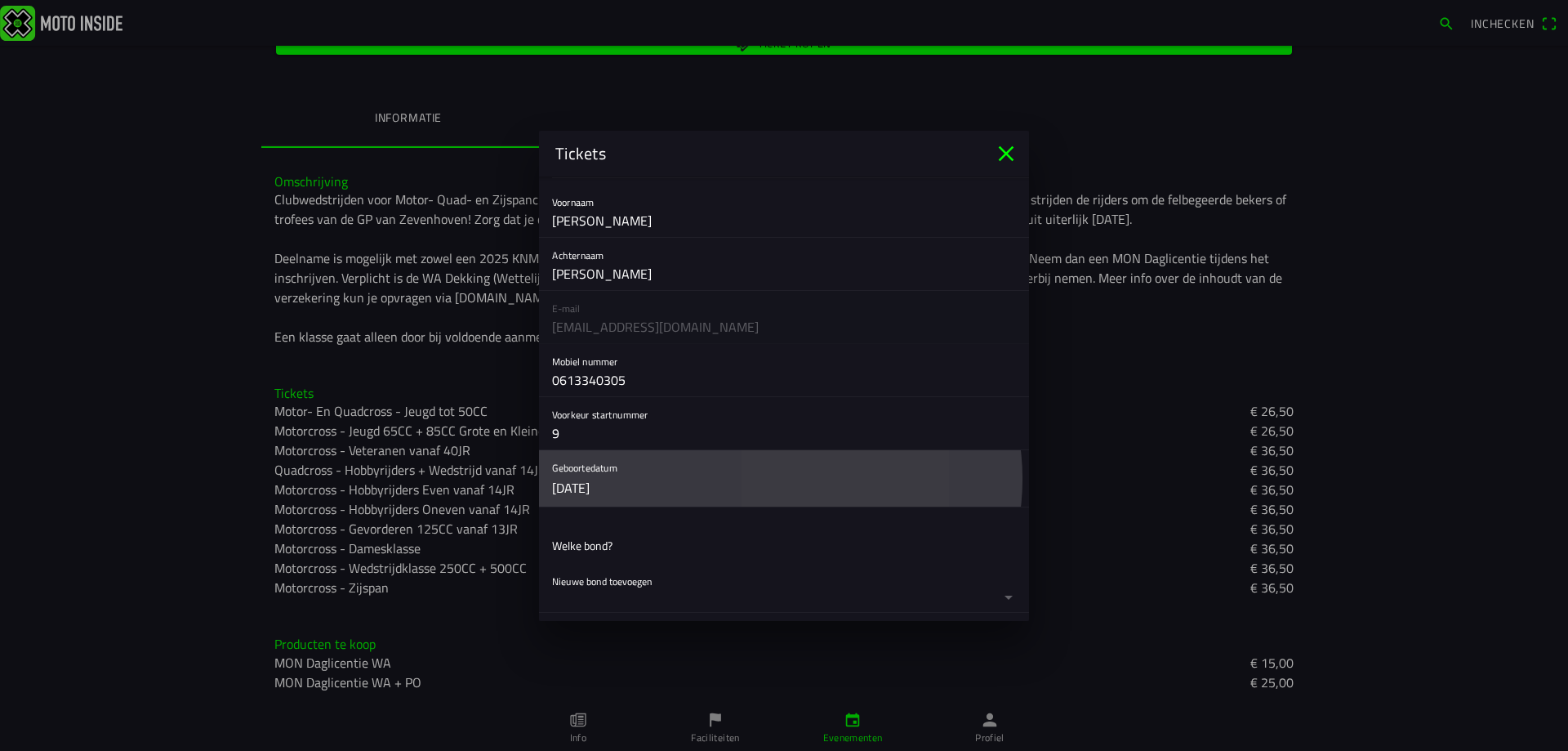
drag, startPoint x: 656, startPoint y: 492, endPoint x: 571, endPoint y: 492, distance: 85.0
click at [571, 492] on button "button" at bounding box center [790, 478] width 477 height 57
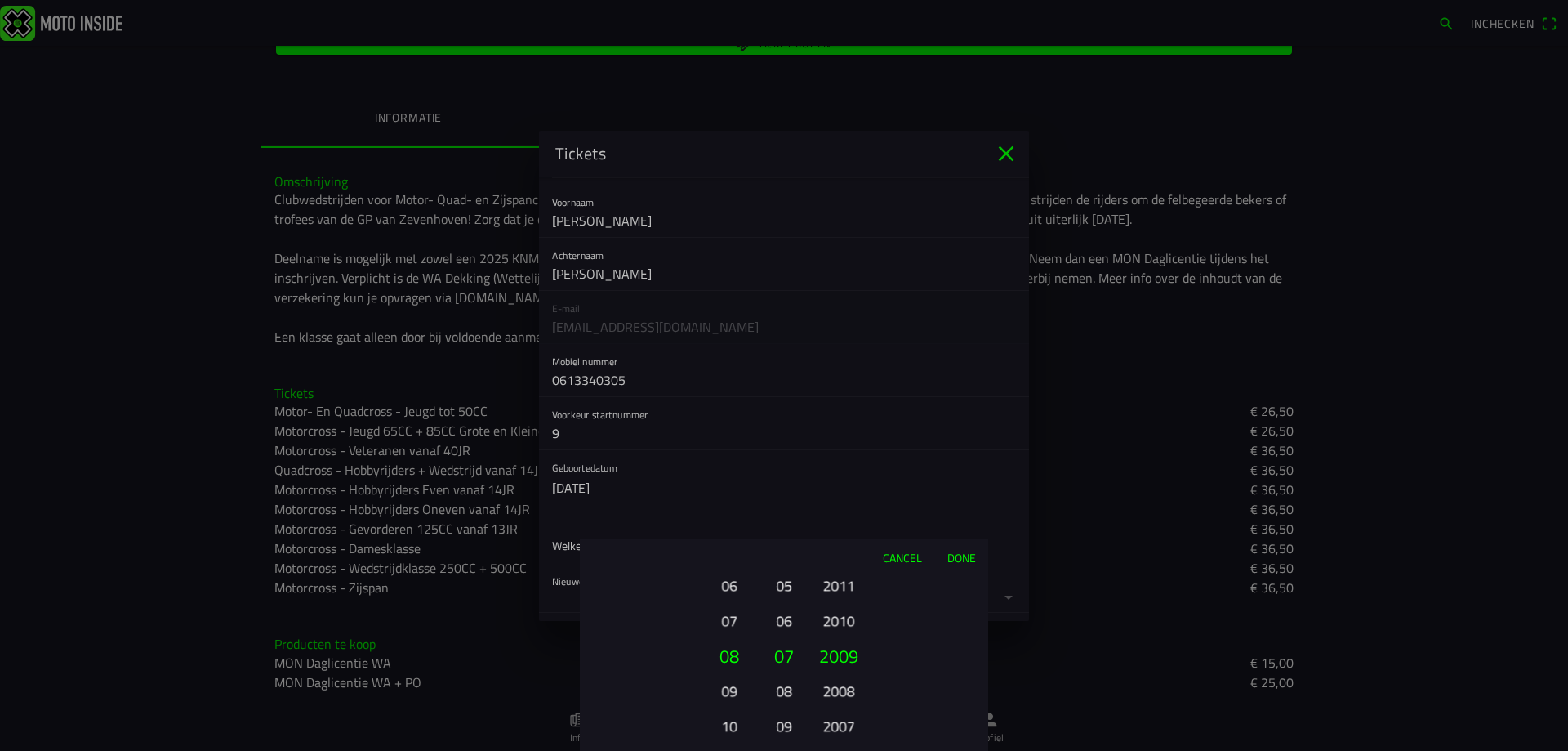
click at [727, 730] on button "10" at bounding box center [729, 726] width 45 height 29
click at [729, 728] on button "12" at bounding box center [729, 726] width 45 height 29
click at [729, 728] on button "14" at bounding box center [729, 726] width 45 height 29
click at [729, 728] on button "16" at bounding box center [729, 726] width 45 height 29
click at [729, 728] on ion-picker-column "01 02 03 04 05 06 07 08 09 10 11 12 13 14 15 16 17 18 19 20 21 22 23 24 25 26 2…" at bounding box center [672, 663] width 184 height 176
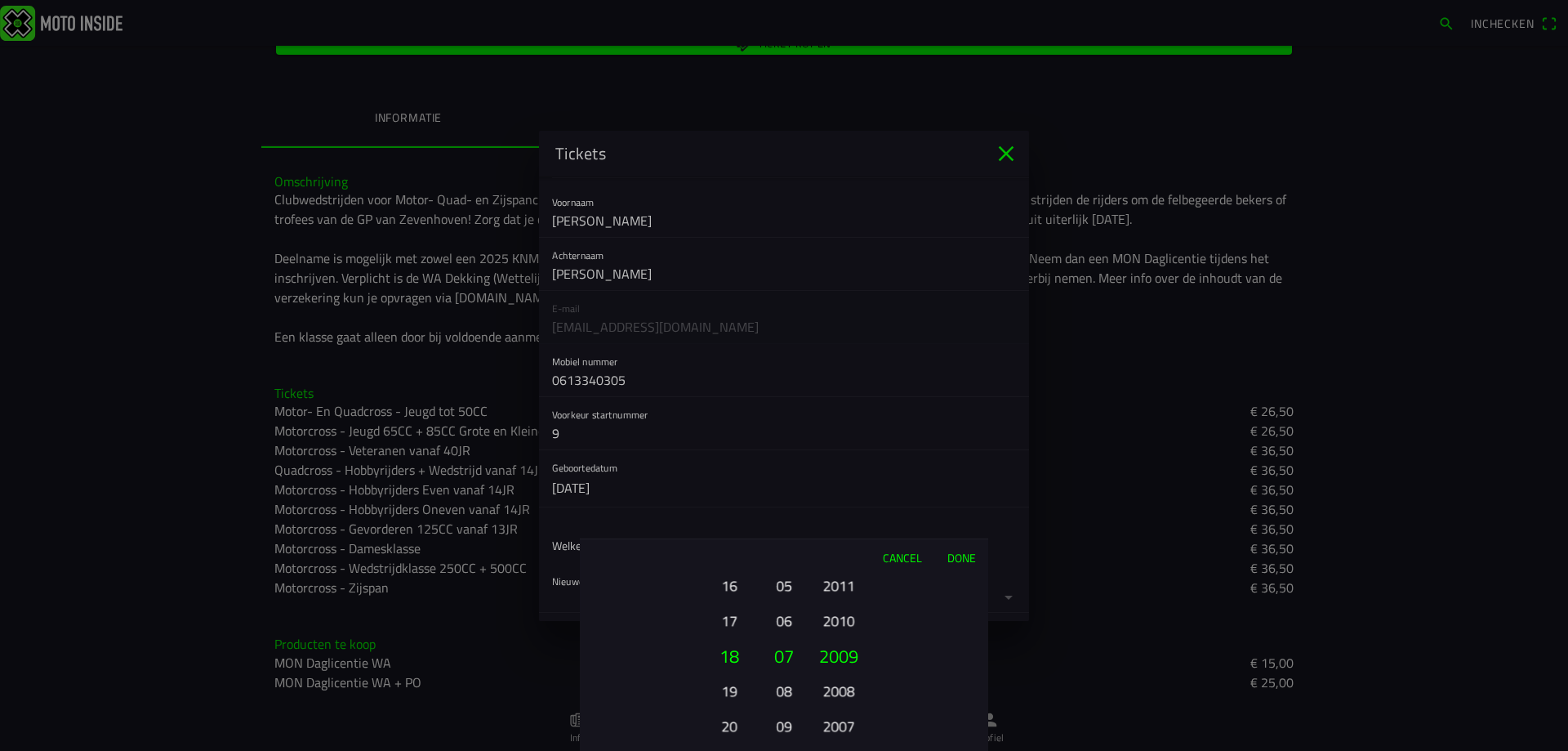
click at [729, 728] on button "20" at bounding box center [729, 726] width 45 height 29
click at [729, 728] on button "22" at bounding box center [729, 726] width 45 height 29
click at [733, 691] on button "23" at bounding box center [729, 690] width 45 height 29
click at [784, 620] on button "06" at bounding box center [784, 620] width 23 height 29
click at [836, 727] on button "2007" at bounding box center [838, 726] width 45 height 29
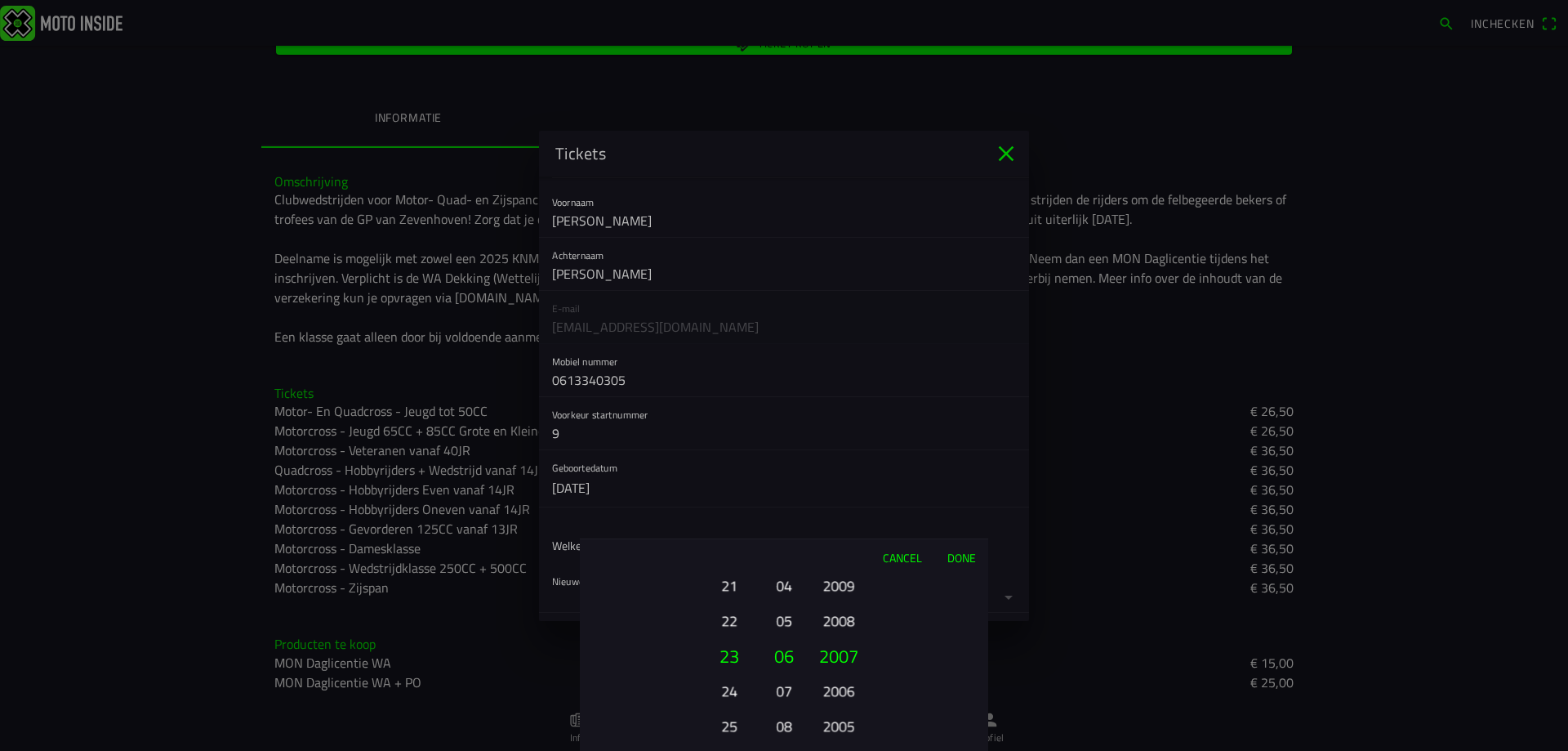
click at [836, 727] on button "2005" at bounding box center [838, 726] width 45 height 29
click at [836, 727] on ion-picker-column "2025 2024 2023 2022 2021 2020 2019 2018 2017 2016 2015 2014 2013 2012 2011 2010…" at bounding box center [896, 663] width 184 height 176
click at [836, 727] on div "2025 2024 2023 2022 2021 2020 2019 2018 2017 2016 2015 2014 2013 2012 2011 2010…" at bounding box center [839, 726] width 56 height 176
click at [836, 727] on button "1999" at bounding box center [838, 726] width 45 height 29
click at [836, 727] on div "2025 2024 2023 2022 2021 2020 2019 2018 2017 2016 2015 2014 2013 2012 2011 2010…" at bounding box center [839, 726] width 56 height 176
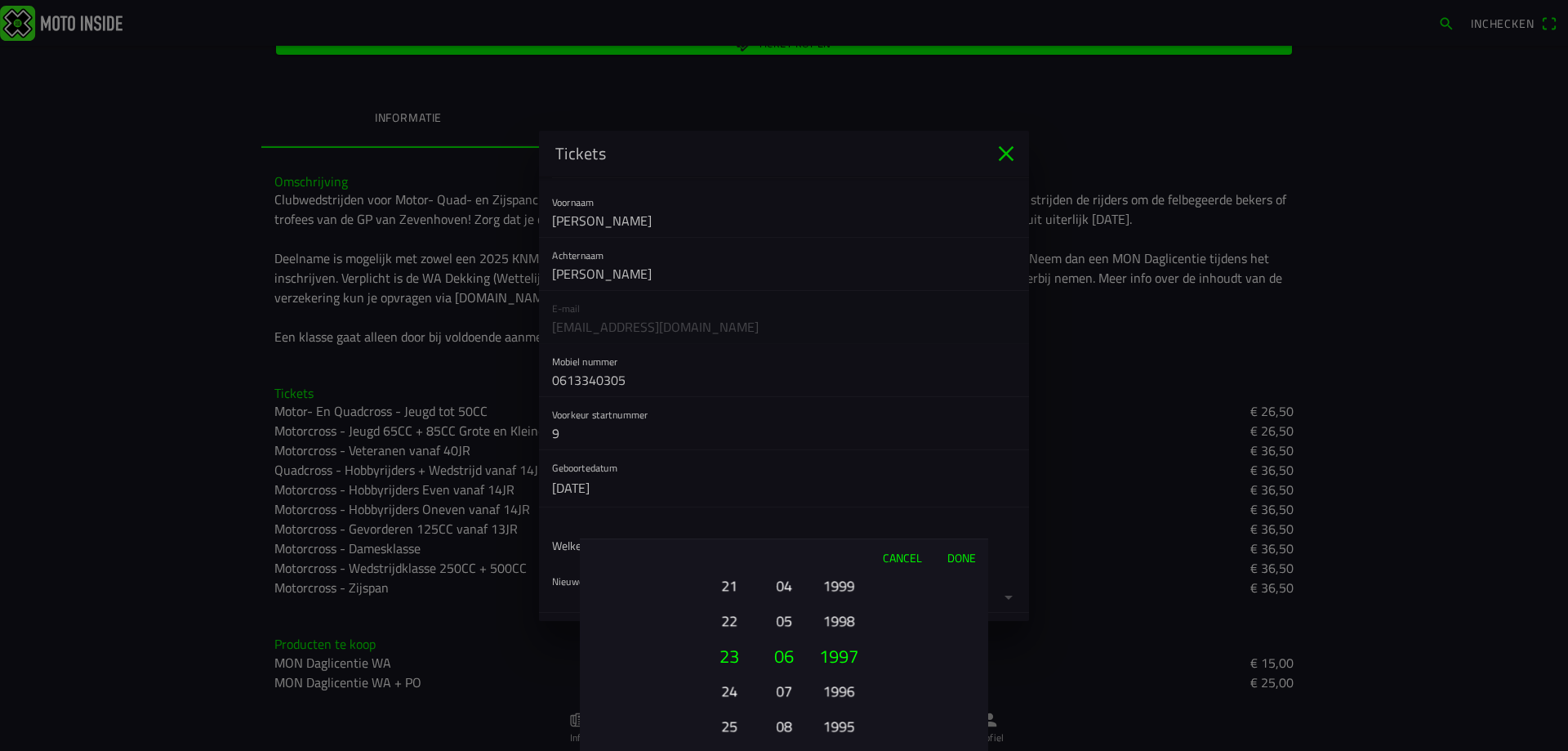
click at [836, 727] on button "1995" at bounding box center [838, 726] width 45 height 29
click at [836, 727] on ion-picker-column "2025 2024 2023 2022 2021 2020 2019 2018 2017 2016 2015 2014 2013 2012 2011 2010…" at bounding box center [896, 663] width 184 height 176
click at [836, 727] on button "1989" at bounding box center [838, 726] width 45 height 29
click at [836, 727] on div "2025 2024 2023 2022 2021 2020 2019 2018 2017 2016 2015 2014 2013 2012 2011 2010…" at bounding box center [839, 726] width 56 height 176
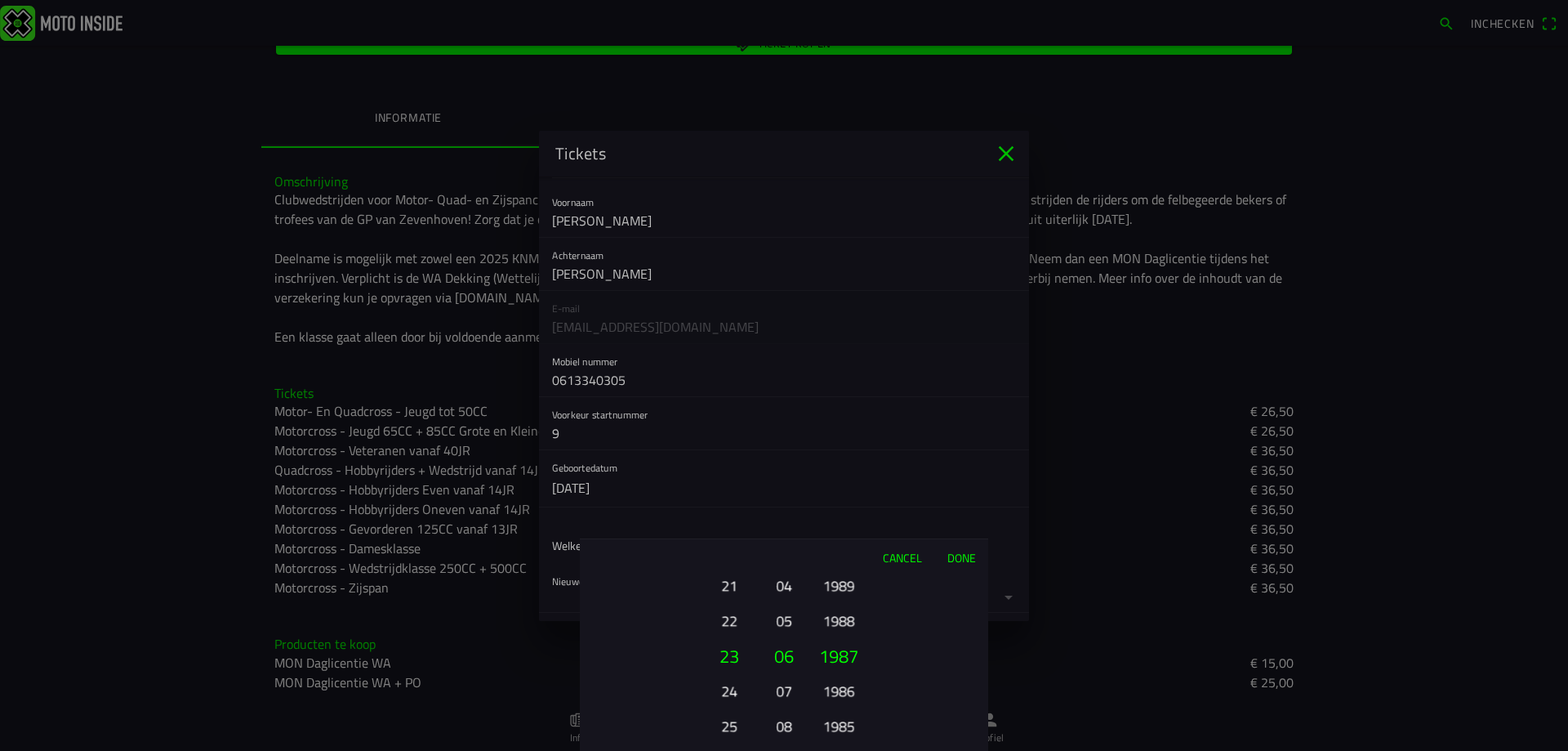
click at [836, 727] on button "1985" at bounding box center [838, 726] width 45 height 29
click at [836, 727] on div "2025 2024 2023 2022 2021 2020 2019 2018 2017 2016 2015 2014 2013 2012 2011 2010…" at bounding box center [839, 726] width 56 height 176
click at [836, 727] on button "1981" at bounding box center [838, 726] width 45 height 29
click at [836, 727] on div "2025 2024 2023 2022 2021 2020 2019 2018 2017 2016 2015 2014 2013 2012 2011 2010…" at bounding box center [839, 726] width 56 height 176
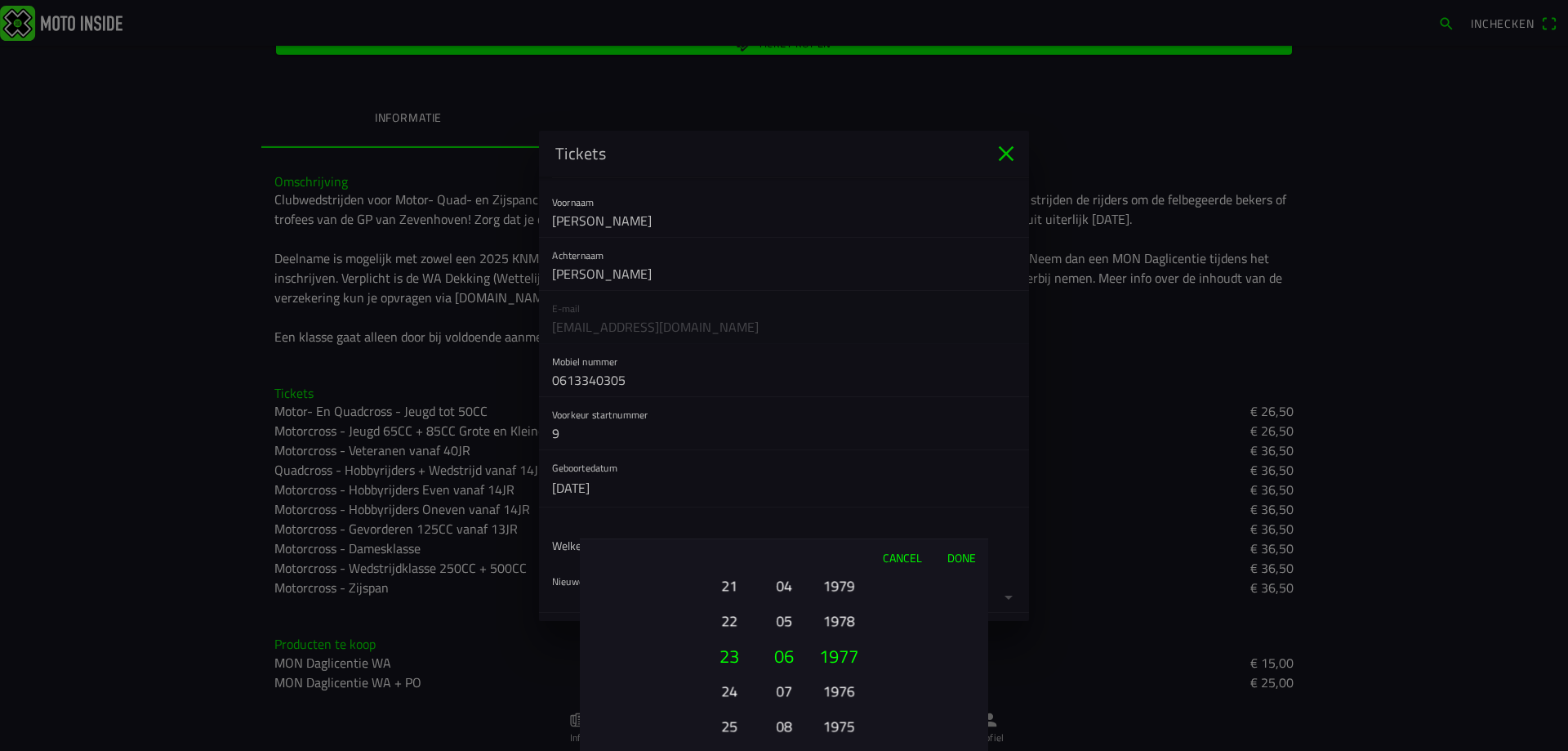
click at [836, 727] on button "1975" at bounding box center [838, 726] width 45 height 29
click at [836, 727] on button "1973" at bounding box center [838, 726] width 45 height 29
click at [963, 552] on button "Done" at bounding box center [961, 557] width 54 height 36
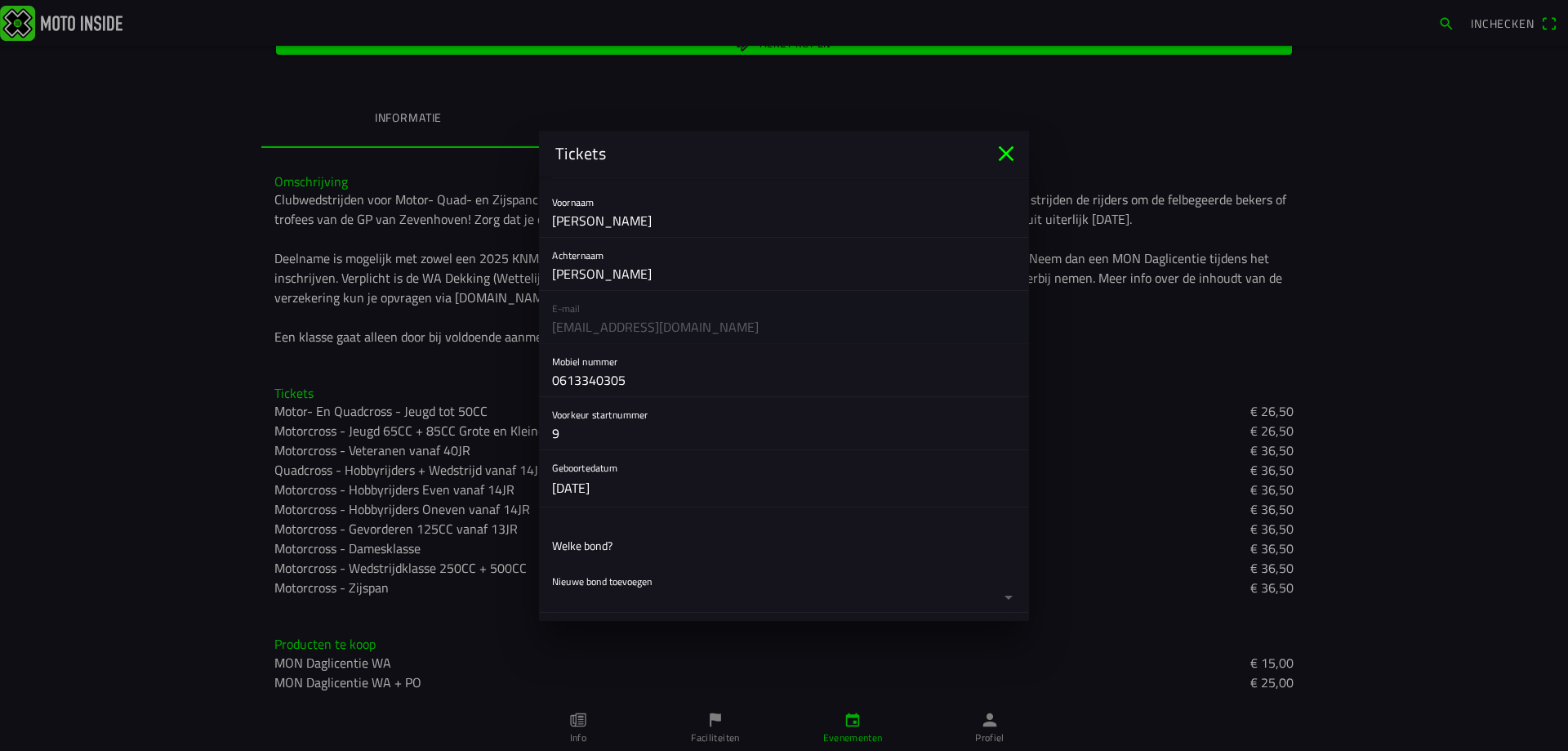
click at [998, 592] on button "button" at bounding box center [790, 587] width 477 height 48
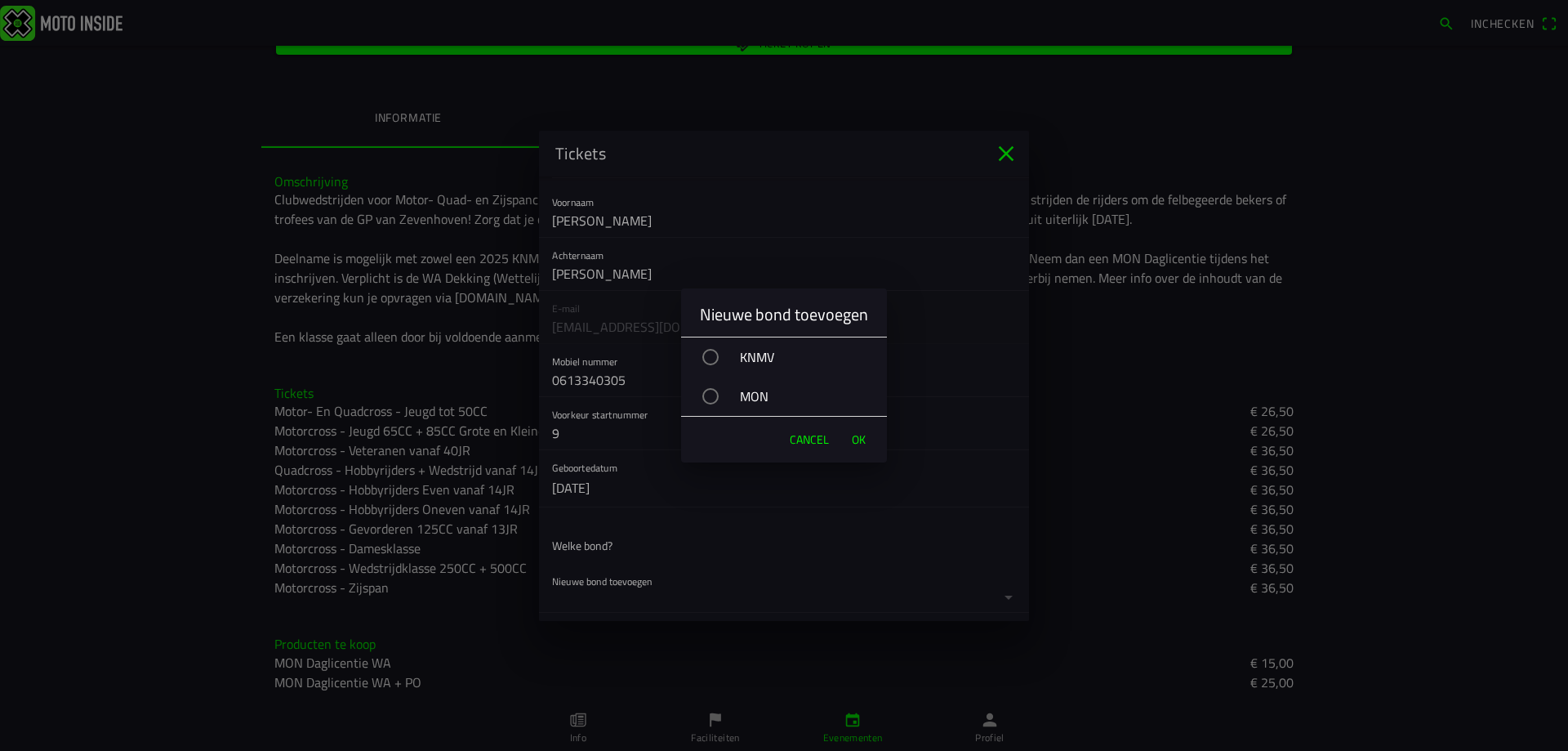
click at [709, 351] on div "button" at bounding box center [710, 357] width 16 height 16
click at [854, 441] on span "OK" at bounding box center [858, 440] width 14 height 16
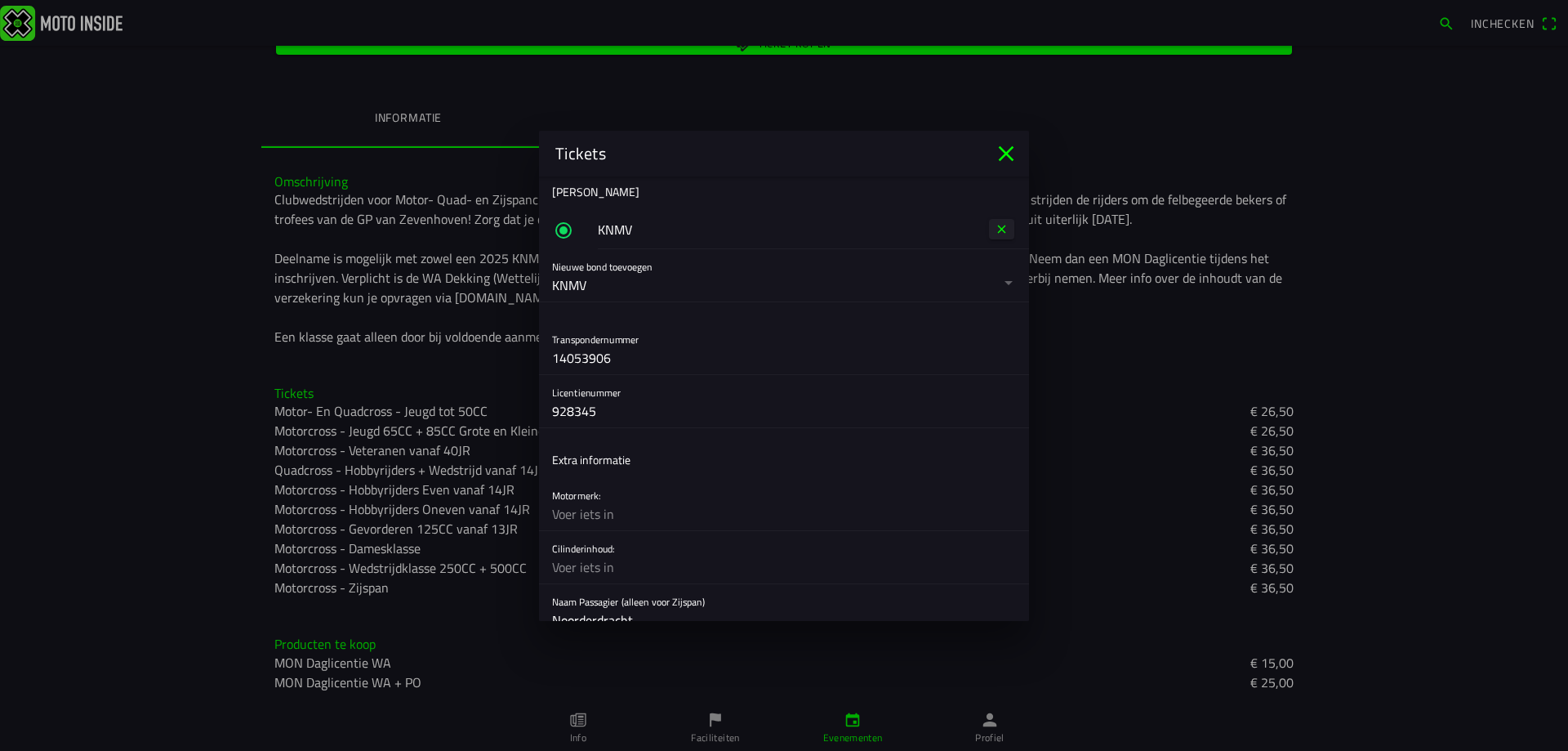
scroll to position [594, 0]
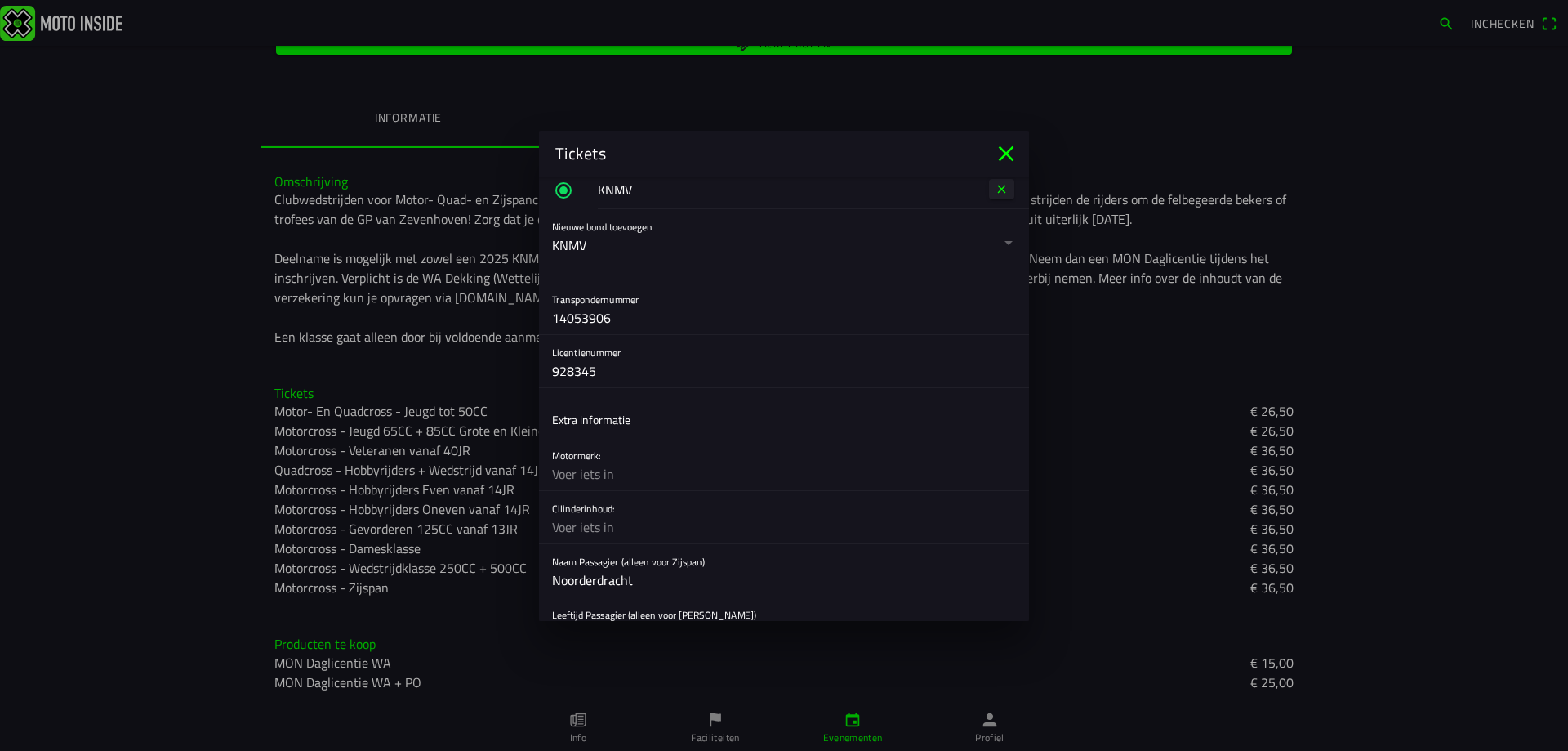
click at [607, 377] on input "928345" at bounding box center [784, 371] width 464 height 33
drag, startPoint x: 607, startPoint y: 377, endPoint x: 542, endPoint y: 377, distance: 65.0
click at [542, 377] on div "Licentienummer 928345" at bounding box center [784, 362] width 490 height 53
type input "914610"
click at [693, 470] on input "text" at bounding box center [784, 474] width 464 height 33
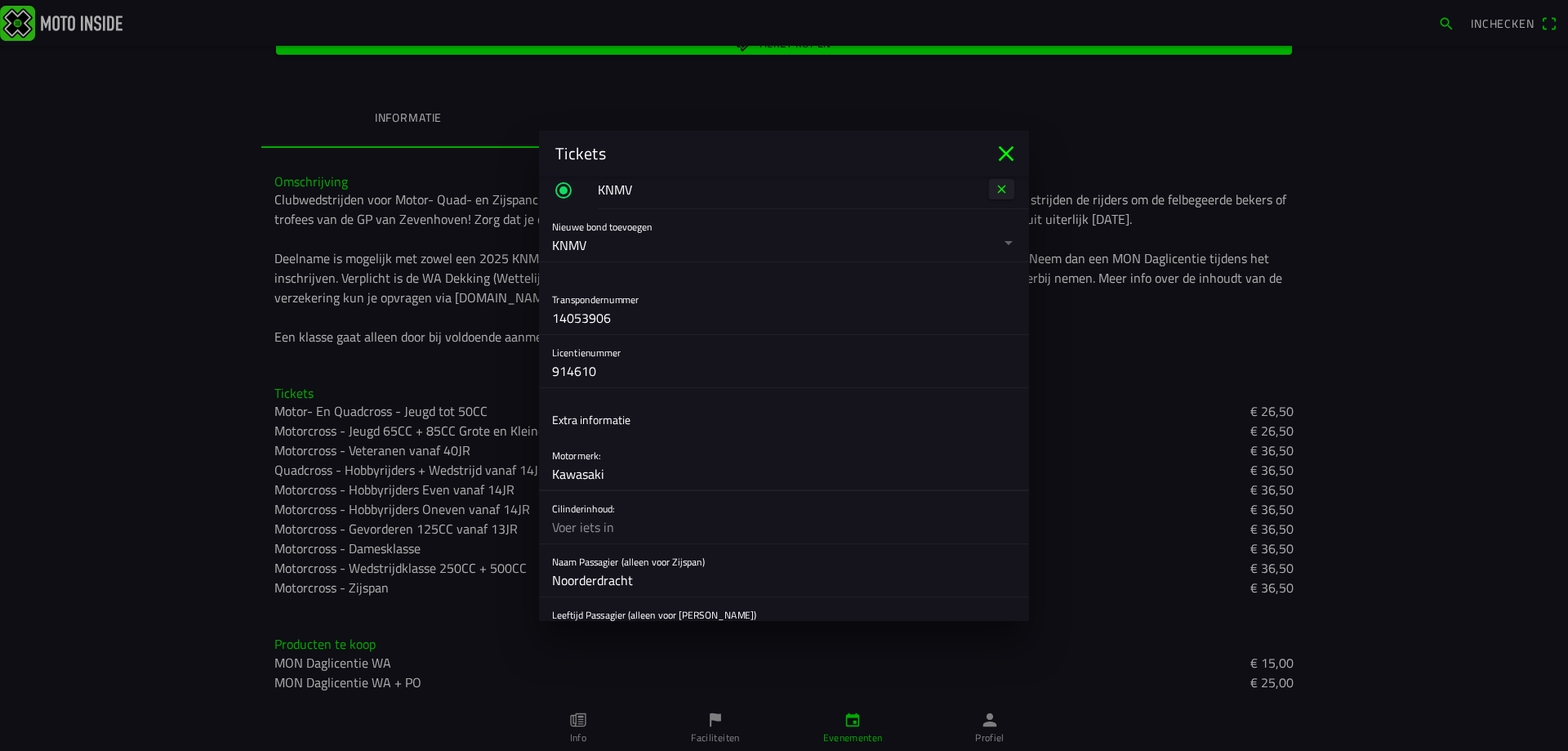
type input "Kawasaki"
click at [653, 531] on input "text" at bounding box center [784, 527] width 464 height 33
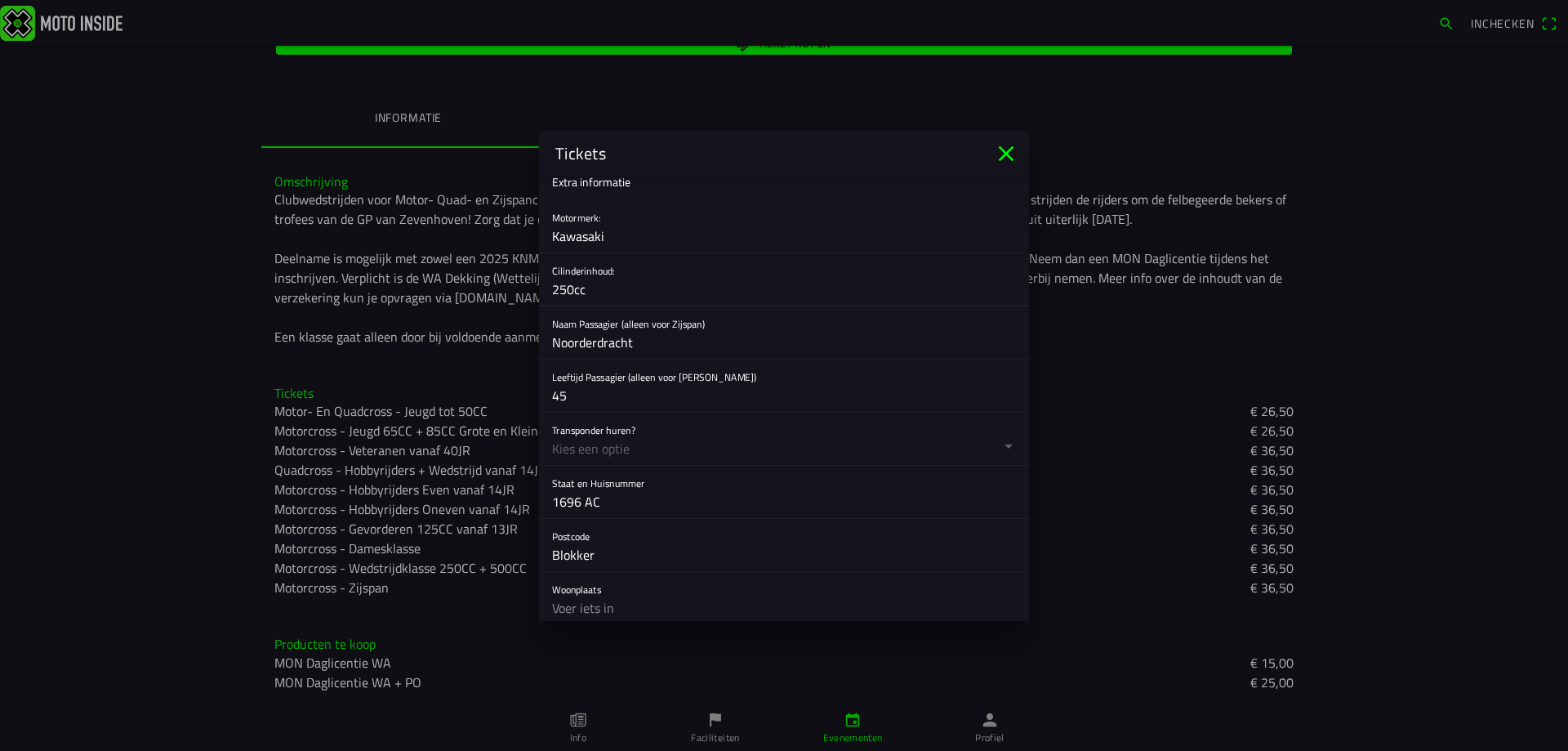
scroll to position [839, 0]
type input "250cc"
click at [1001, 437] on button "button" at bounding box center [790, 431] width 477 height 53
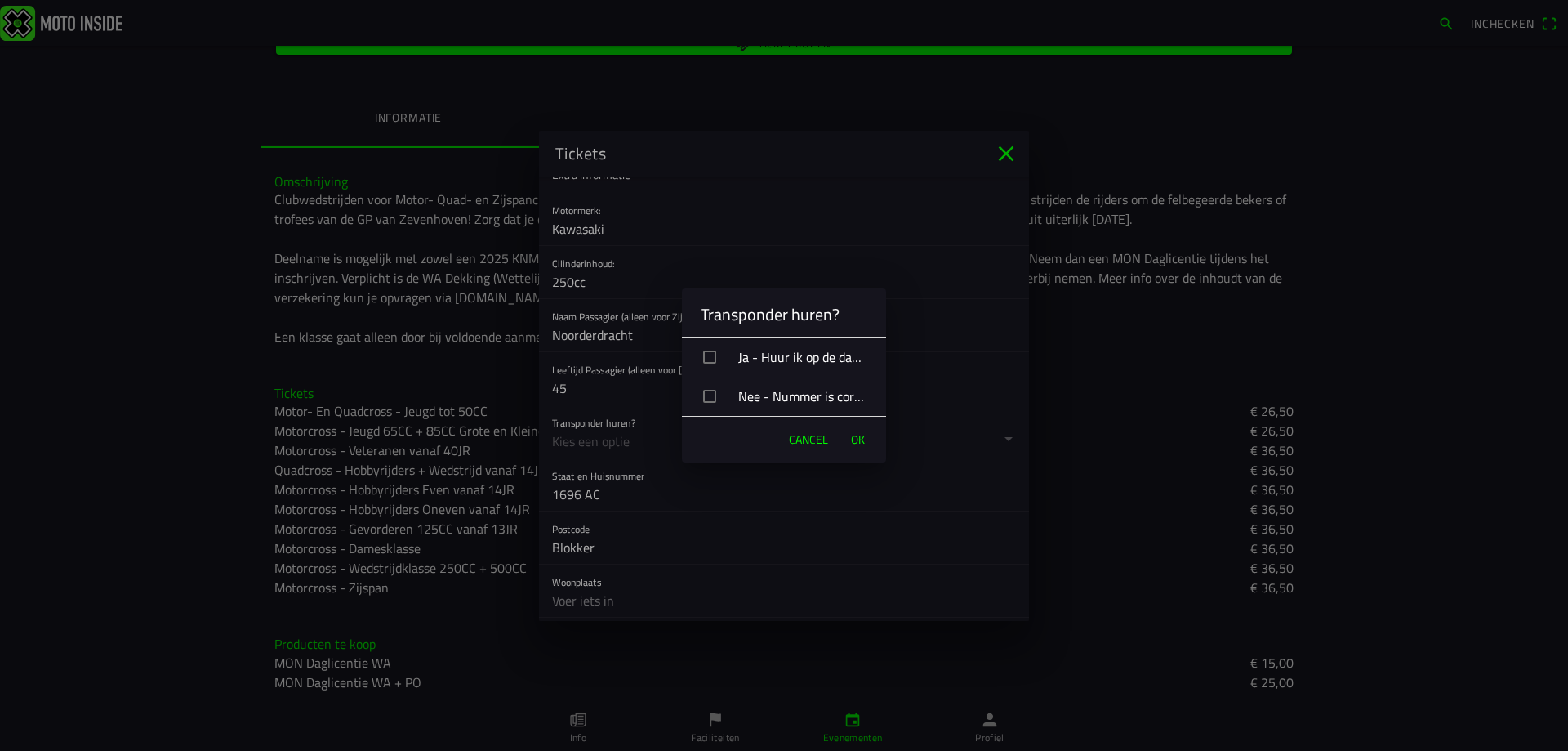
click at [711, 395] on div "button" at bounding box center [710, 396] width 13 height 13
click at [856, 437] on span "OK" at bounding box center [858, 440] width 14 height 16
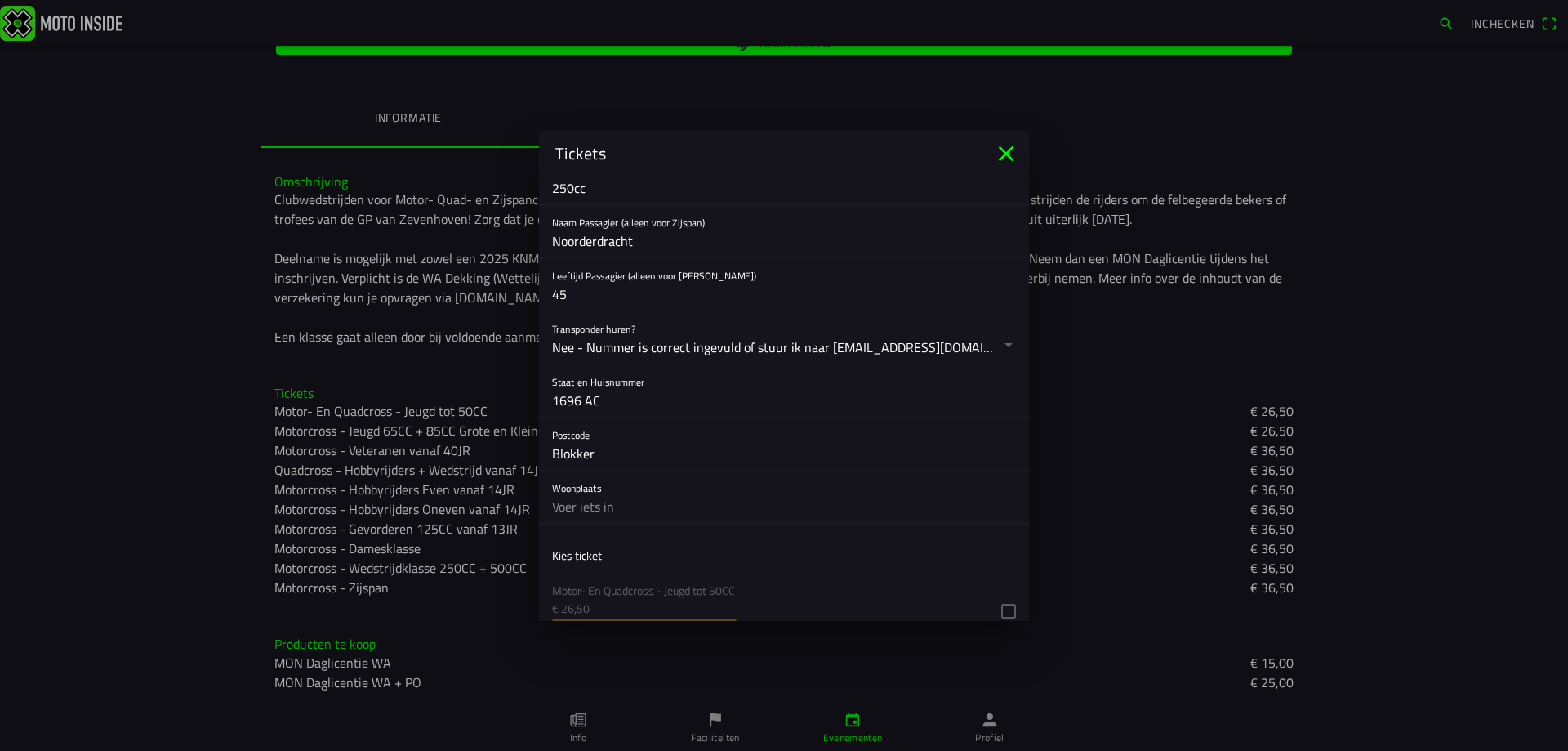
scroll to position [1002, 0]
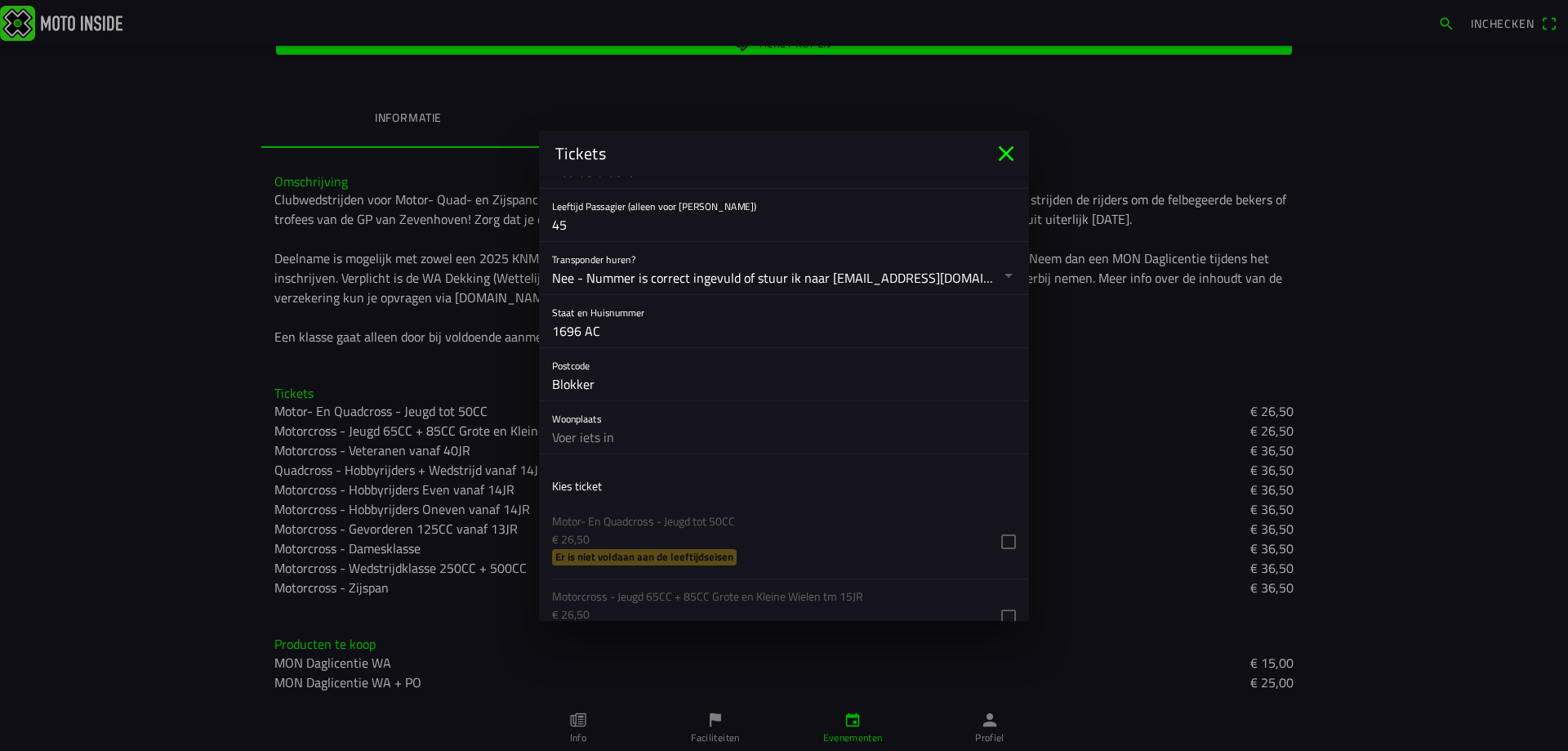
click at [660, 438] on input "text" at bounding box center [784, 437] width 464 height 33
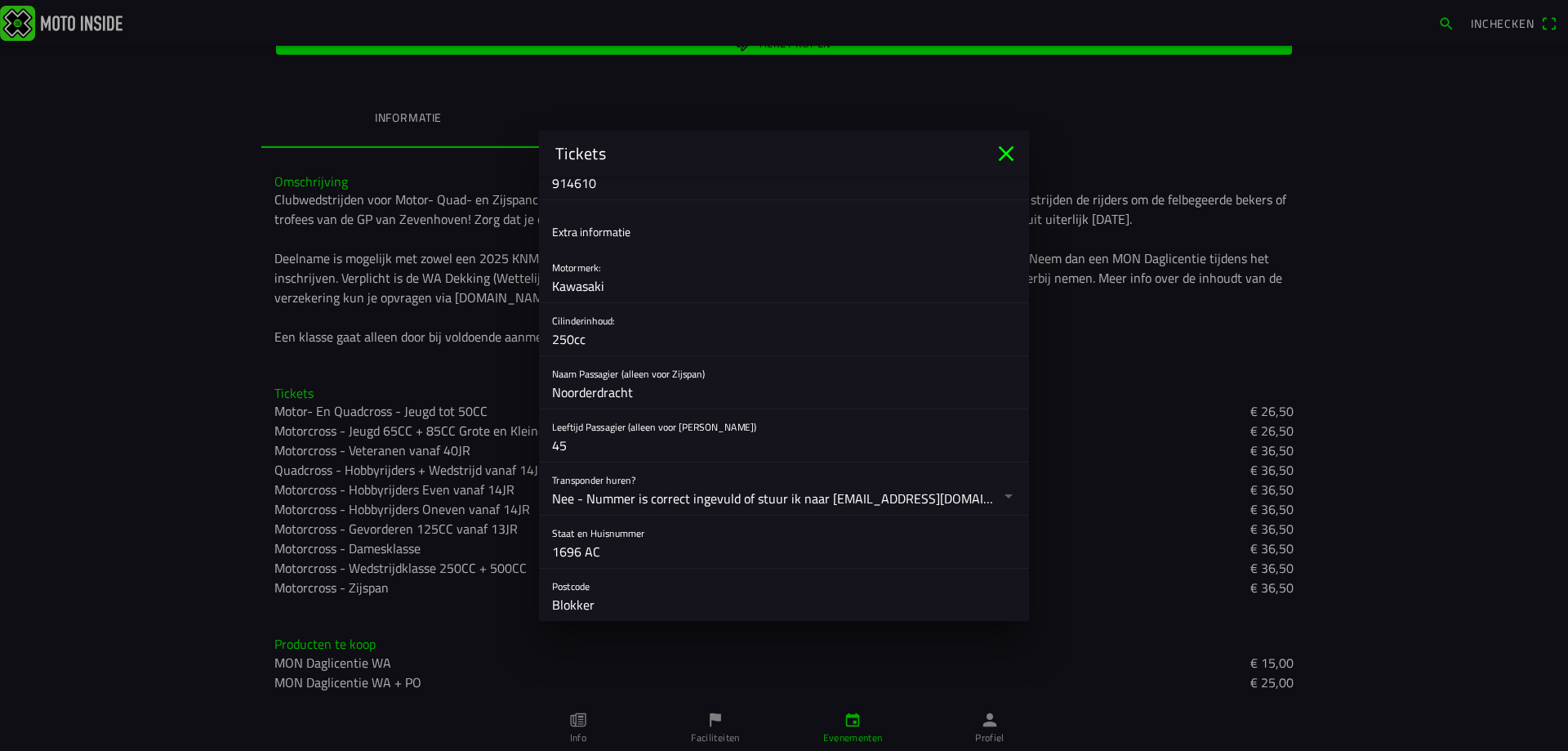
scroll to position [758, 0]
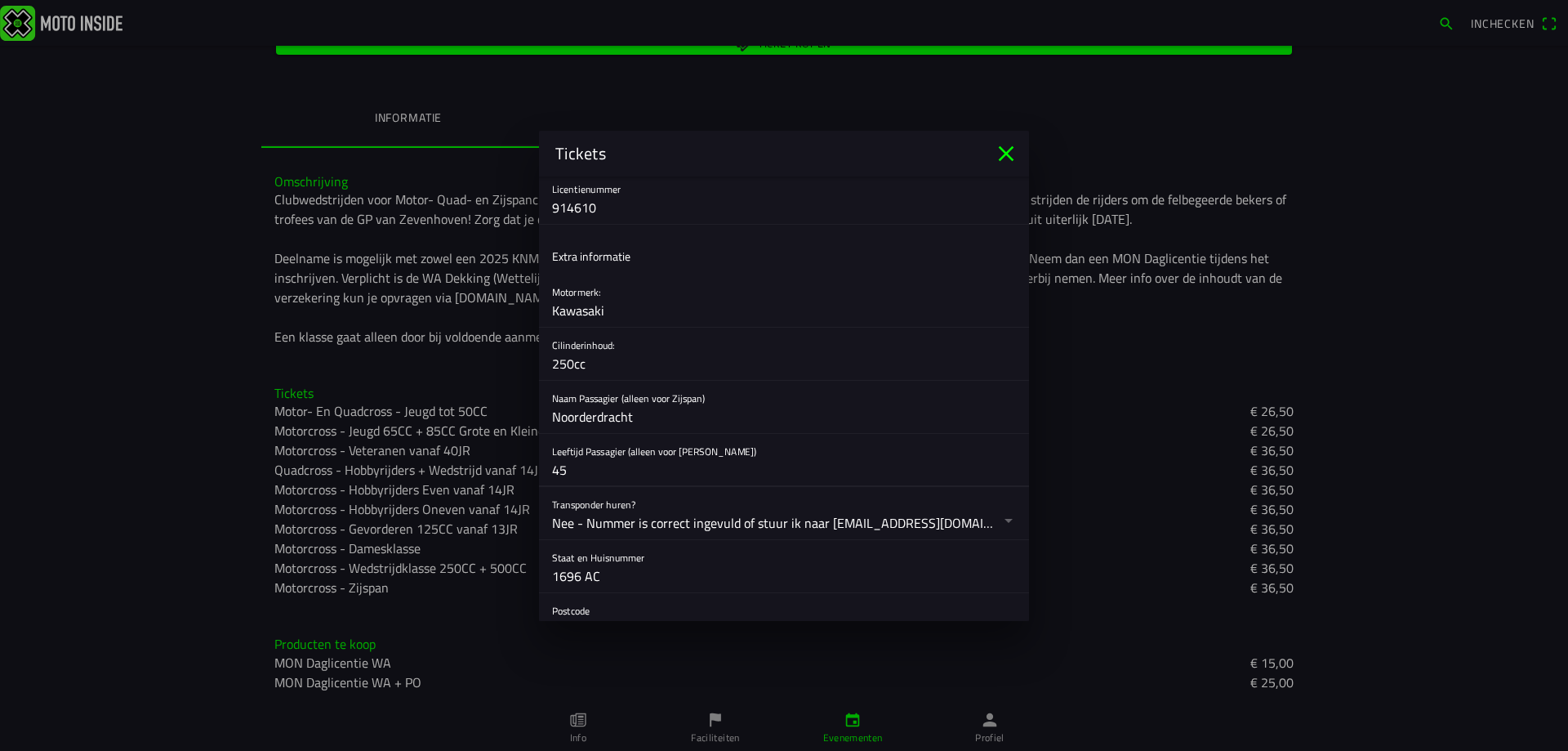
click at [634, 467] on input "45" at bounding box center [784, 470] width 464 height 33
click at [647, 426] on input "Noorderdracht" at bounding box center [784, 417] width 464 height 33
type input "N"
click at [591, 470] on input "45" at bounding box center [784, 470] width 464 height 33
type input "4"
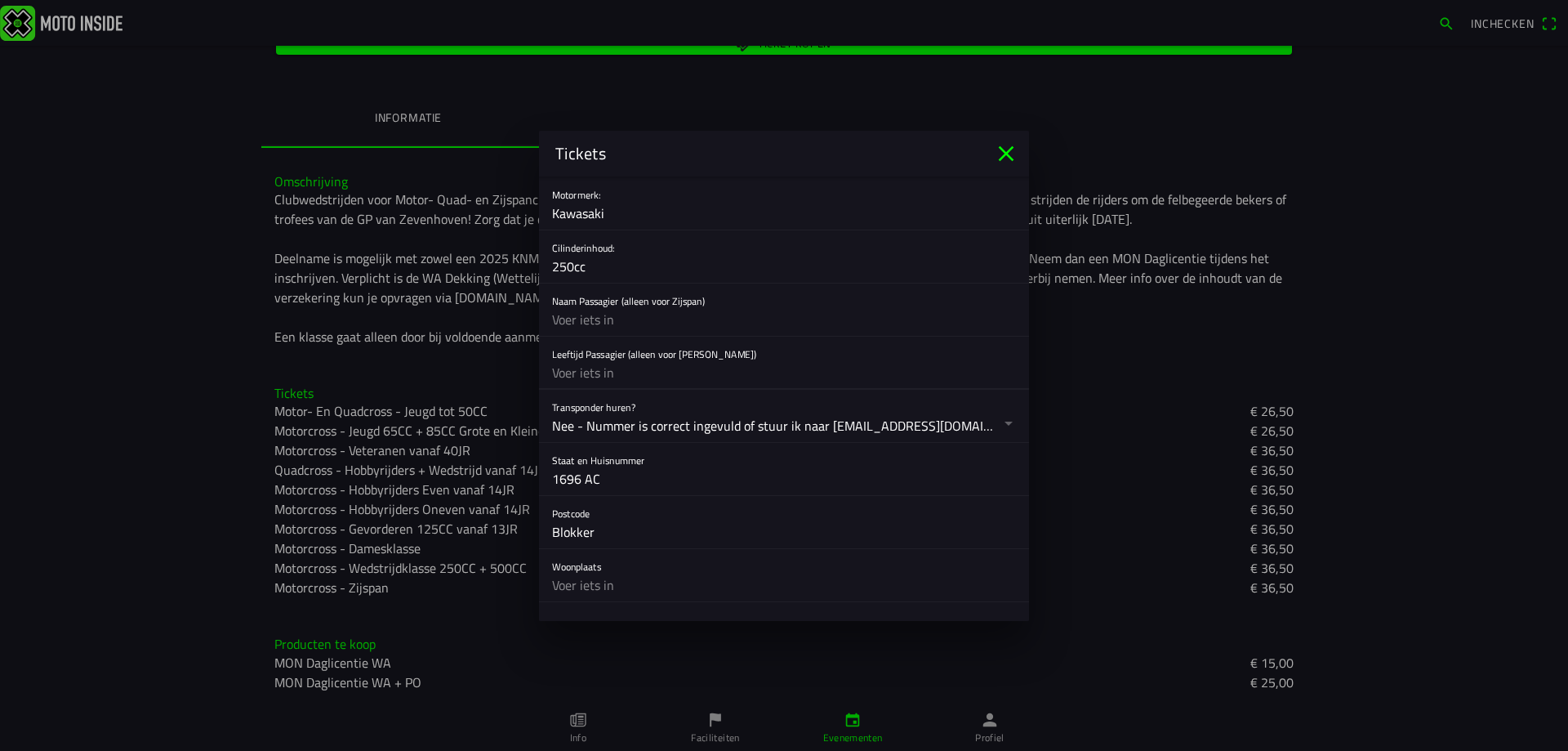
scroll to position [920, 0]
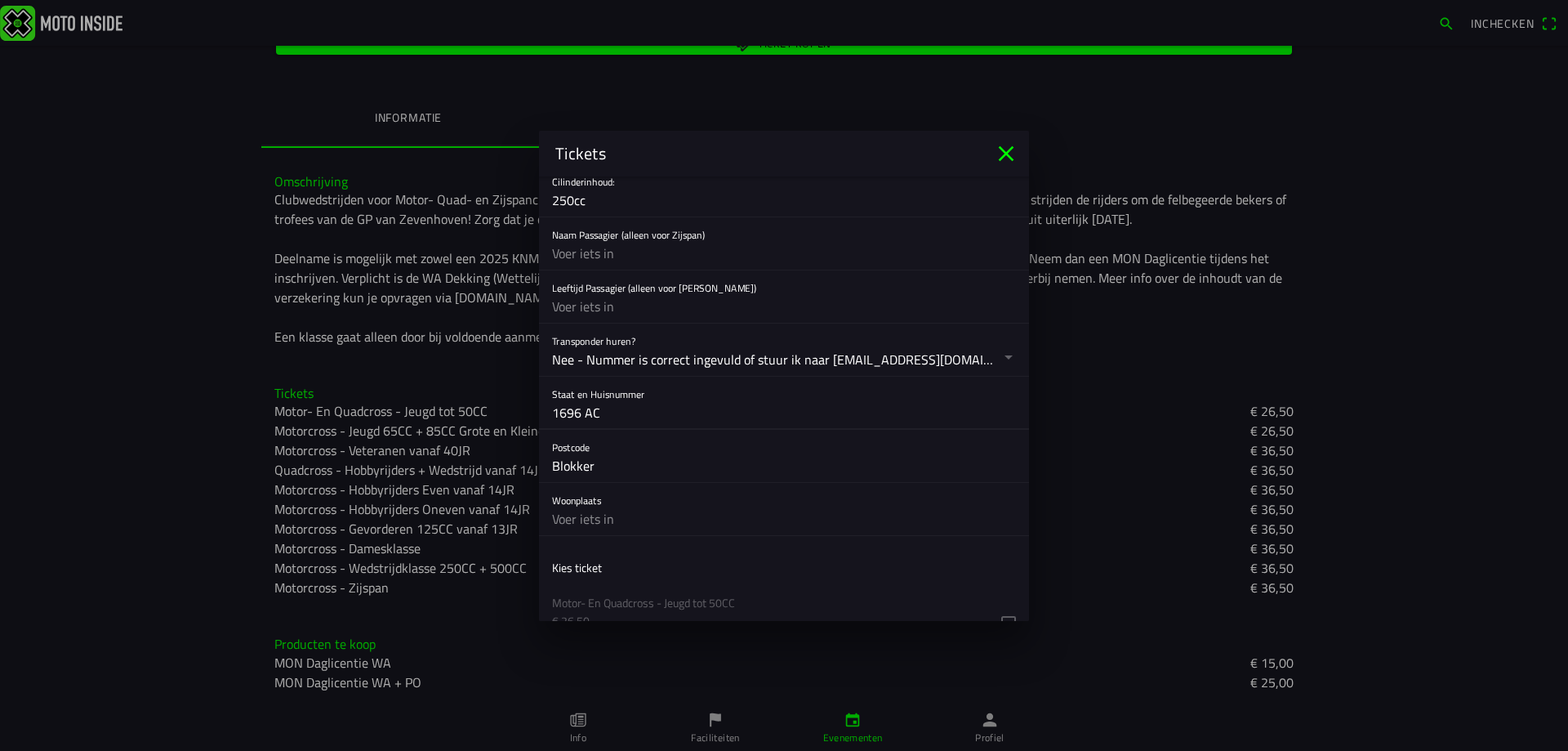
click at [600, 416] on input "1696 AC" at bounding box center [784, 412] width 464 height 33
type input "1"
click at [600, 467] on input "Blokker" at bounding box center [784, 466] width 464 height 33
type input "B"
click at [582, 408] on input "text" at bounding box center [784, 412] width 464 height 33
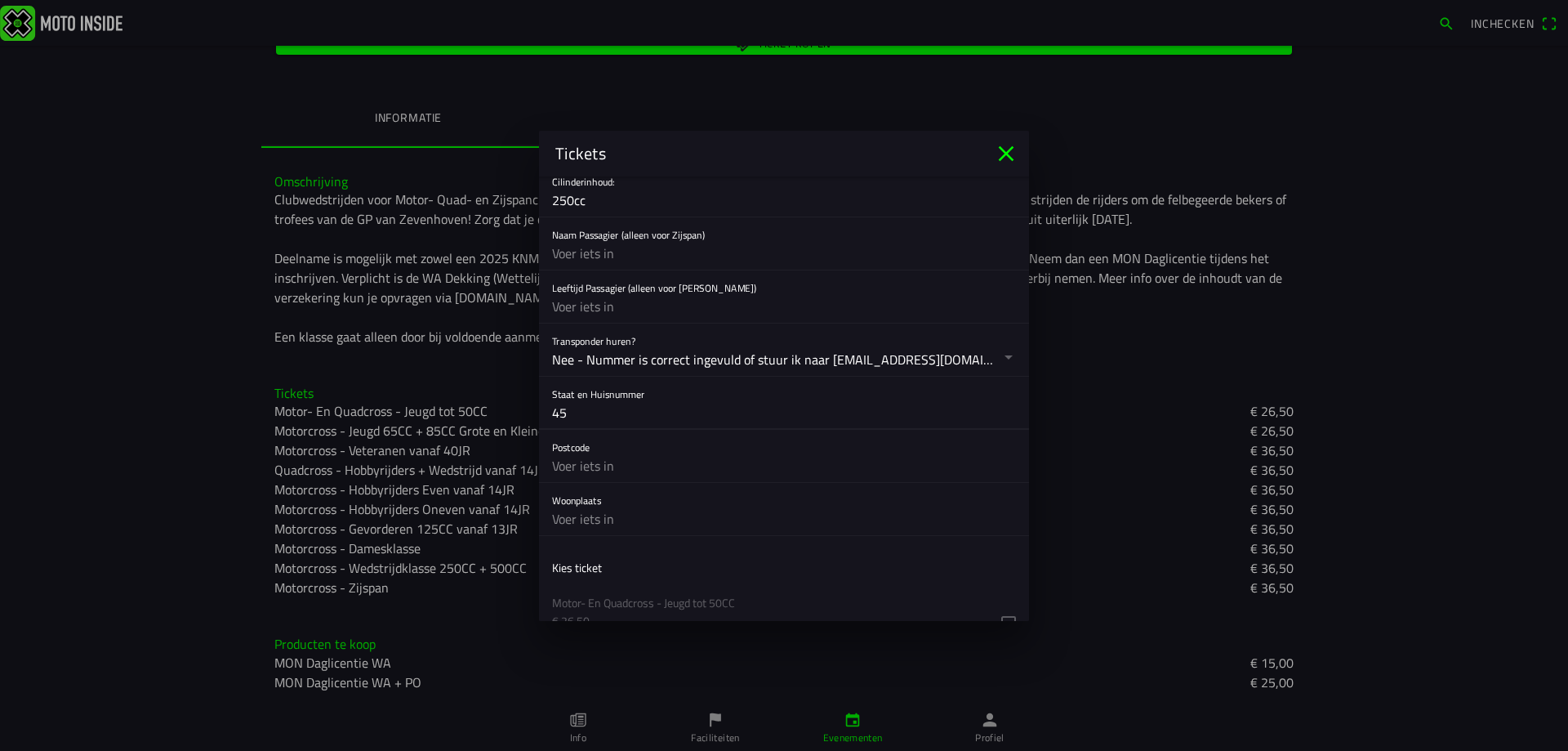
type input "45"
click at [605, 468] on input "text" at bounding box center [784, 466] width 464 height 33
type input "1696AC"
click at [614, 509] on input "text" at bounding box center [784, 518] width 464 height 33
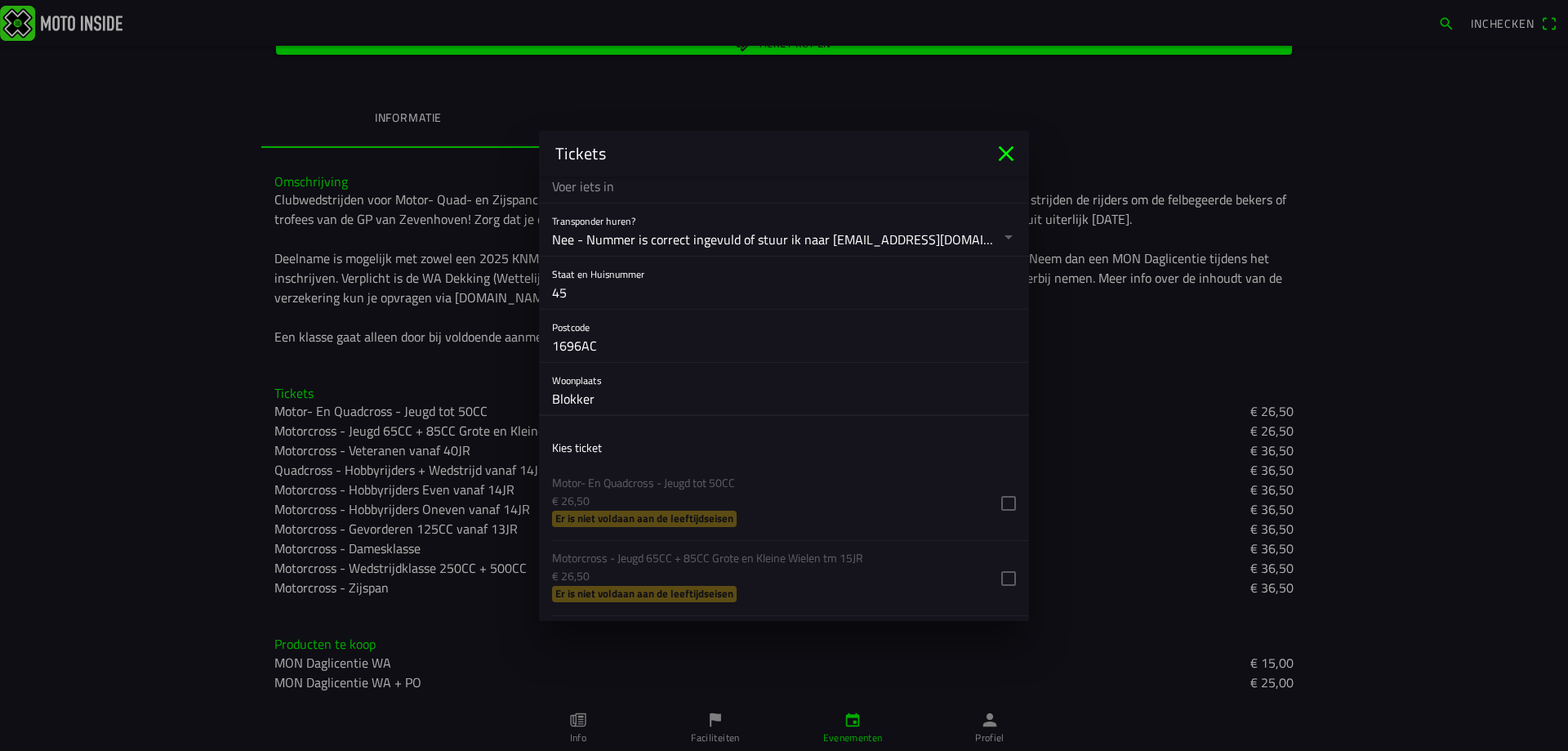
scroll to position [1166, 0]
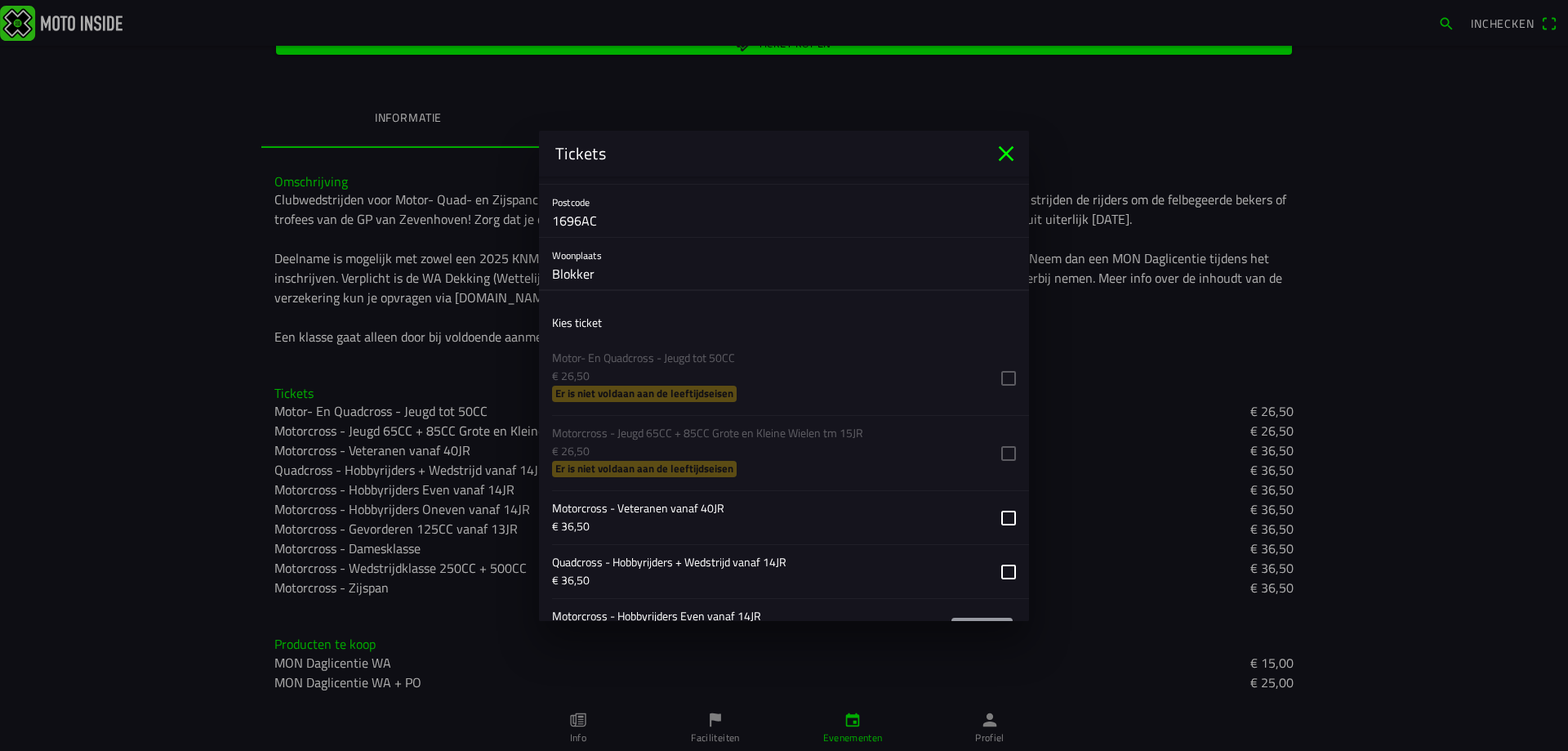
type input "Blokker"
click at [994, 521] on button "button" at bounding box center [790, 517] width 477 height 53
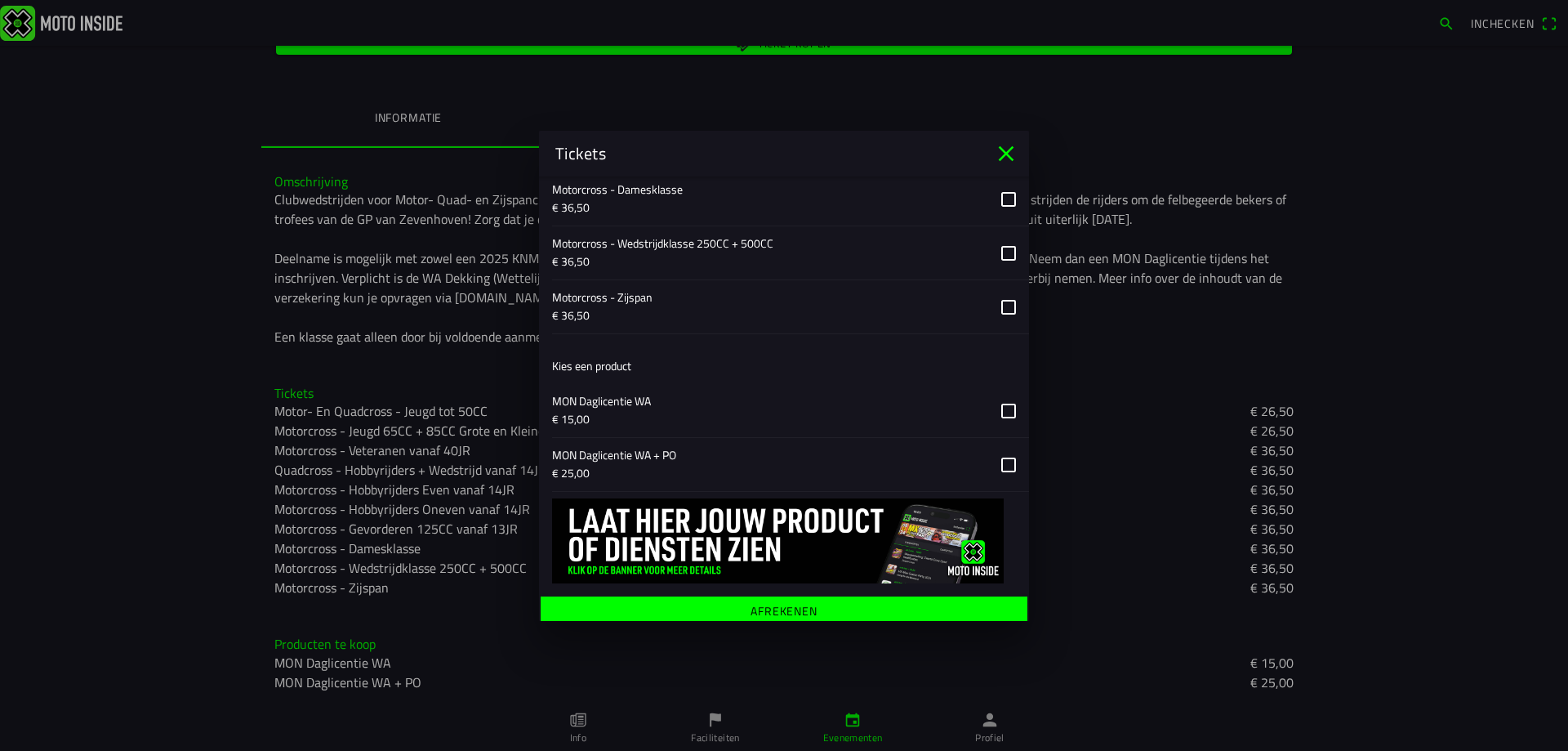
scroll to position [1762, 0]
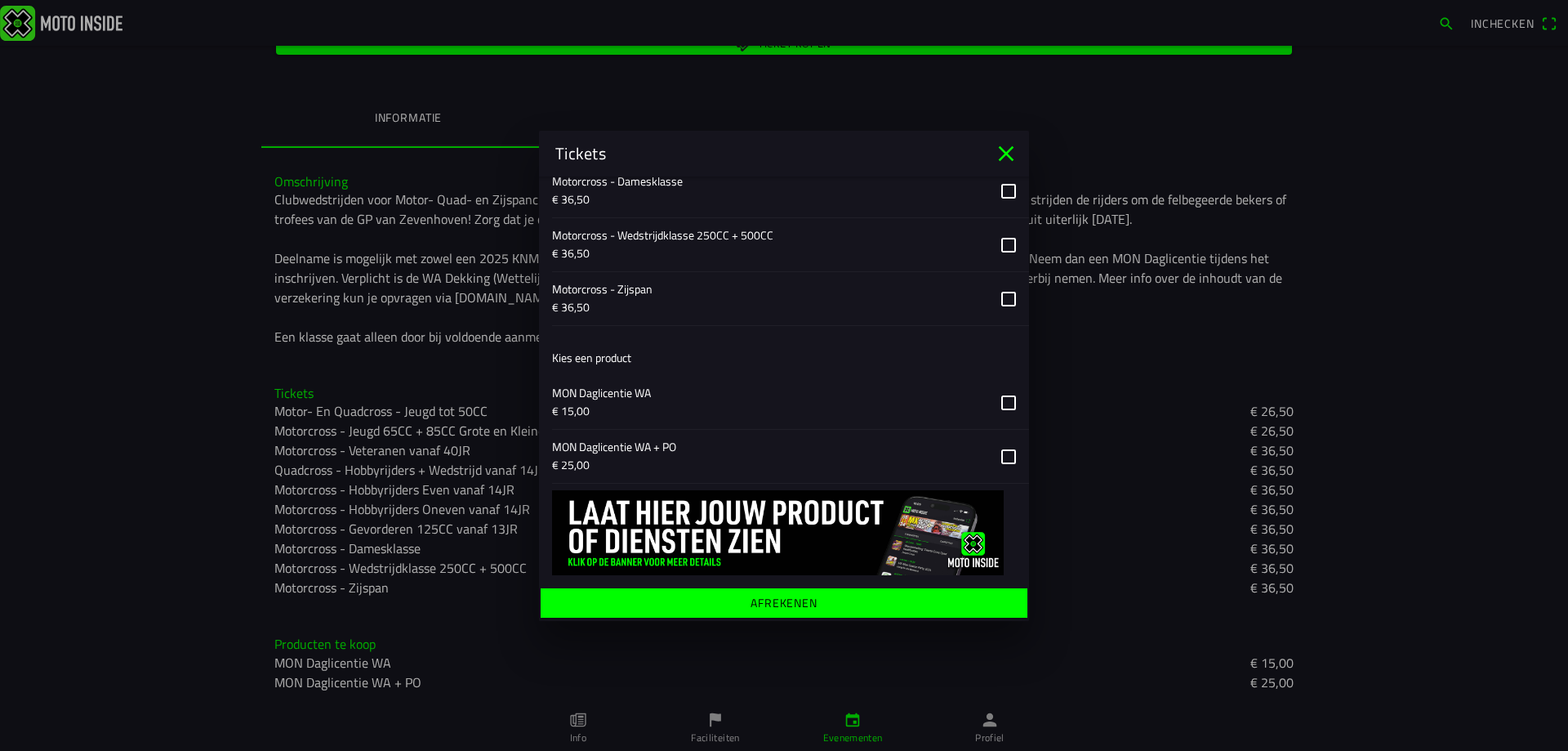
click at [791, 608] on ion-label "Afrekenen" at bounding box center [784, 602] width 67 height 12
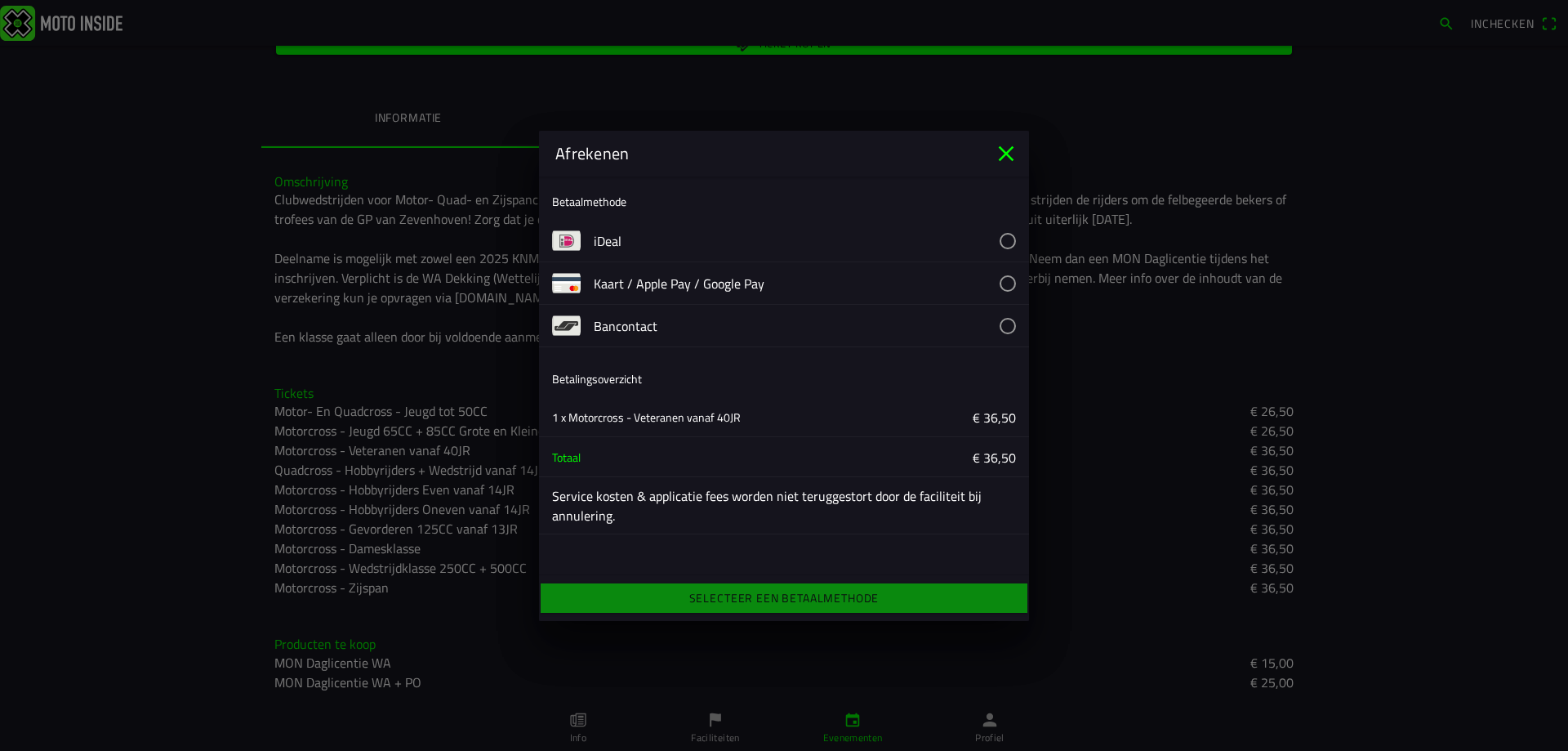
click at [1007, 244] on button "button" at bounding box center [812, 240] width 435 height 42
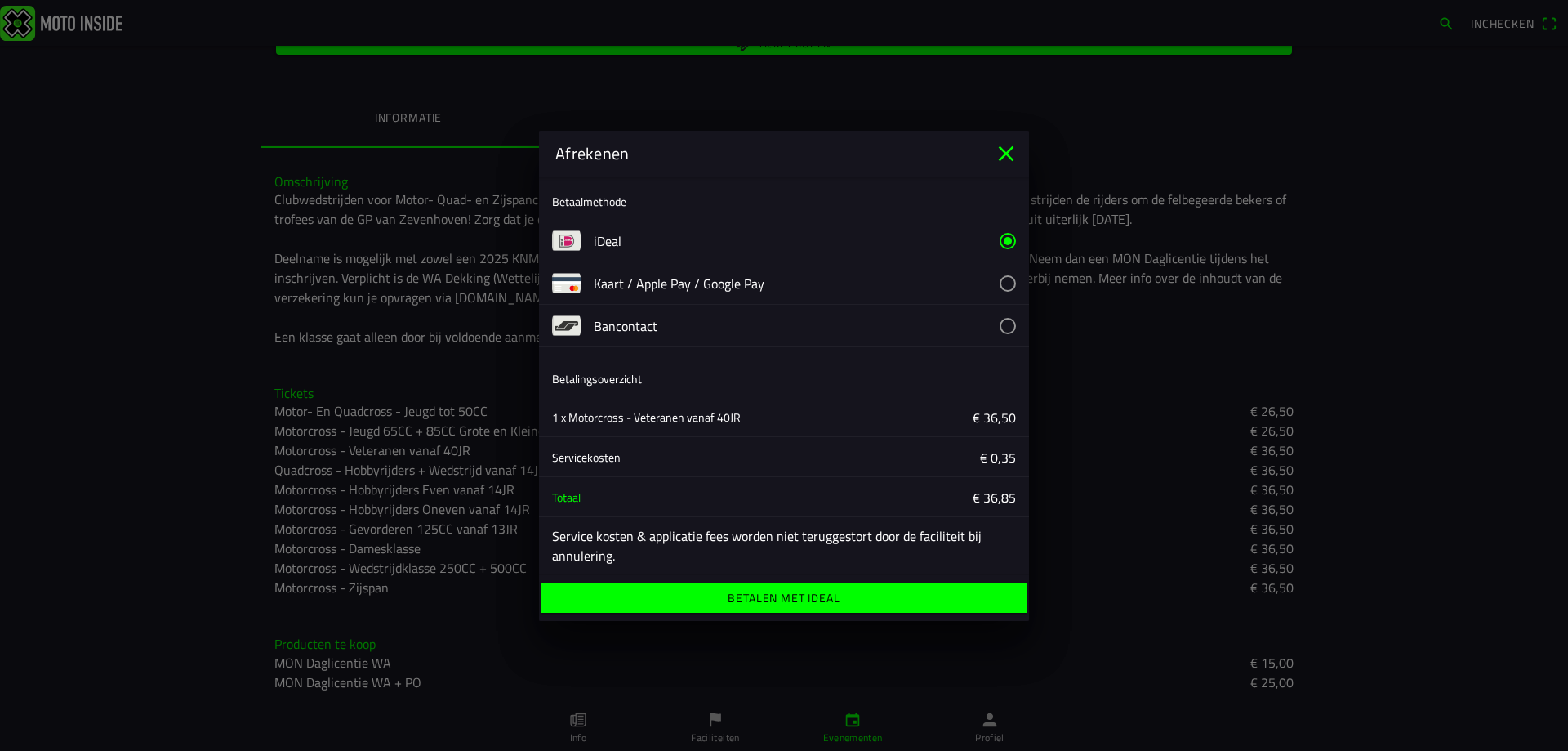
click at [764, 597] on ion-label "Betalen met iDeal" at bounding box center [784, 598] width 112 height 12
